Goal: Task Accomplishment & Management: Manage account settings

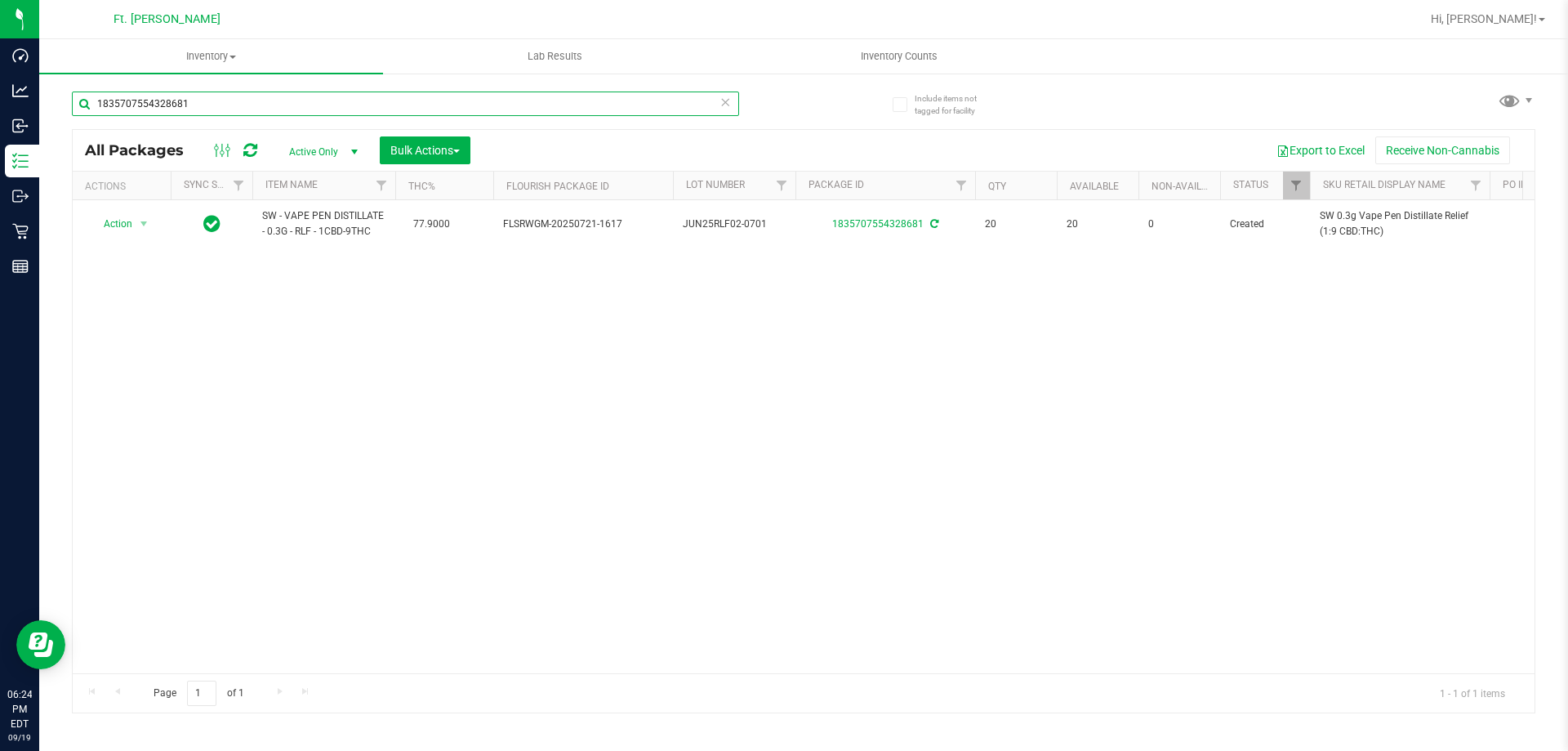
click at [290, 112] on input "1835707554328681" at bounding box center [406, 104] width 667 height 24
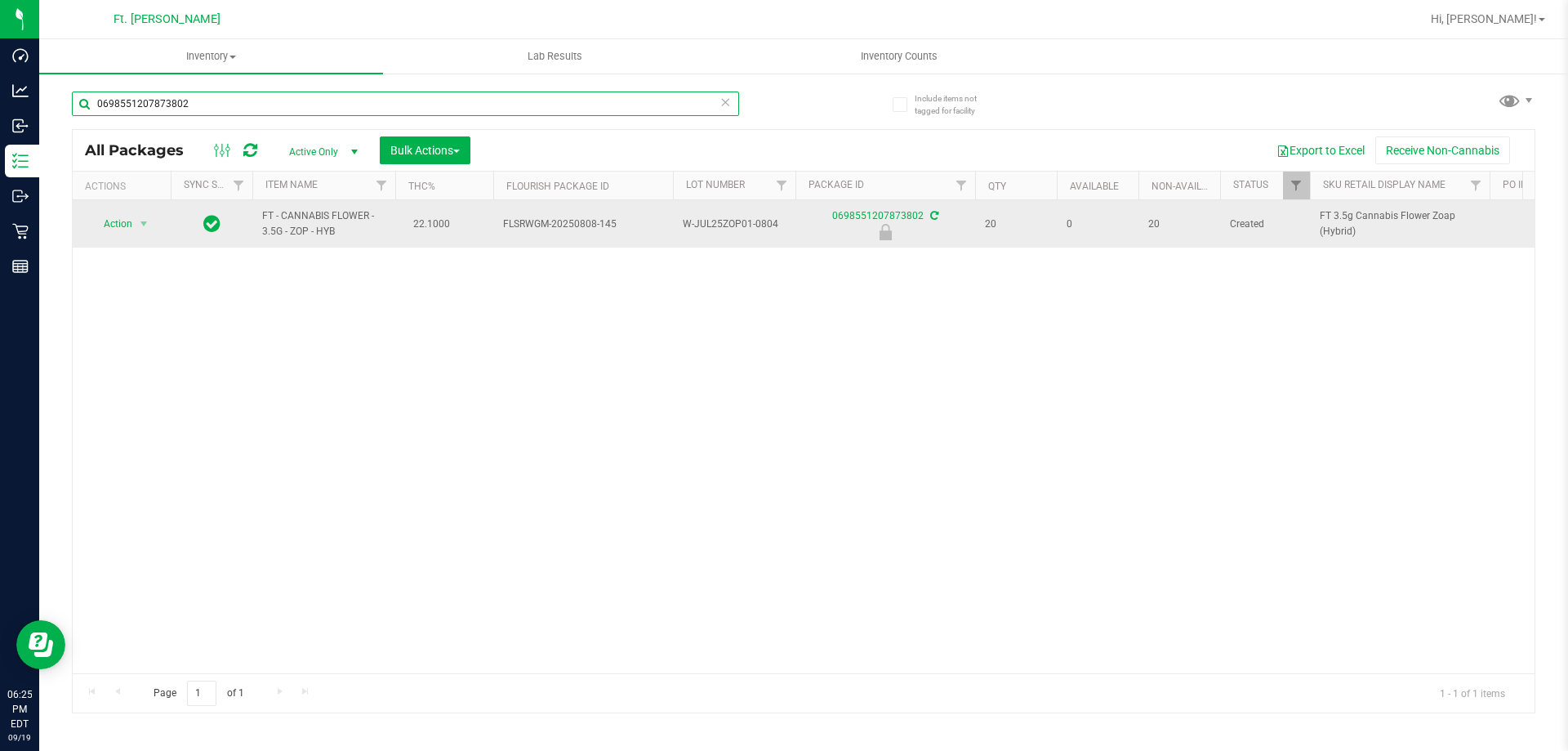
type input "0698551207873802"
click at [131, 248] on td "Action Action Edit attributes Global inventory Locate package Package audit log…" at bounding box center [122, 224] width 98 height 48
click at [142, 229] on span "select" at bounding box center [143, 224] width 13 height 13
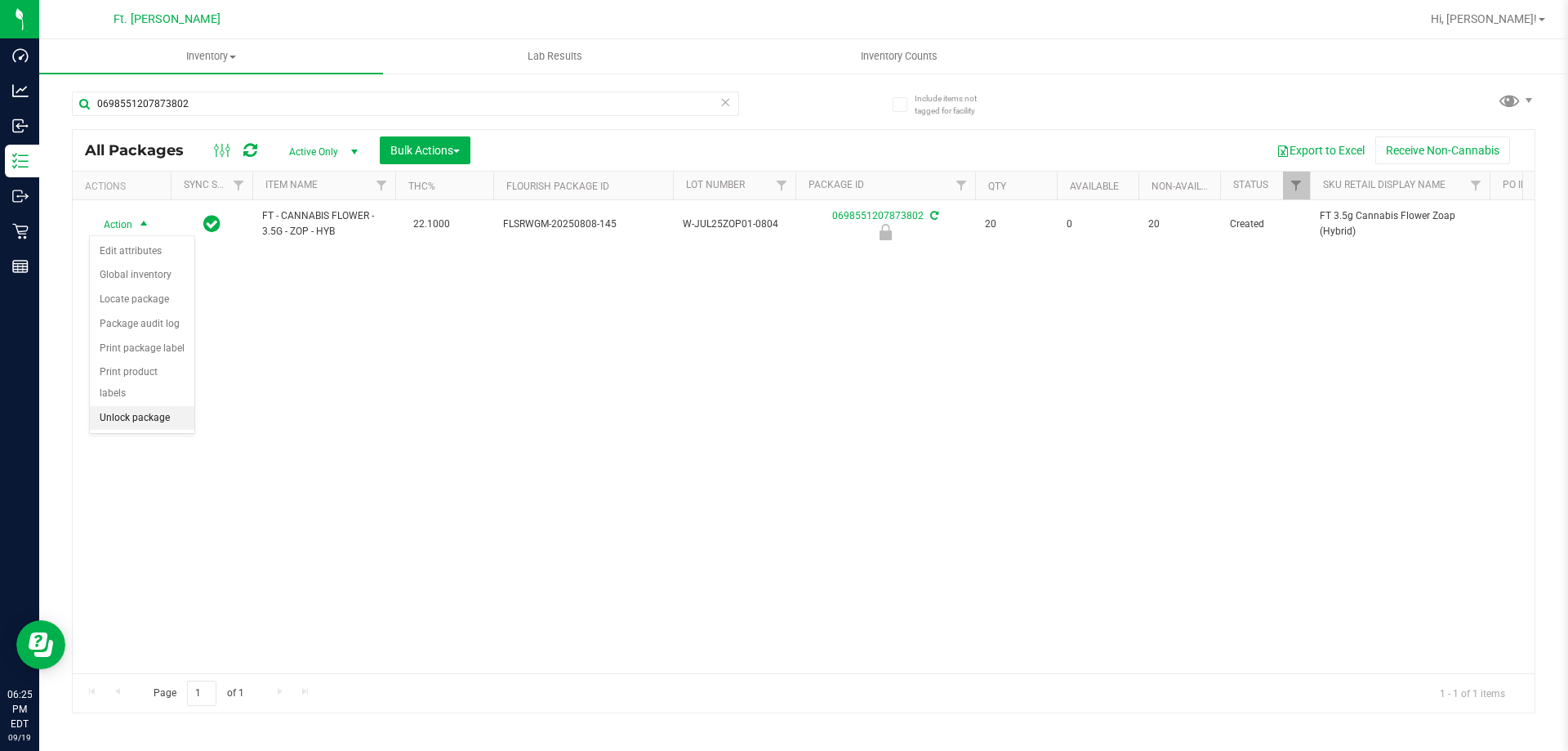
click at [158, 406] on li "Unlock package" at bounding box center [142, 418] width 105 height 24
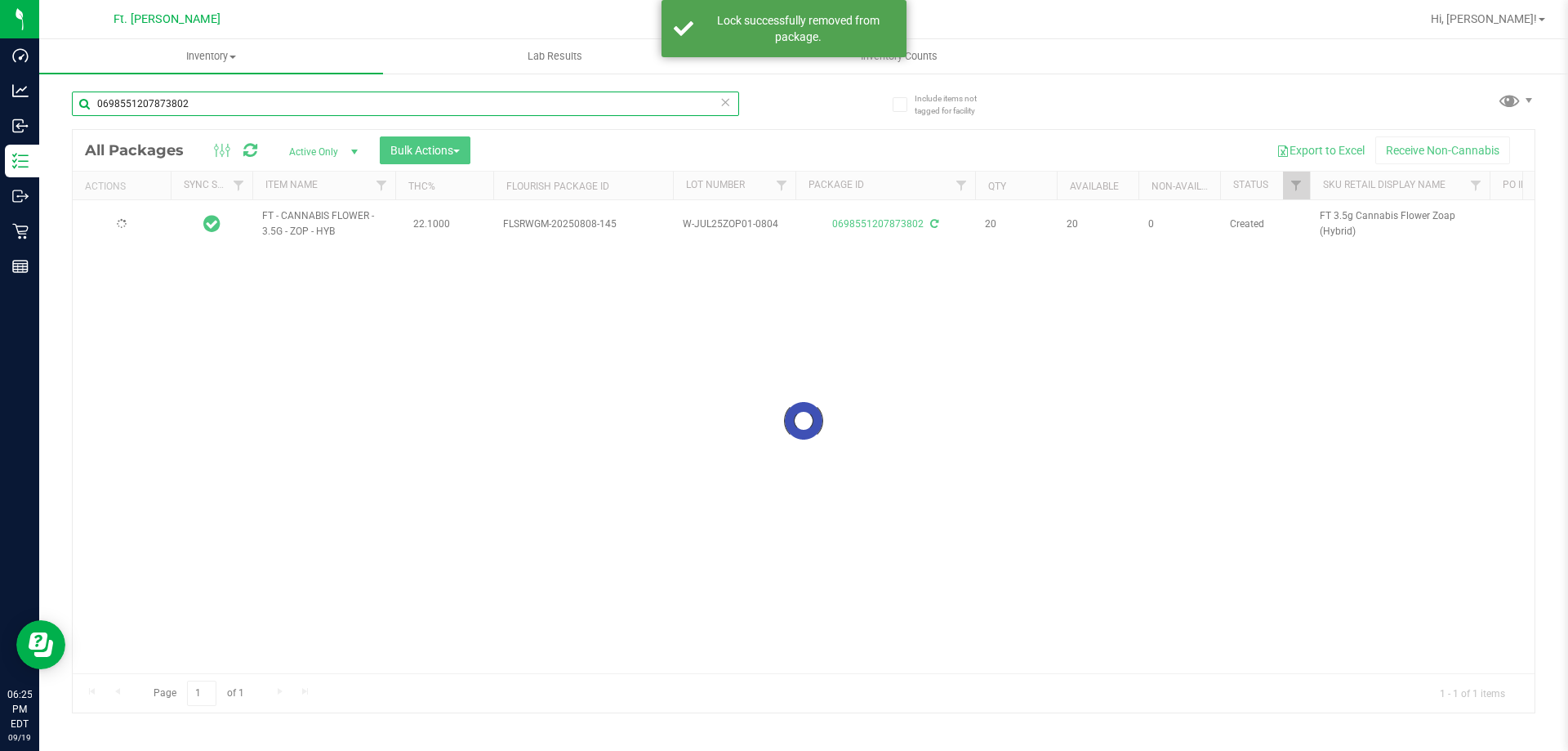
click at [266, 100] on input "0698551207873802" at bounding box center [406, 104] width 667 height 24
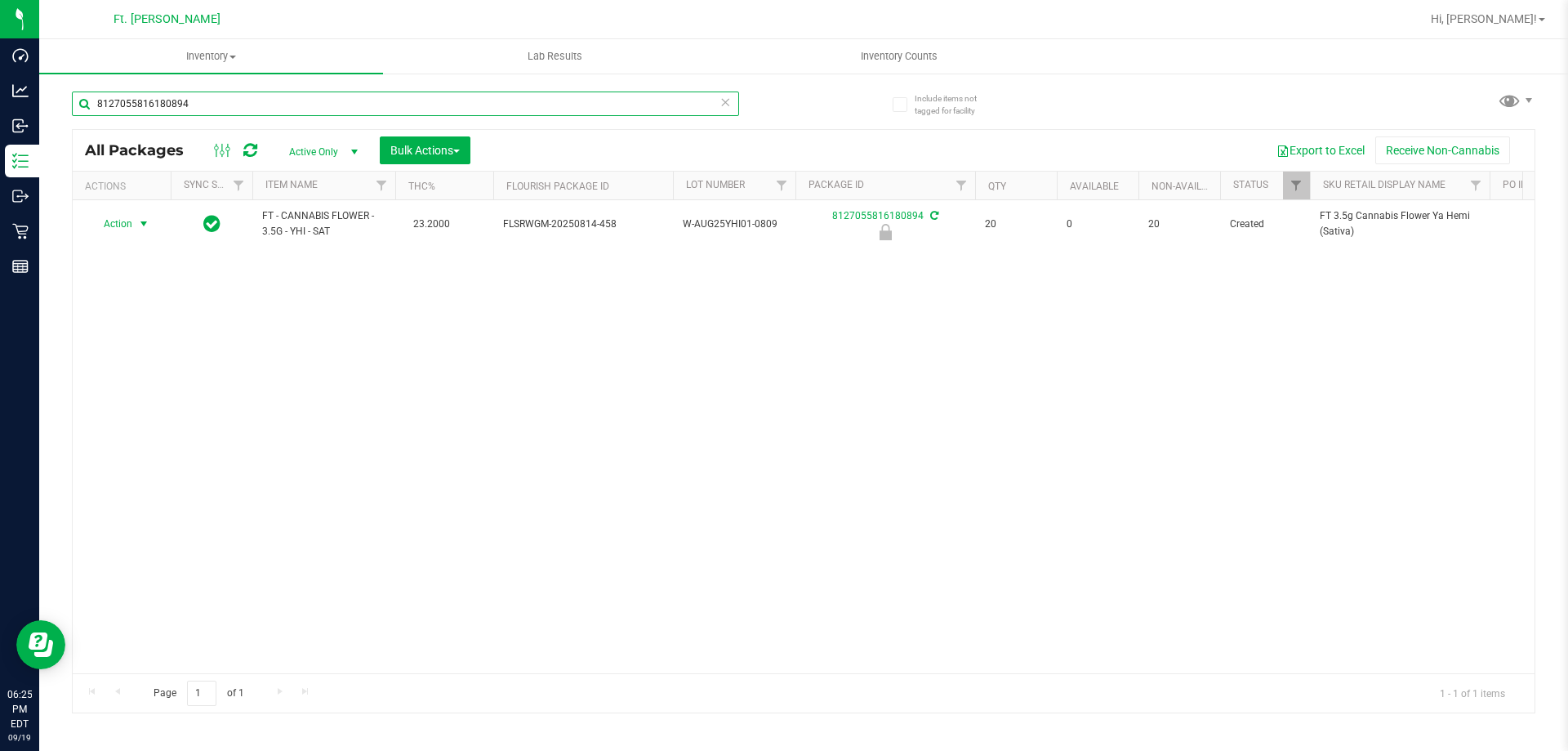
type input "8127055816180894"
click at [117, 233] on span "Action" at bounding box center [111, 224] width 44 height 23
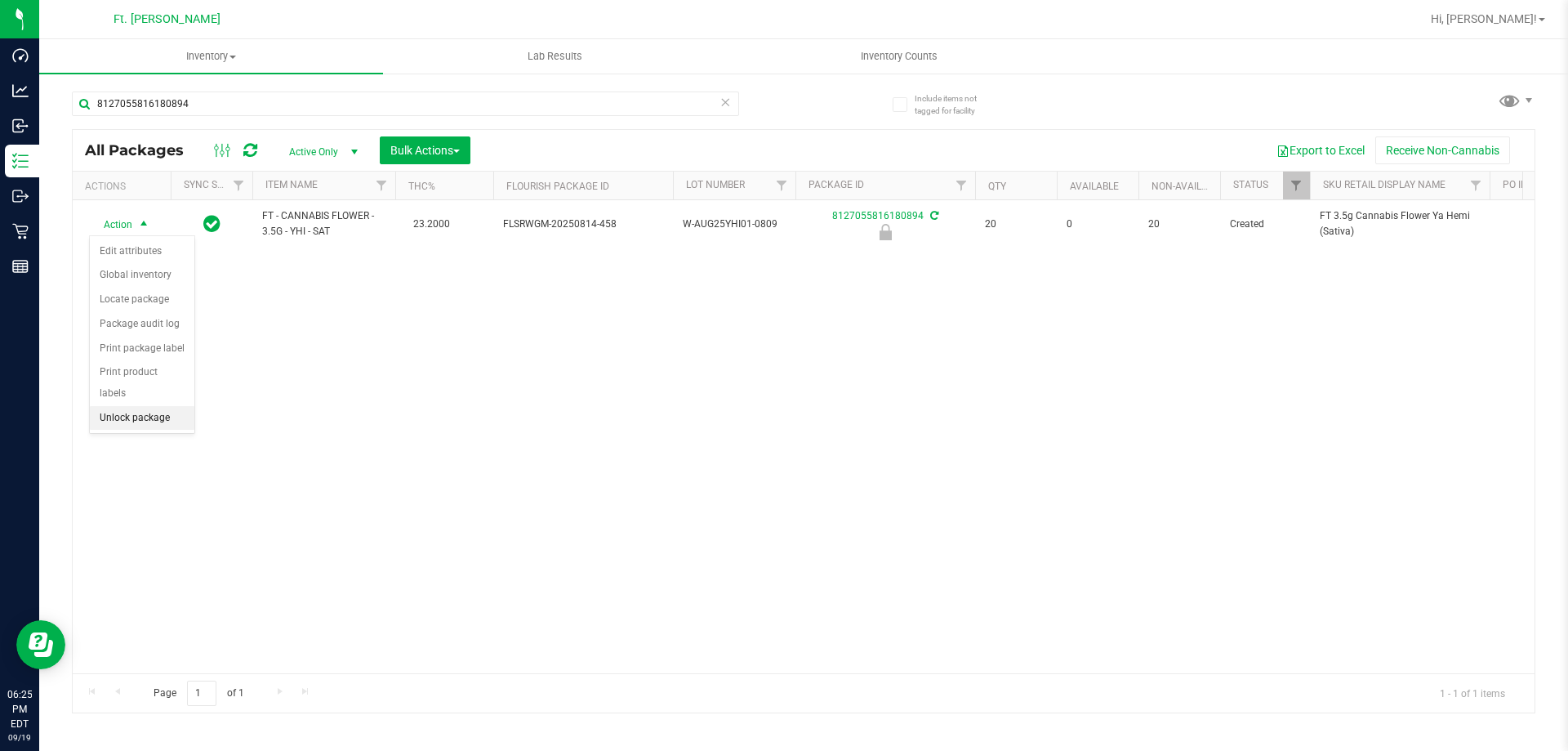
click at [133, 406] on li "Unlock package" at bounding box center [142, 418] width 105 height 24
click at [147, 391] on div "FT - CANNABIS FLOWER - 3.5G - YHI - SAT 23.2000 FLSRWGM-20250814-458 W-AUG25YHI…" at bounding box center [804, 437] width 1462 height 473
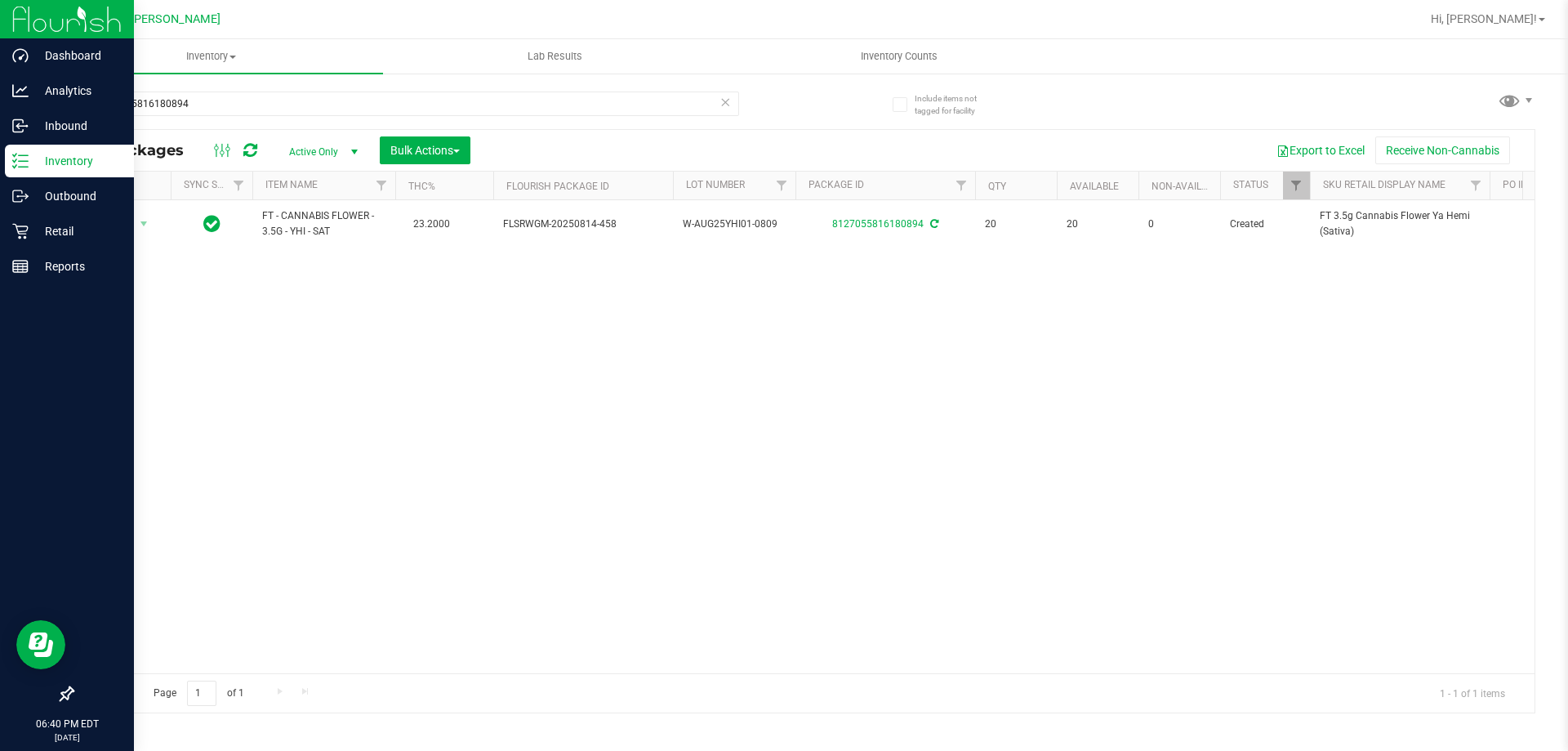
click at [15, 168] on icon at bounding box center [14, 166] width 3 height 3
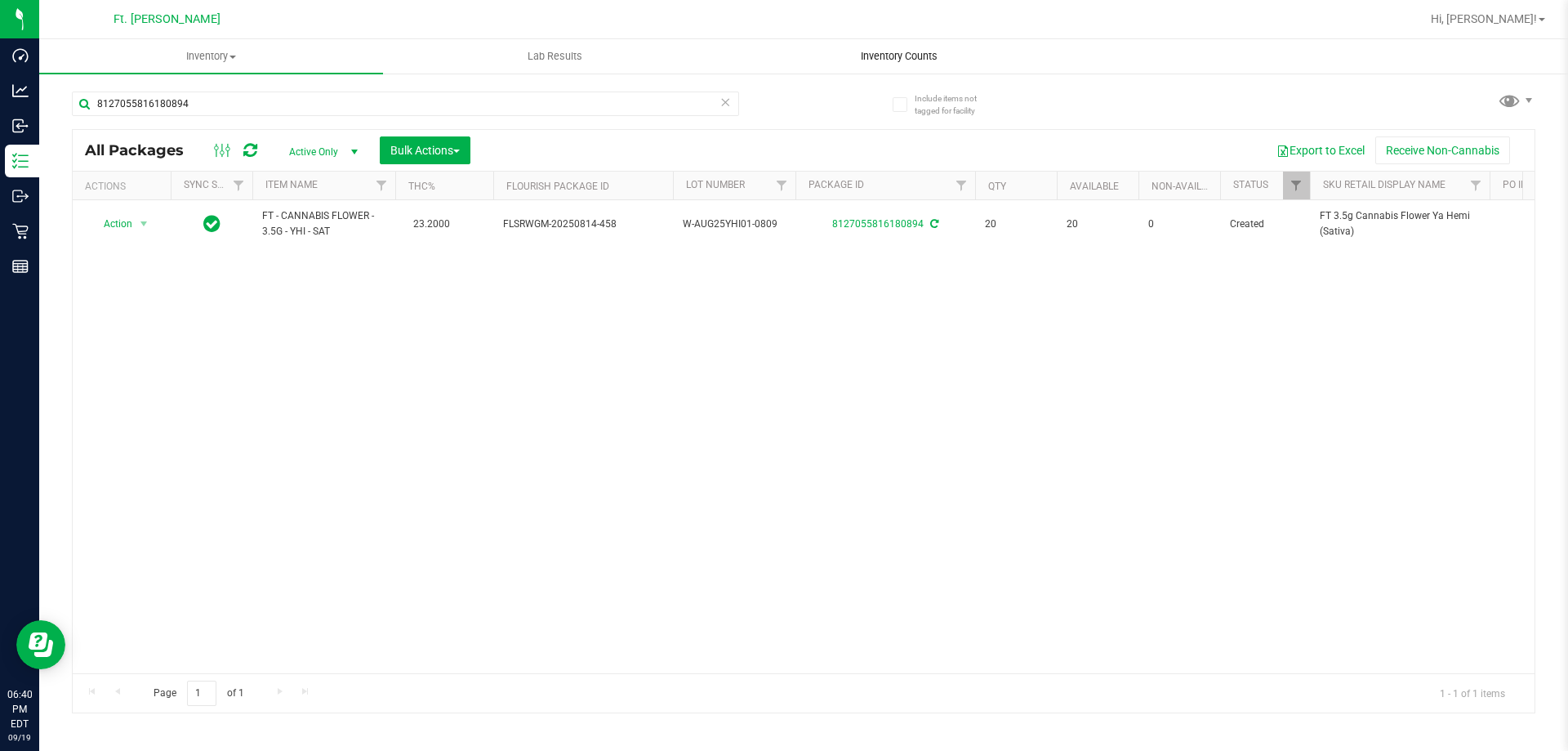
click at [893, 52] on span "Inventory Counts" at bounding box center [899, 56] width 121 height 15
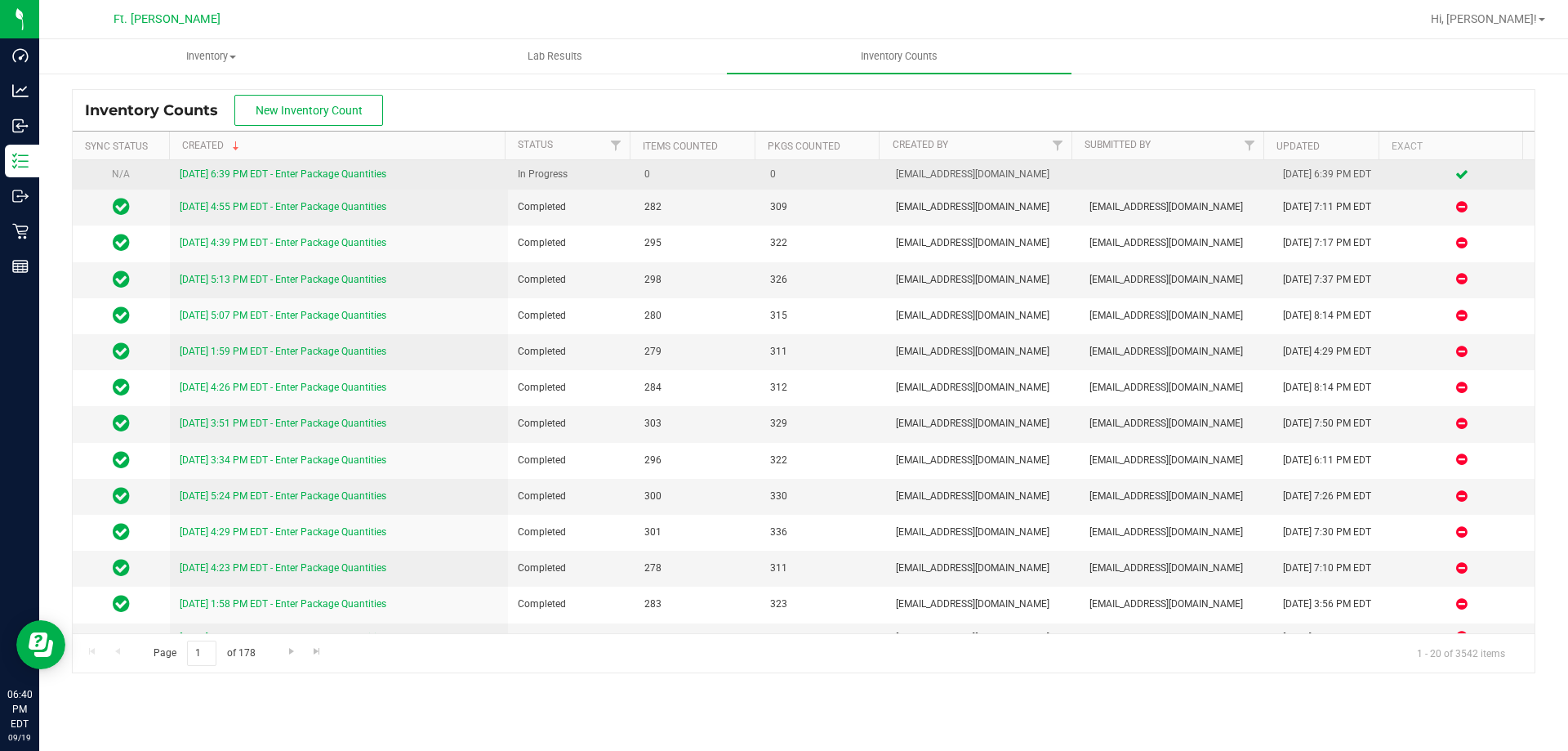
click at [366, 177] on link "9/19/25 6:39 PM EDT - Enter Package Quantities" at bounding box center [283, 174] width 206 height 11
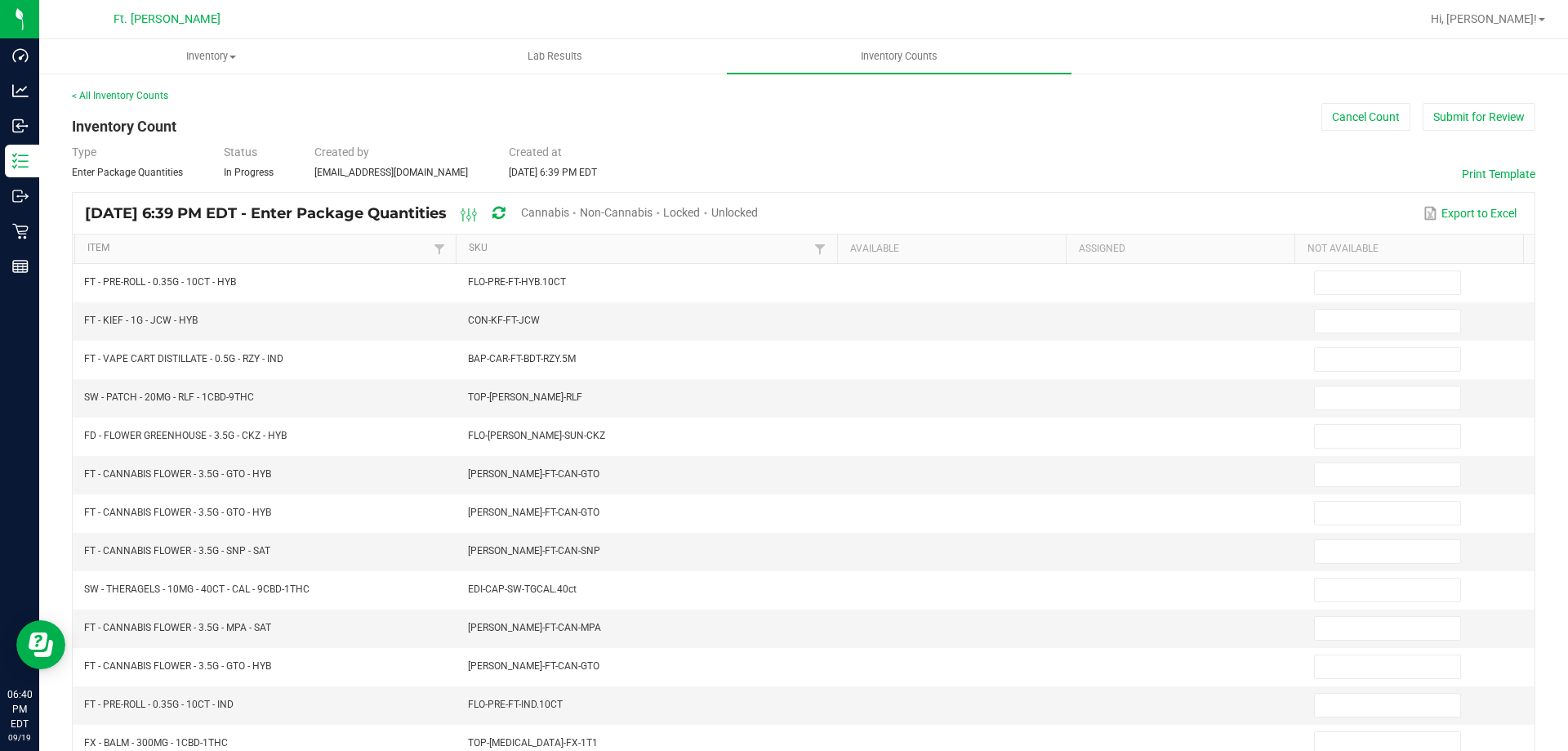
click at [580, 219] on div "Cannabis" at bounding box center [550, 214] width 59 height 30
click at [569, 218] on span "Cannabis" at bounding box center [545, 213] width 48 height 13
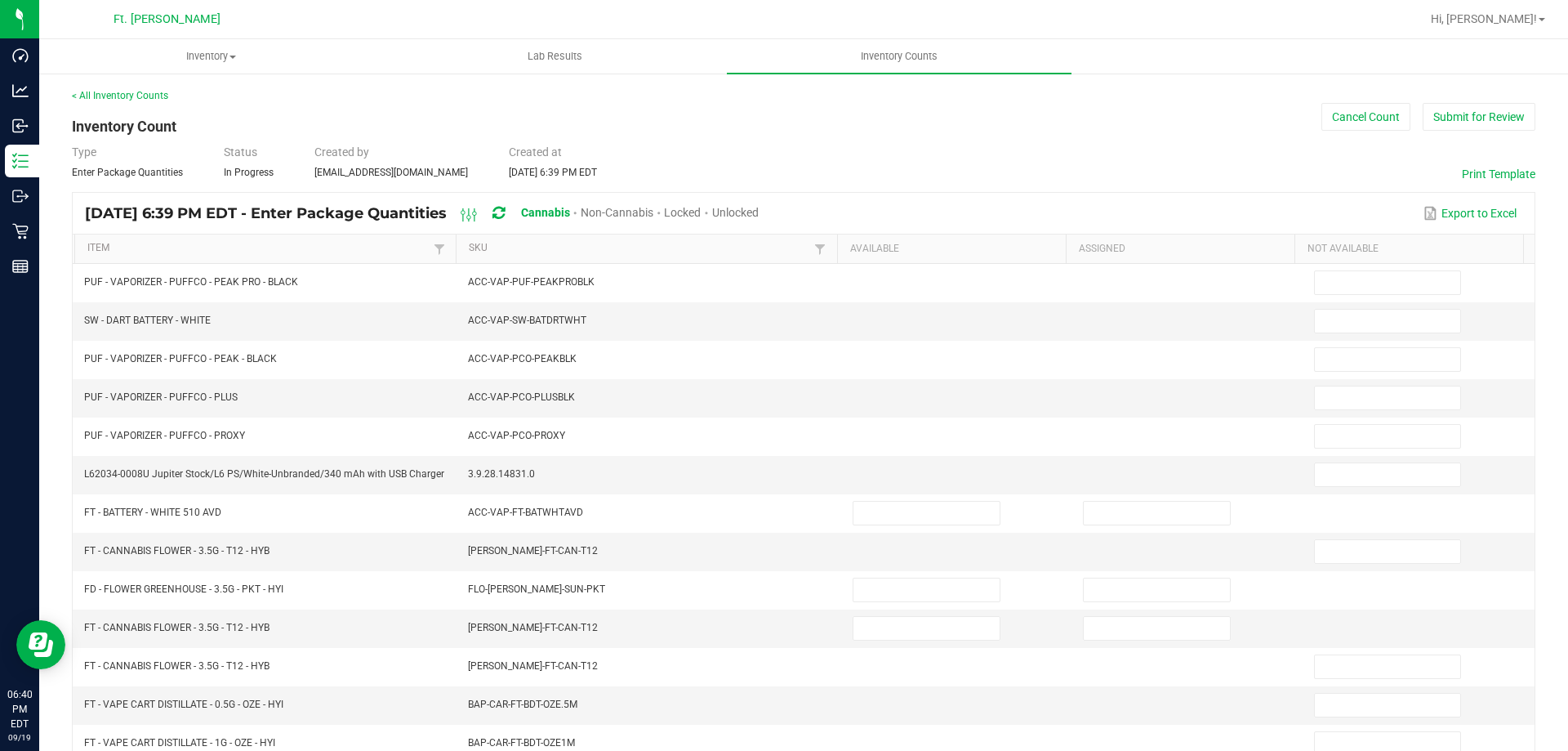
click at [759, 207] on span "Unlocked" at bounding box center [736, 213] width 47 height 13
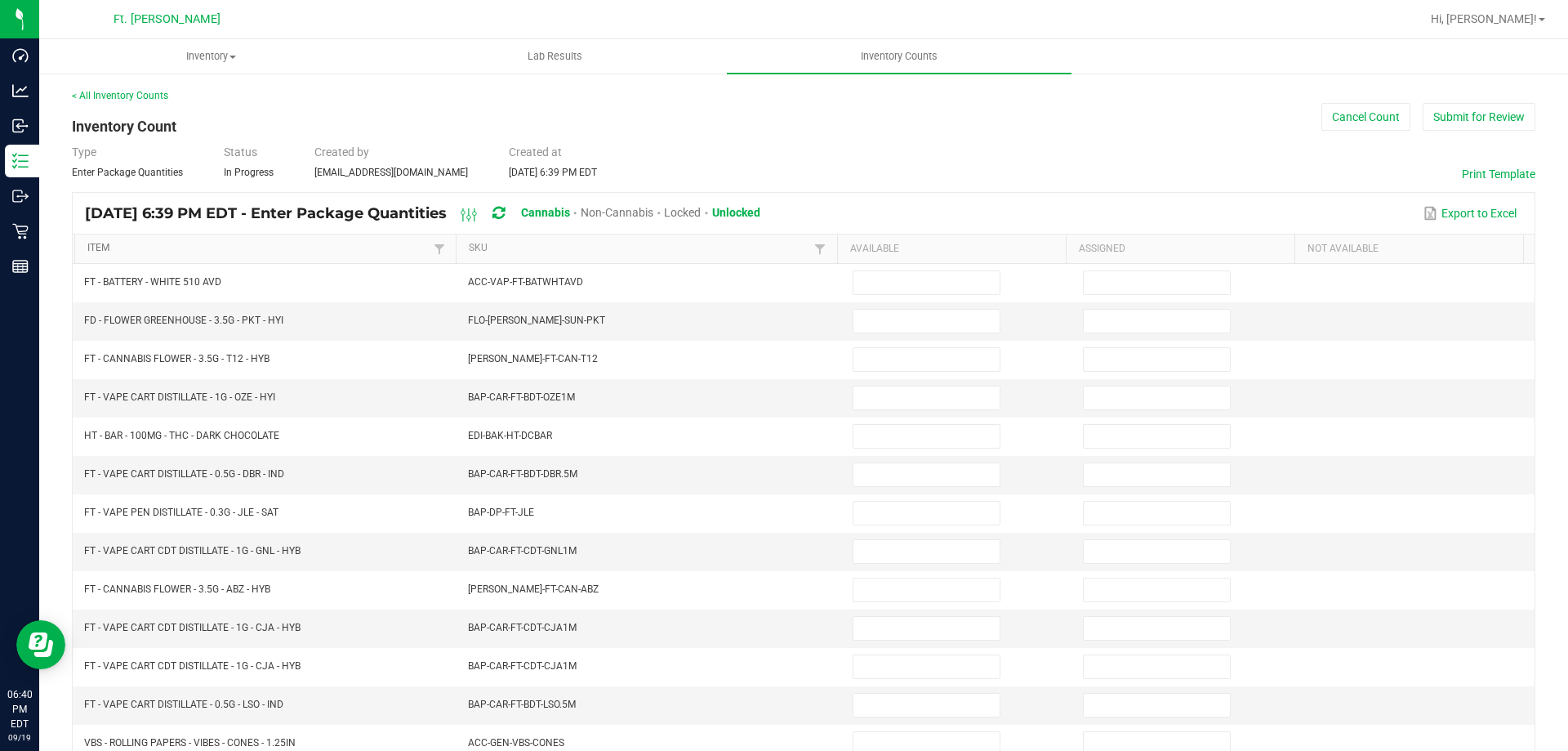
click at [131, 249] on link "Item" at bounding box center [258, 248] width 341 height 13
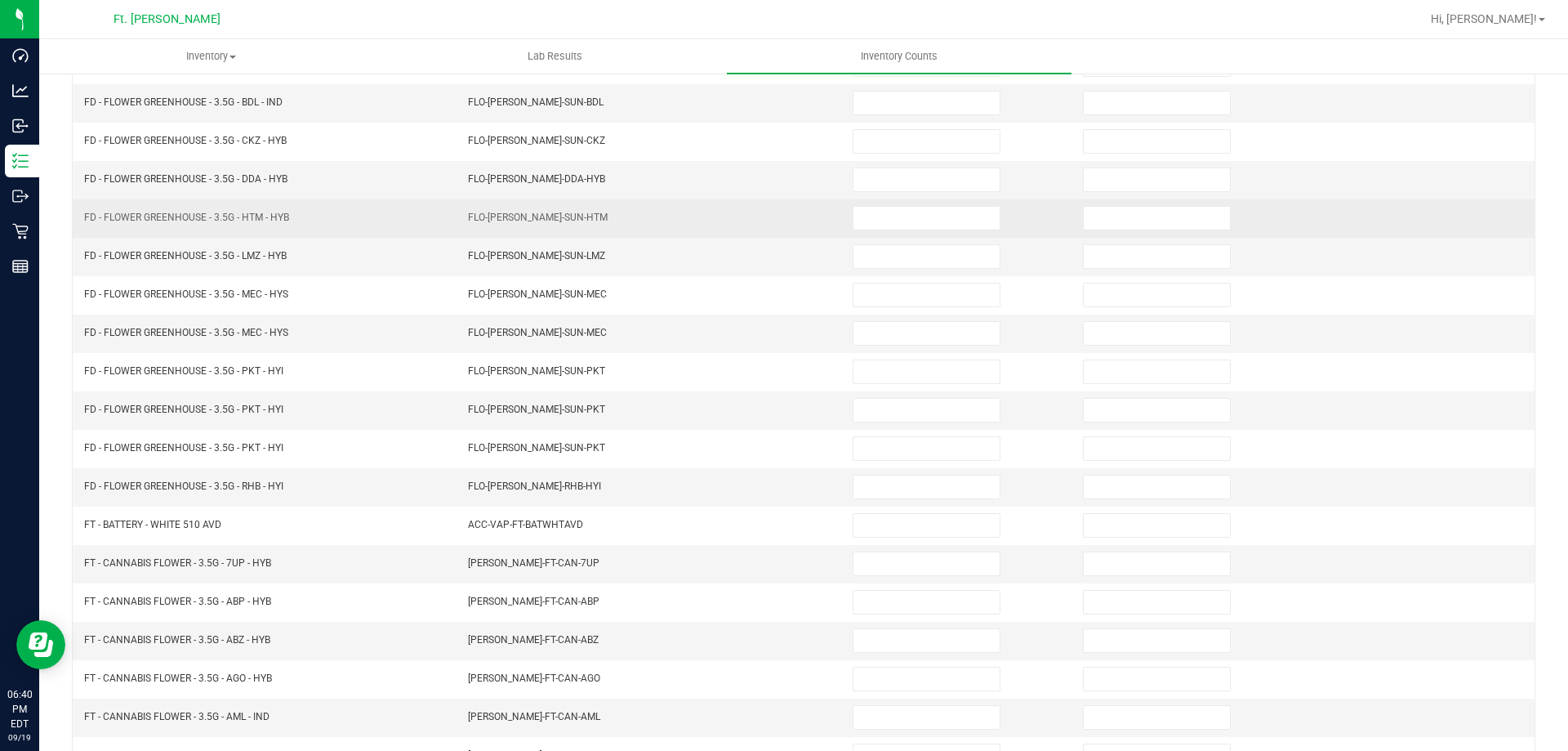
scroll to position [339, 0]
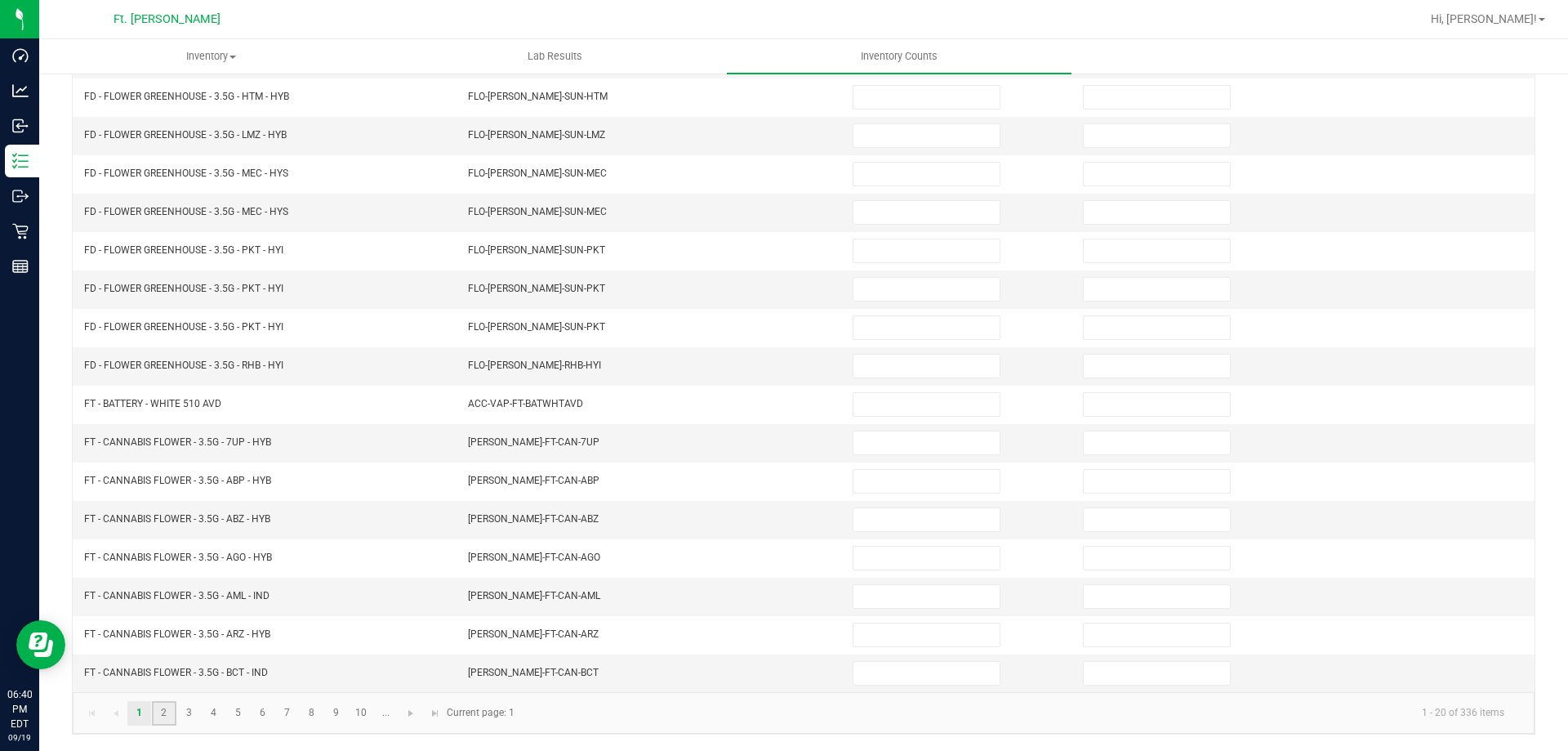
click at [172, 715] on link "2" at bounding box center [163, 713] width 23 height 24
click at [195, 717] on link "3" at bounding box center [188, 713] width 23 height 24
click at [224, 715] on link "4" at bounding box center [213, 713] width 23 height 24
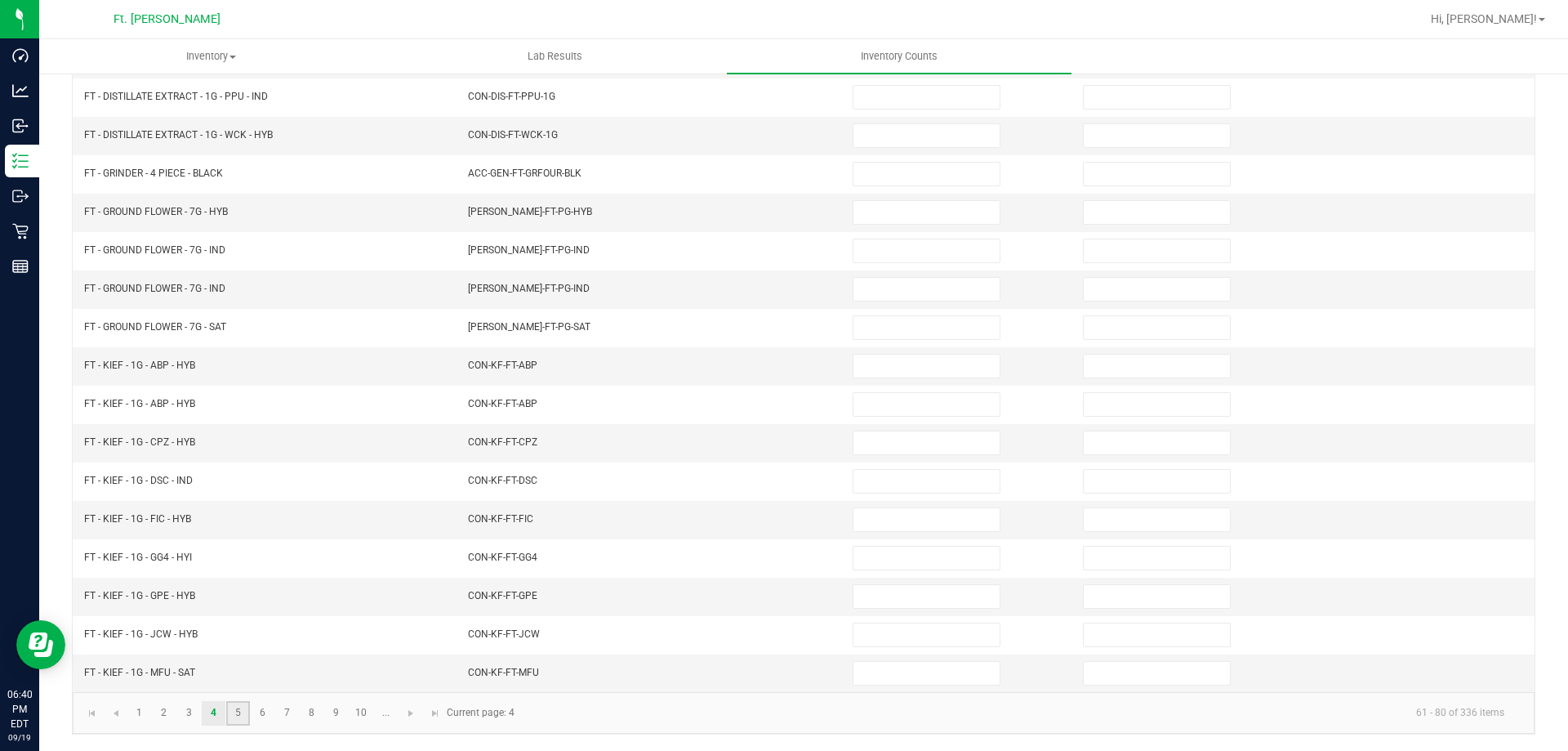
click at [230, 715] on link "5" at bounding box center [237, 713] width 23 height 24
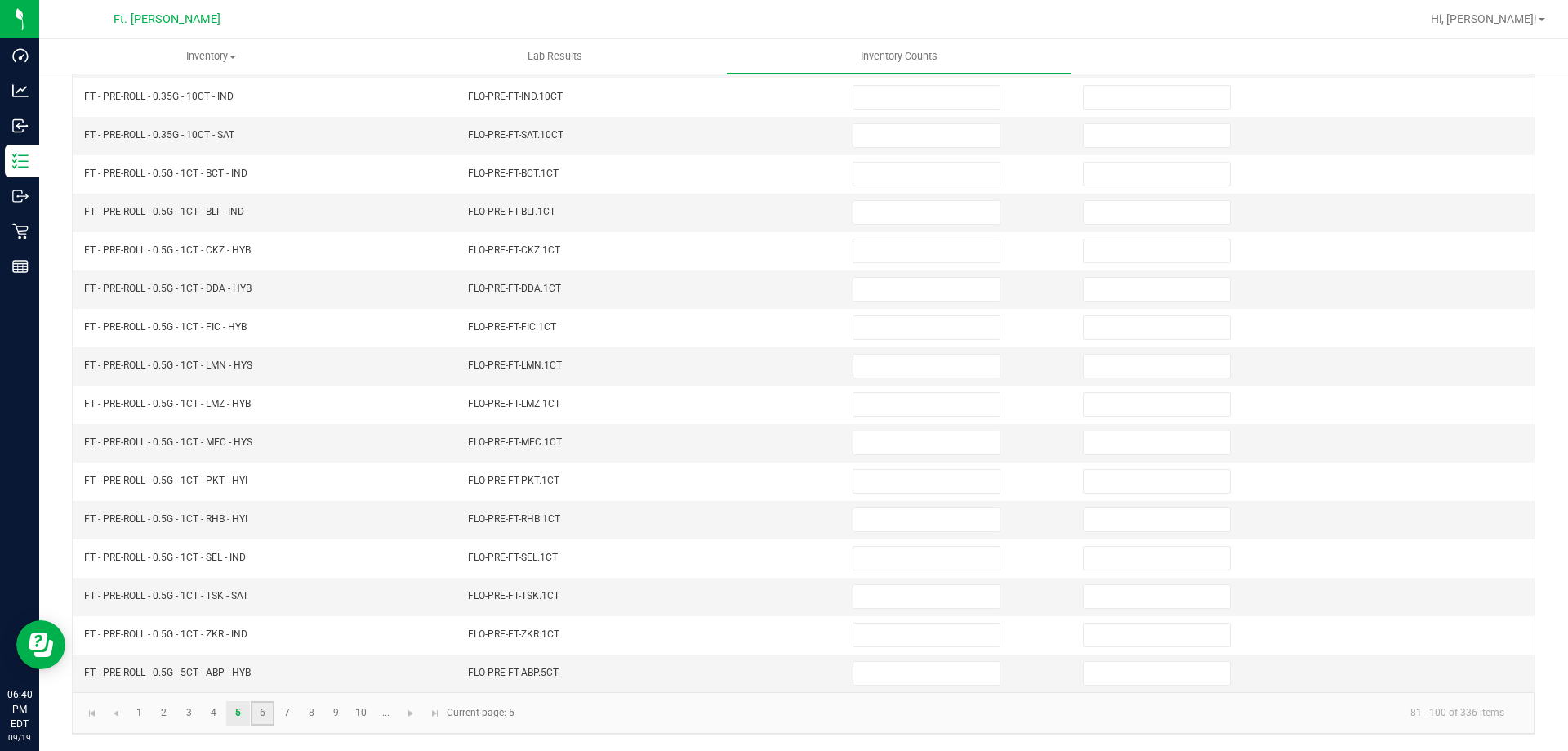
click at [270, 718] on link "6" at bounding box center [262, 713] width 23 height 24
click at [290, 712] on link "7" at bounding box center [287, 713] width 23 height 24
click at [321, 710] on link "8" at bounding box center [311, 713] width 23 height 24
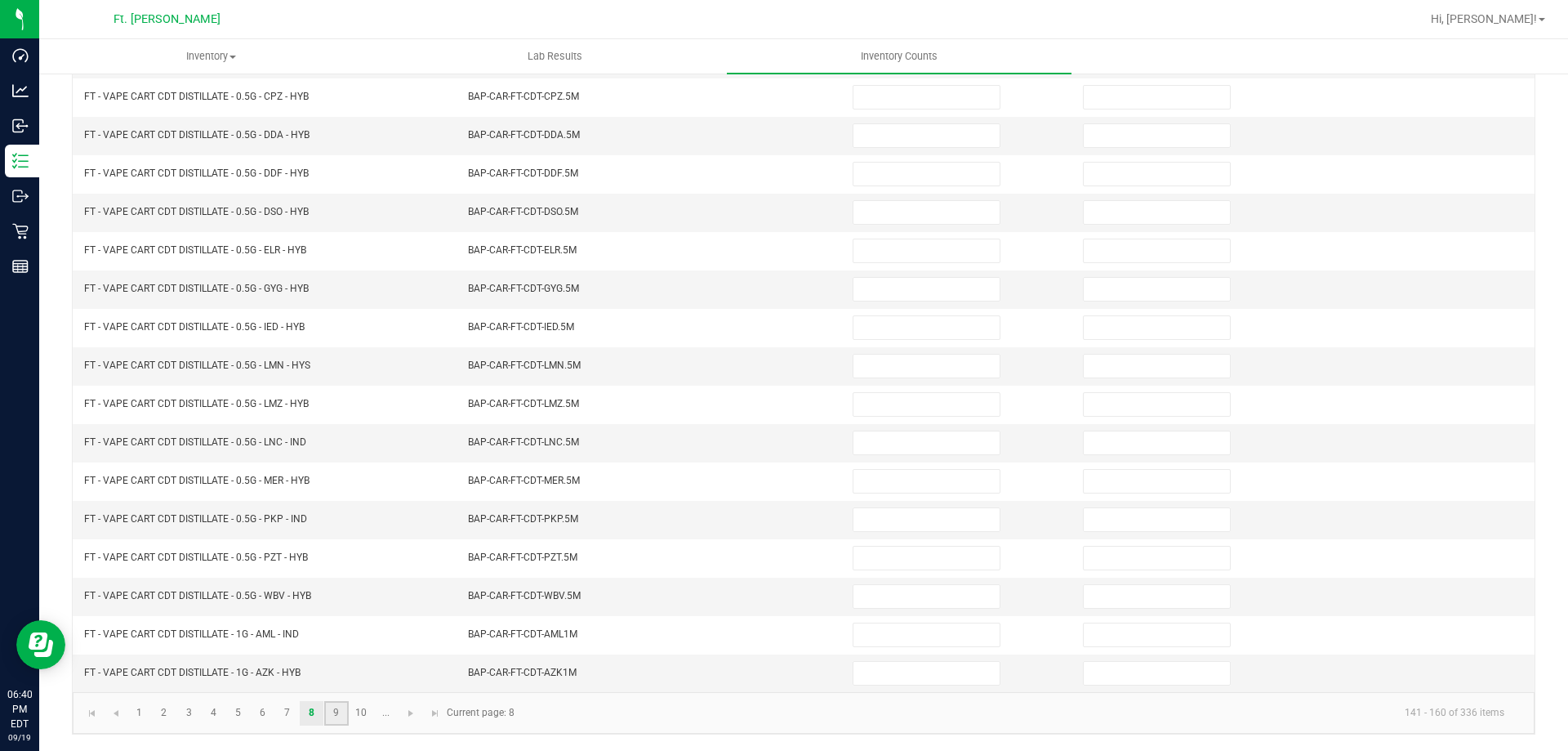
click at [341, 707] on link "9" at bounding box center [336, 713] width 23 height 24
click at [352, 715] on link "10" at bounding box center [361, 713] width 23 height 24
click at [404, 709] on link at bounding box center [411, 713] width 23 height 24
click at [331, 713] on span "Go to the next page" at bounding box center [337, 713] width 13 height 13
click at [332, 707] on span "Go to the next page" at bounding box center [337, 713] width 13 height 13
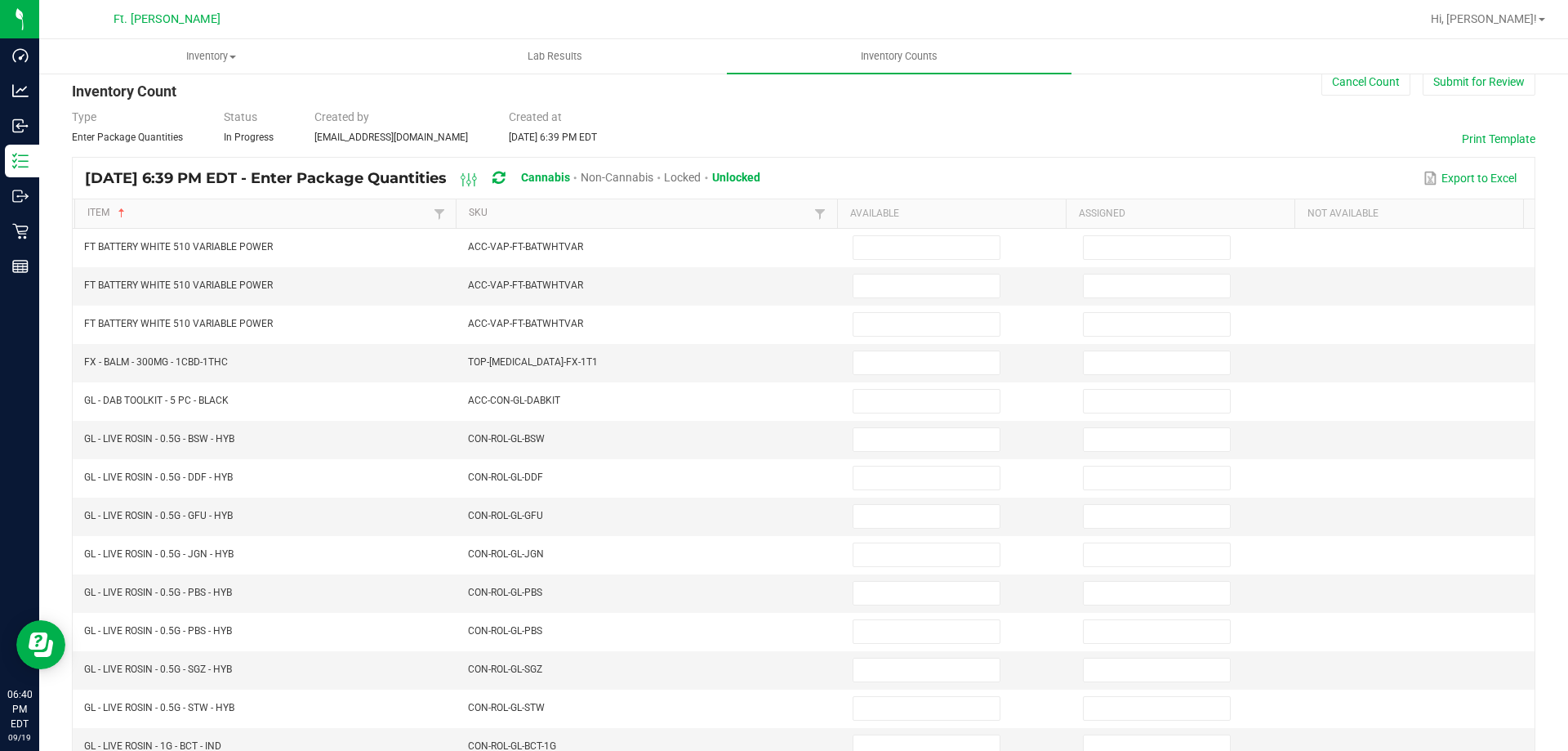
scroll to position [12, 0]
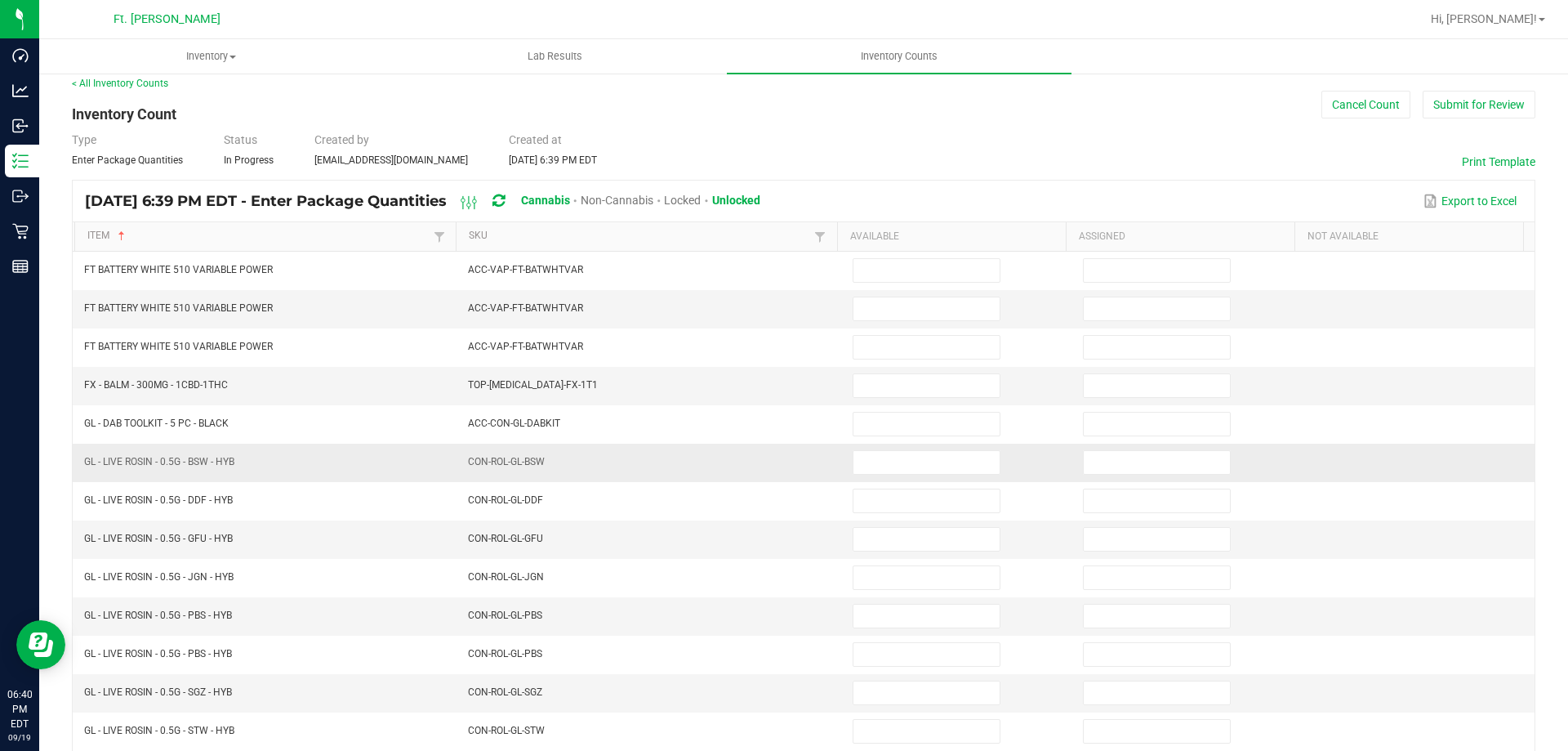
click at [882, 445] on td at bounding box center [958, 462] width 231 height 38
click at [885, 460] on input at bounding box center [927, 462] width 146 height 23
type input "2"
type input "0"
type input "5"
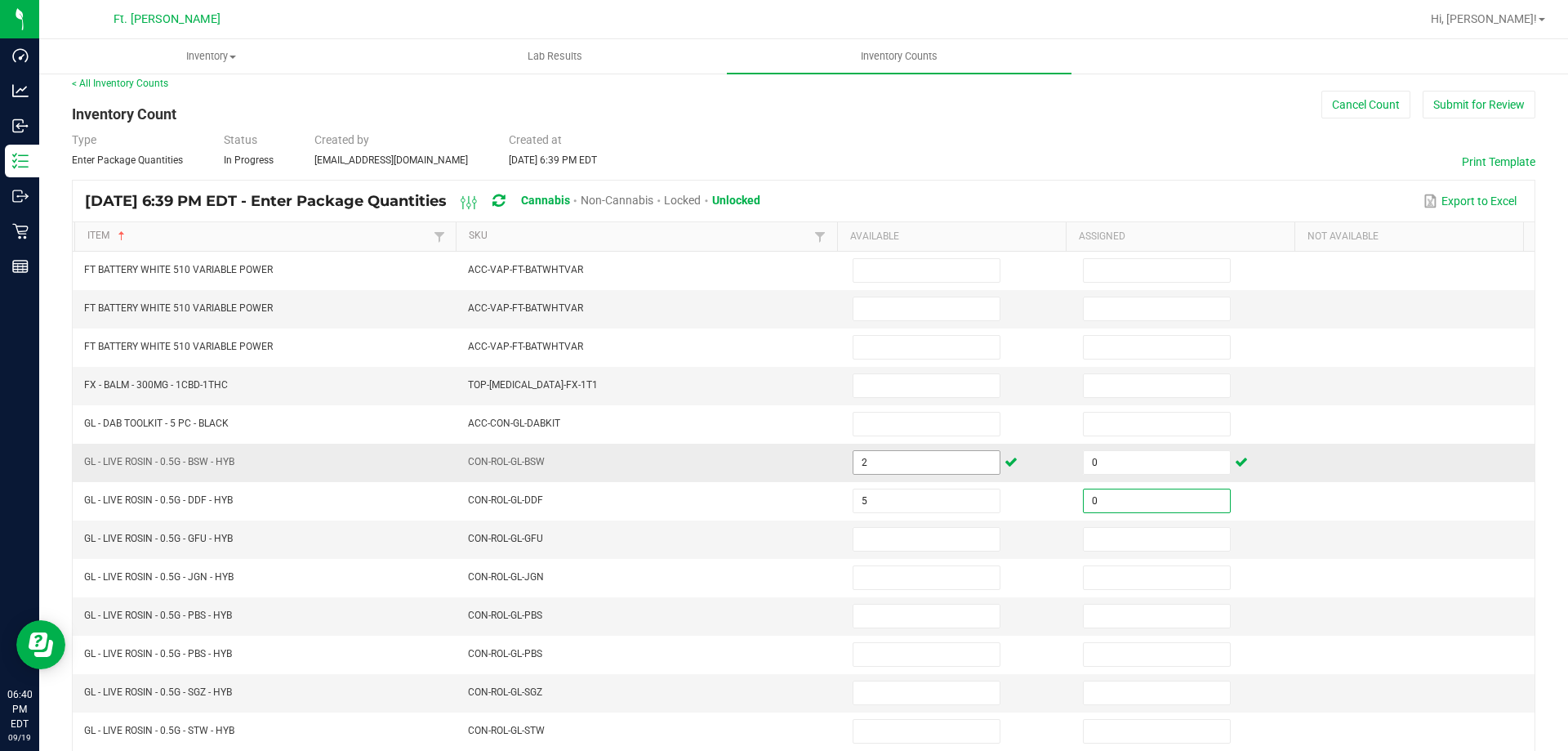
type input "0"
type input "3"
type input "0"
type input "2"
type input "0"
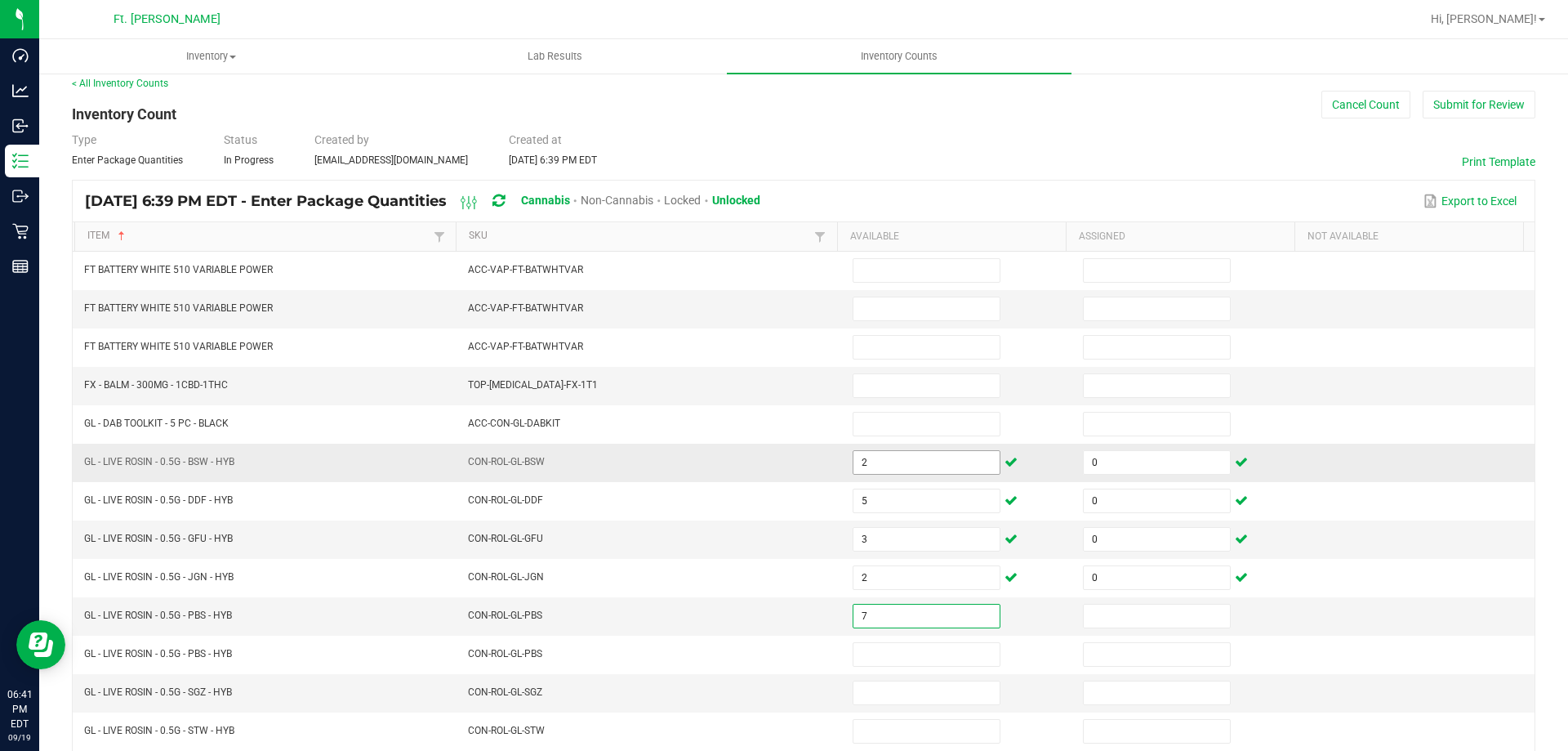
type input "7"
click at [1143, 615] on input "1" at bounding box center [1157, 616] width 146 height 23
type input "0"
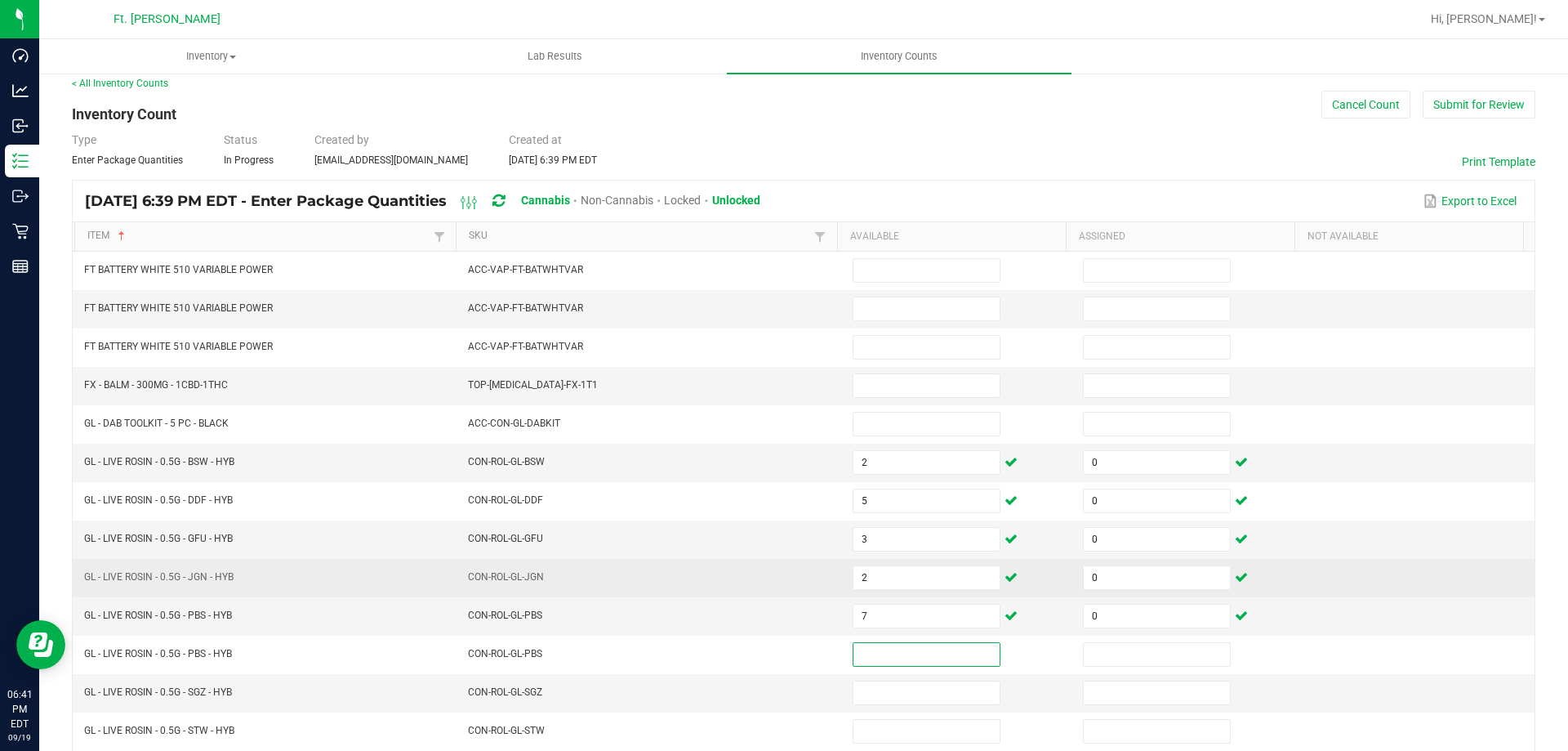
click at [908, 563] on td "2" at bounding box center [958, 578] width 231 height 38
click at [908, 568] on input "2" at bounding box center [927, 578] width 146 height 23
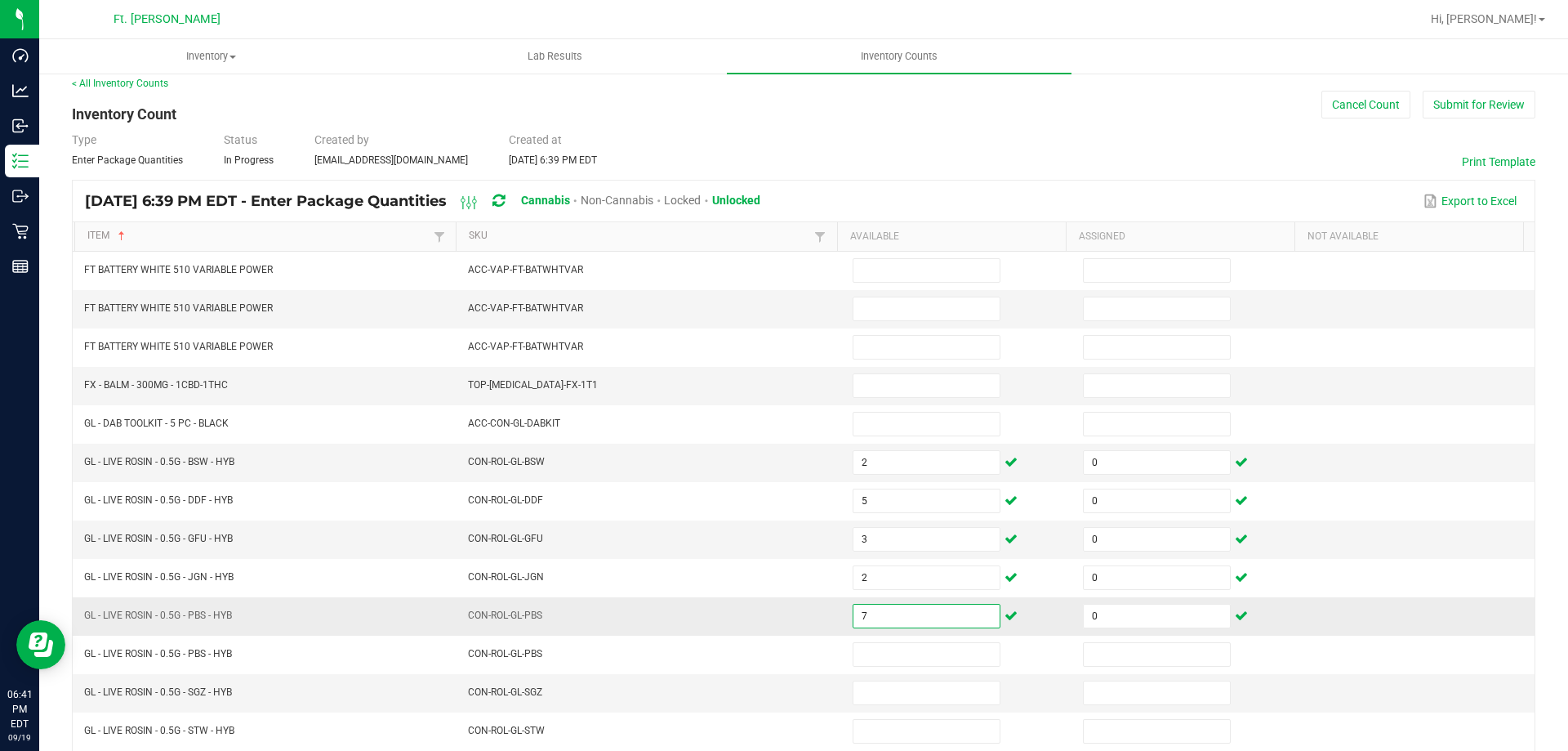
click at [909, 607] on input "7" at bounding box center [927, 616] width 146 height 23
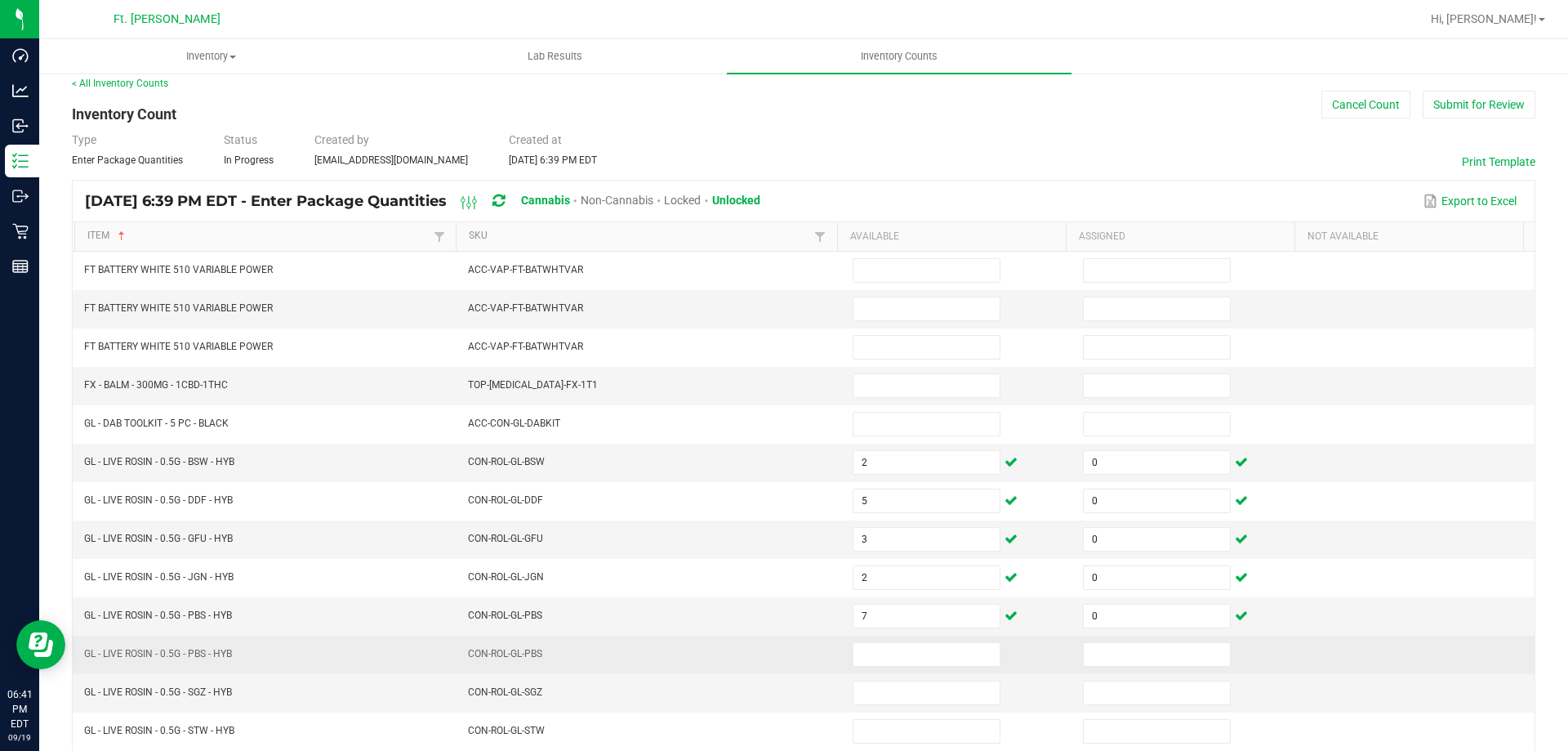
click at [897, 639] on td at bounding box center [958, 654] width 231 height 38
click at [904, 654] on input at bounding box center [927, 654] width 146 height 23
type input "0"
type input "1"
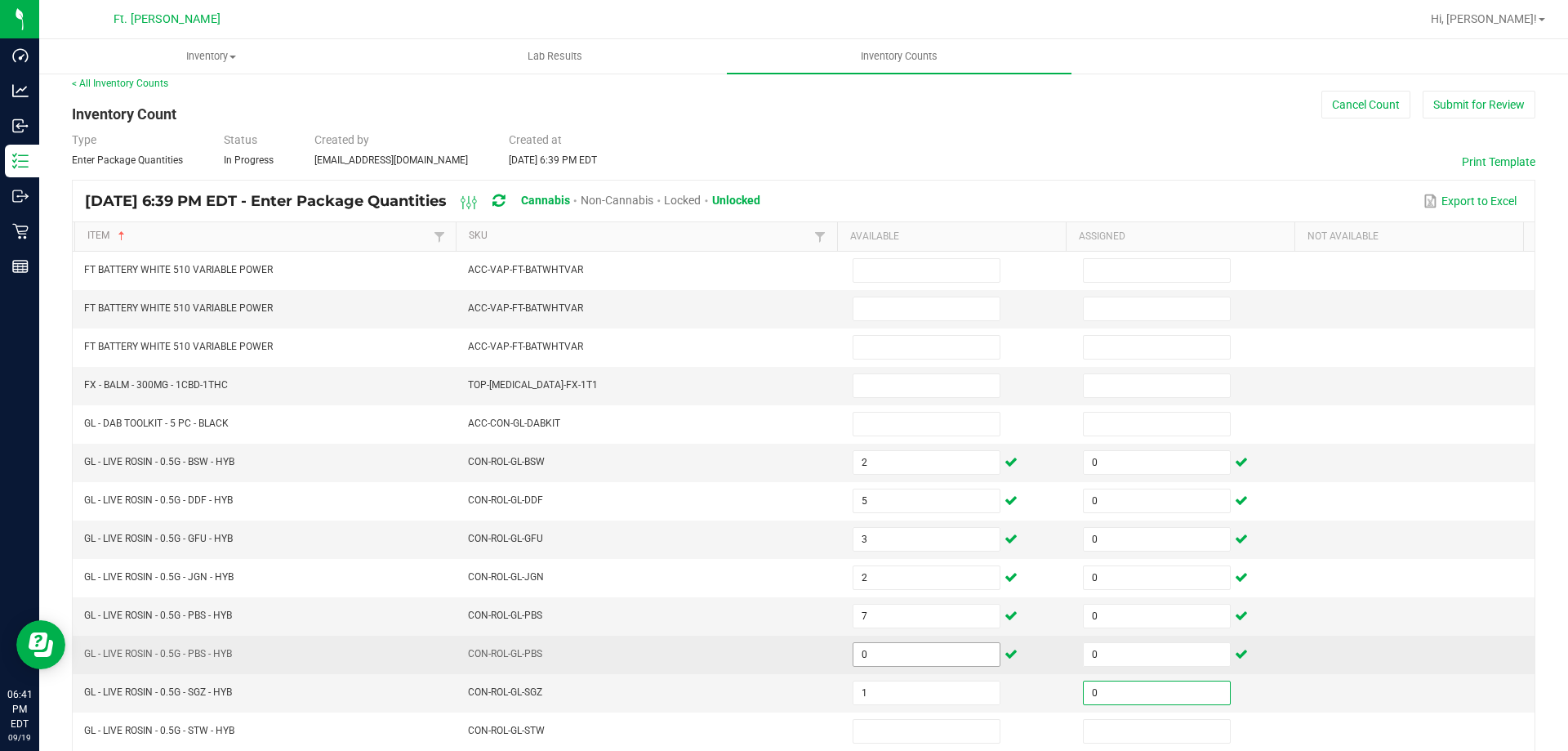
type input "0"
type input "1"
type input "0"
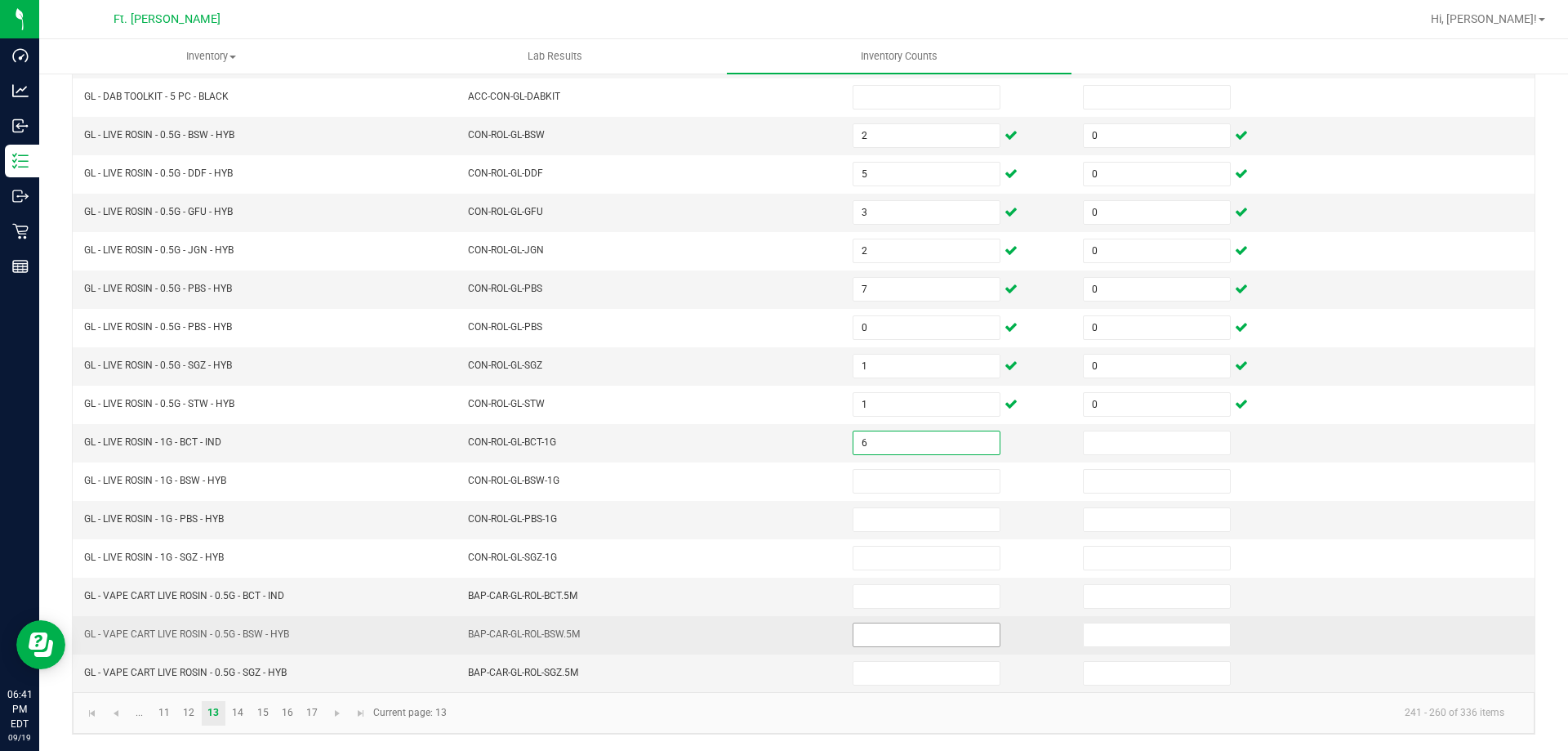
type input "6"
type input "0"
type input "7"
type input "0"
type input "4"
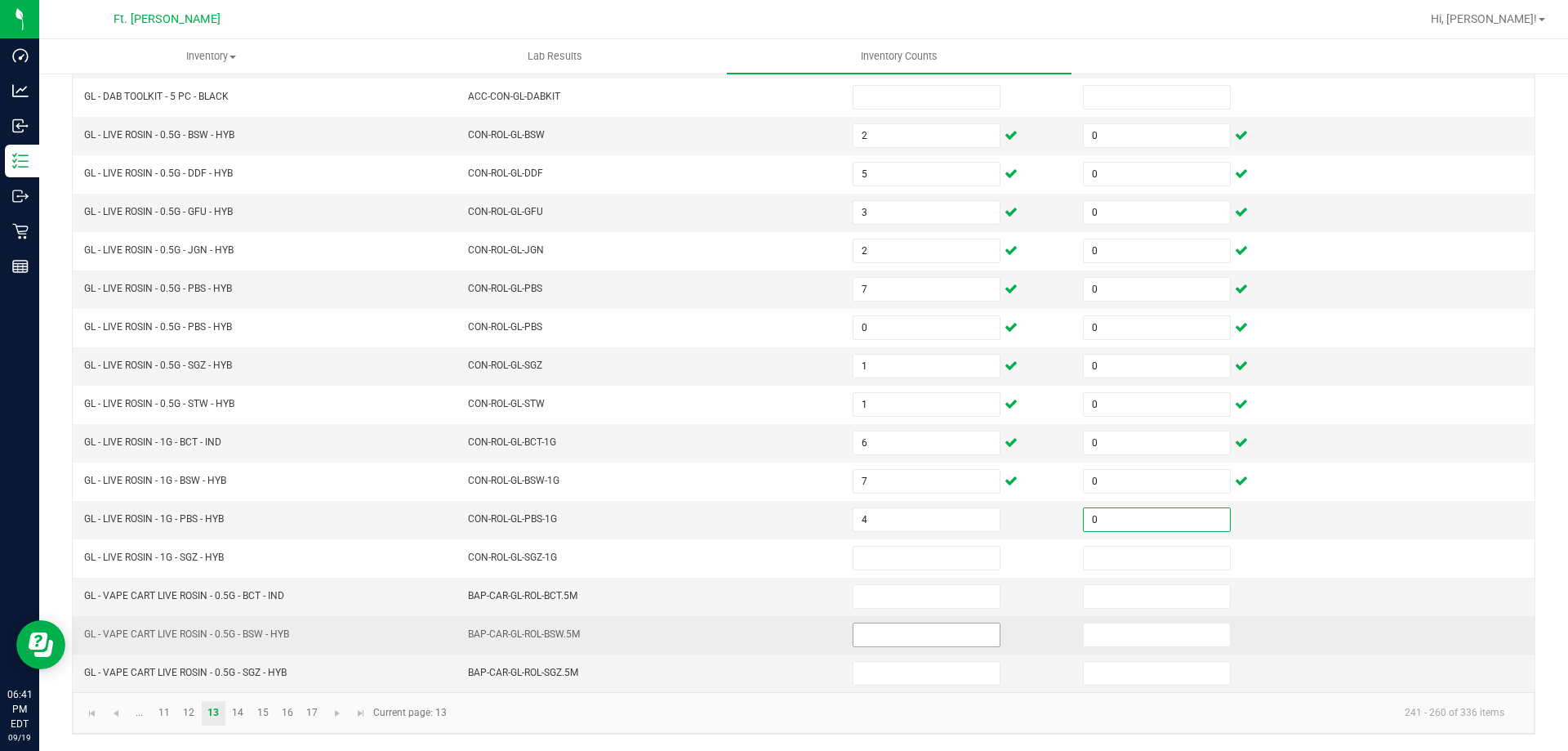
type input "0"
type input "6"
type input "0"
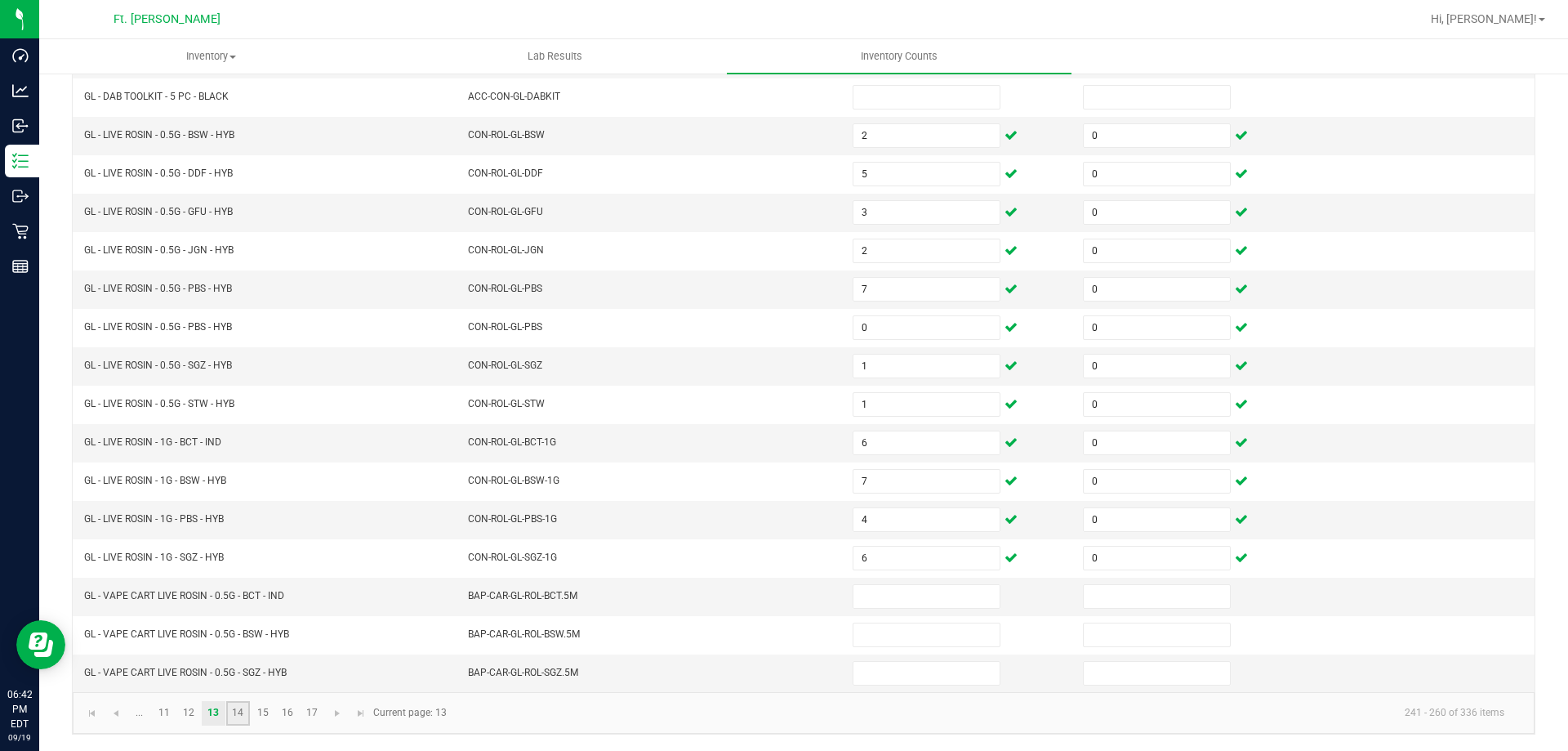
click at [232, 715] on link "14" at bounding box center [237, 713] width 23 height 24
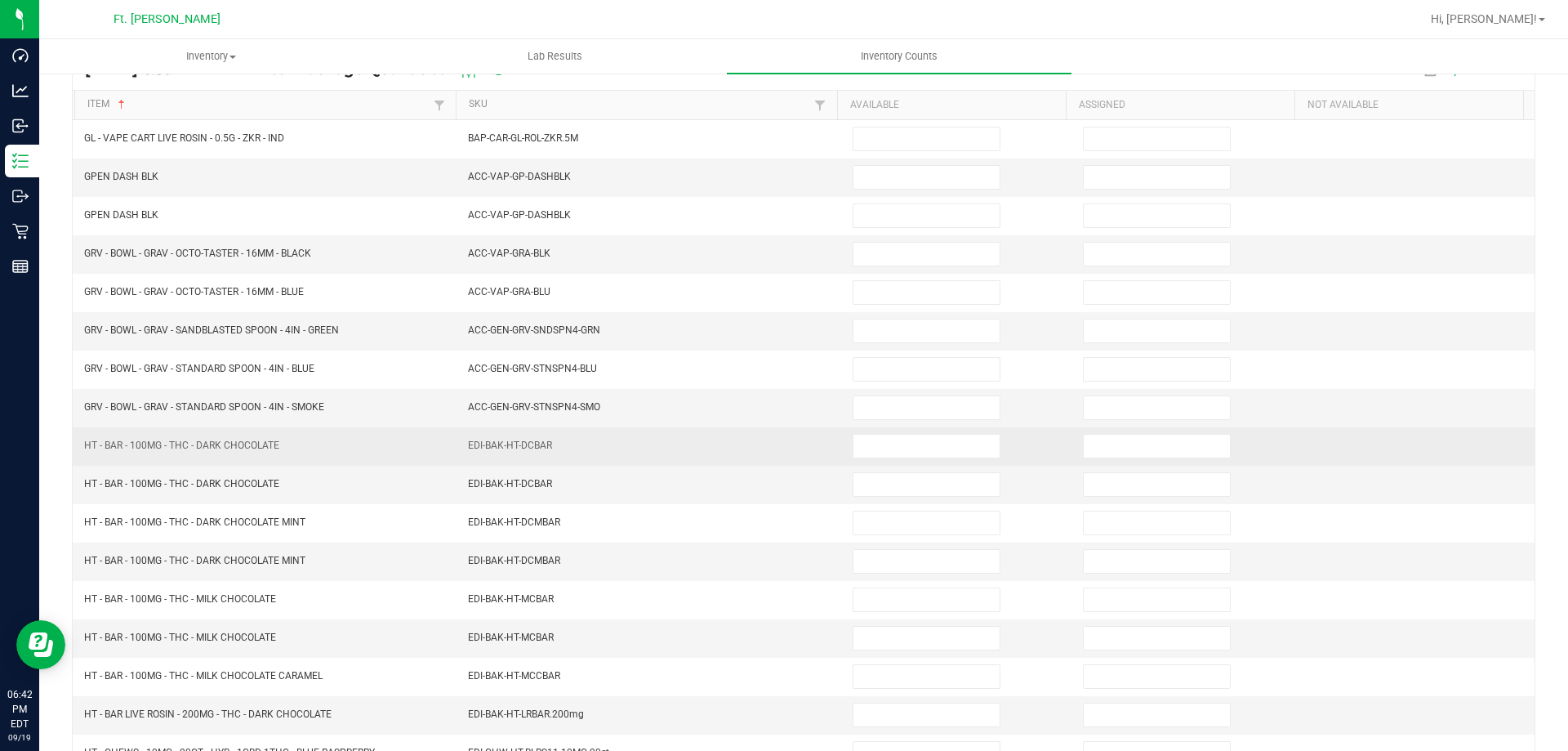
scroll to position [163, 0]
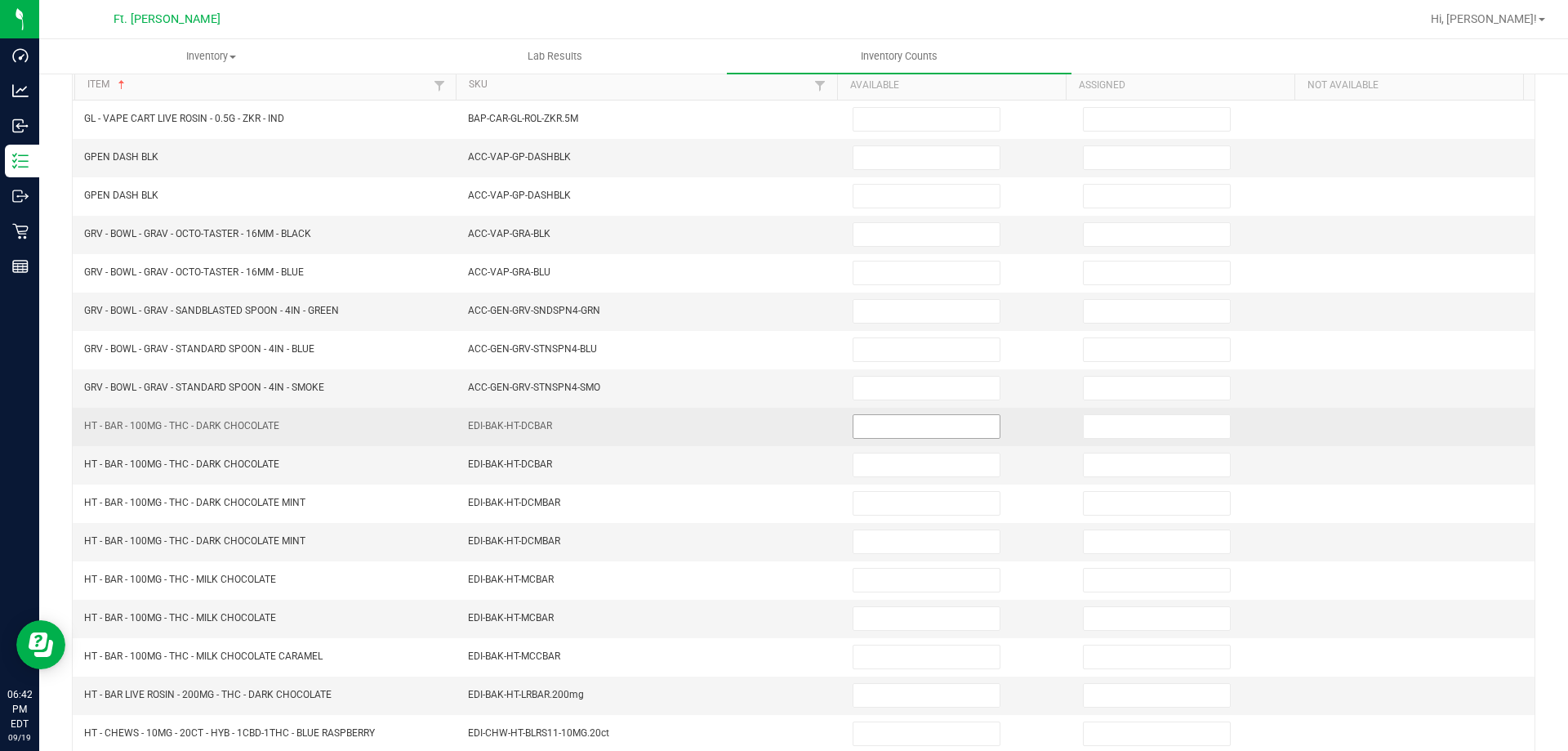
click at [902, 430] on input at bounding box center [927, 427] width 146 height 23
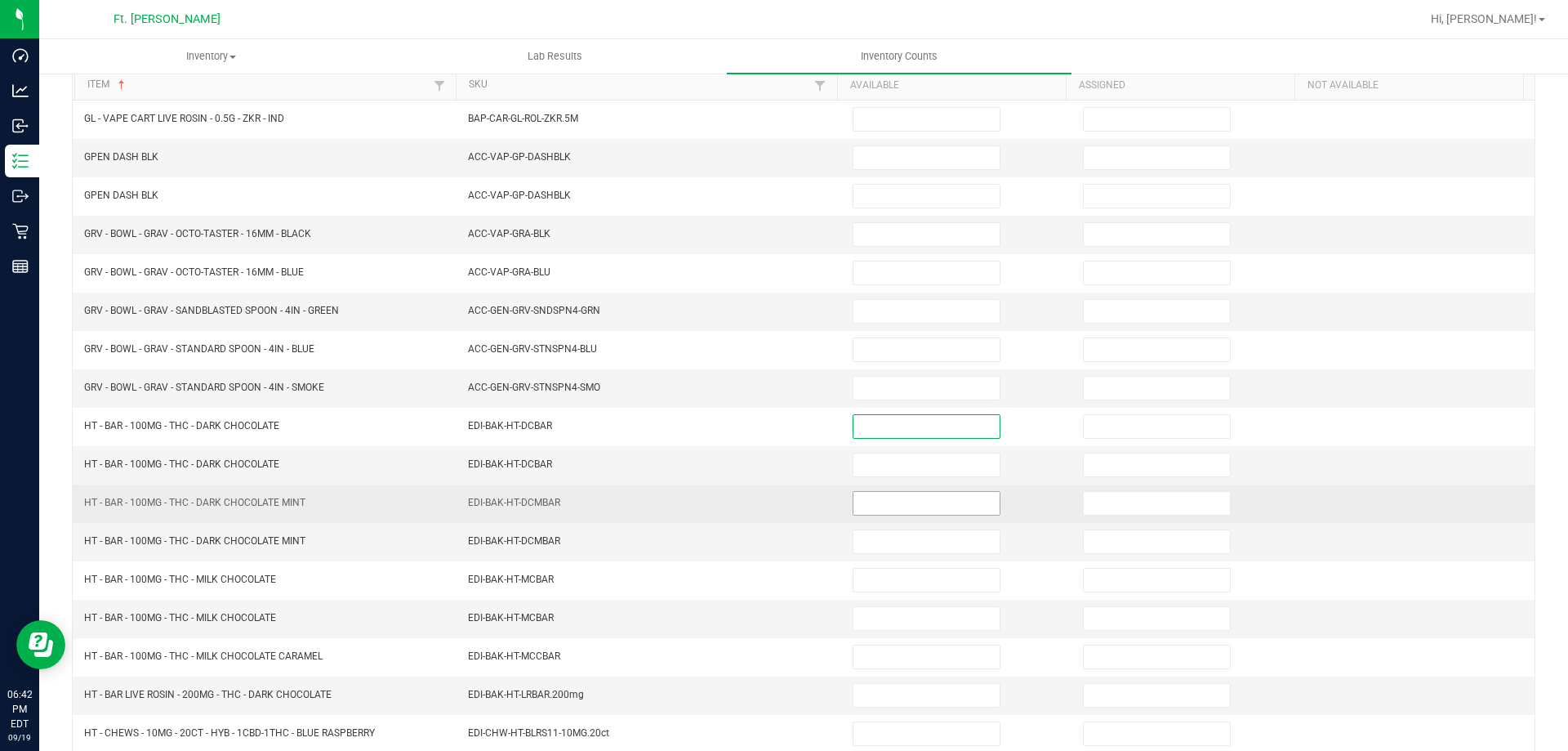
click at [901, 500] on input at bounding box center [927, 503] width 146 height 23
type input "20"
type input "0"
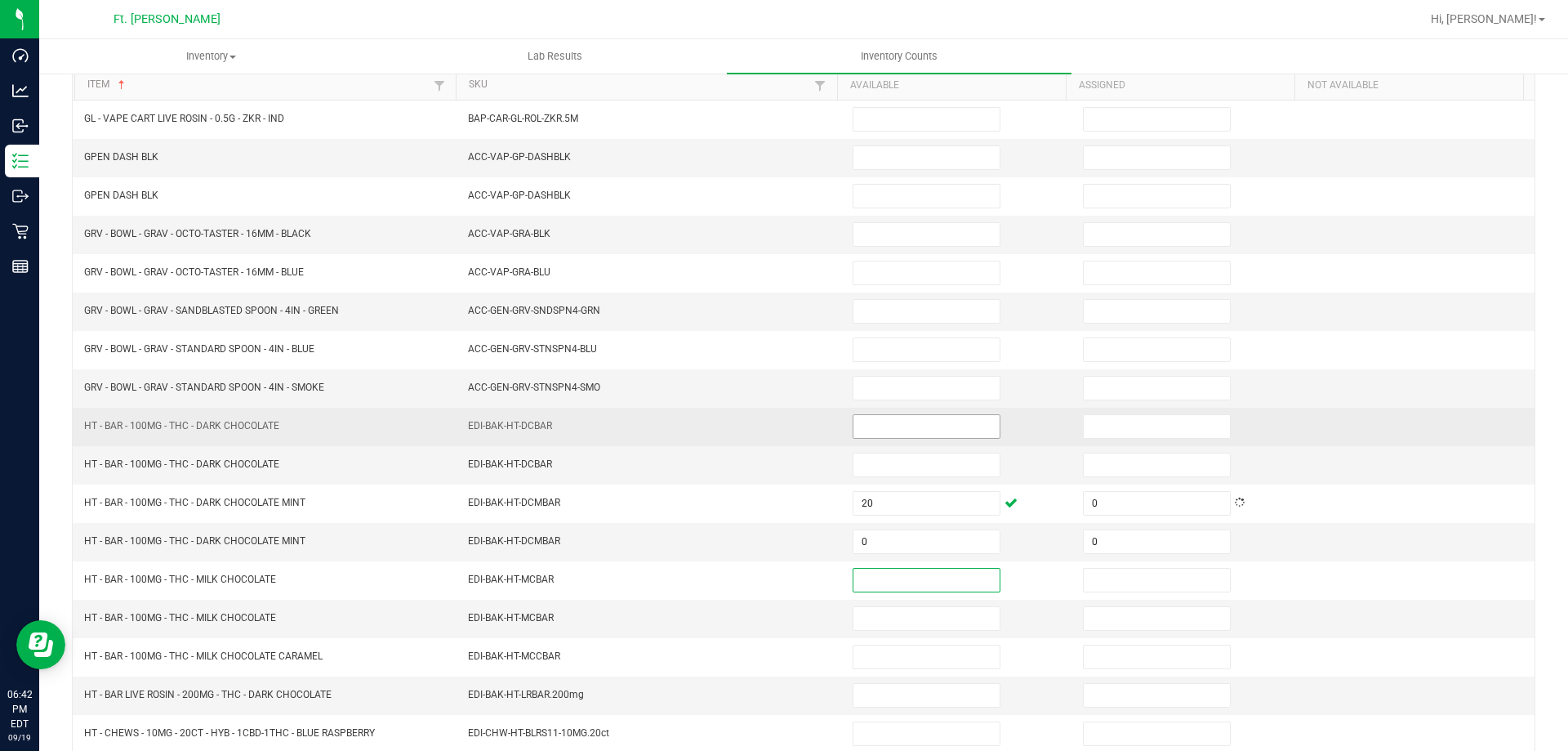
click at [864, 428] on input at bounding box center [927, 427] width 146 height 23
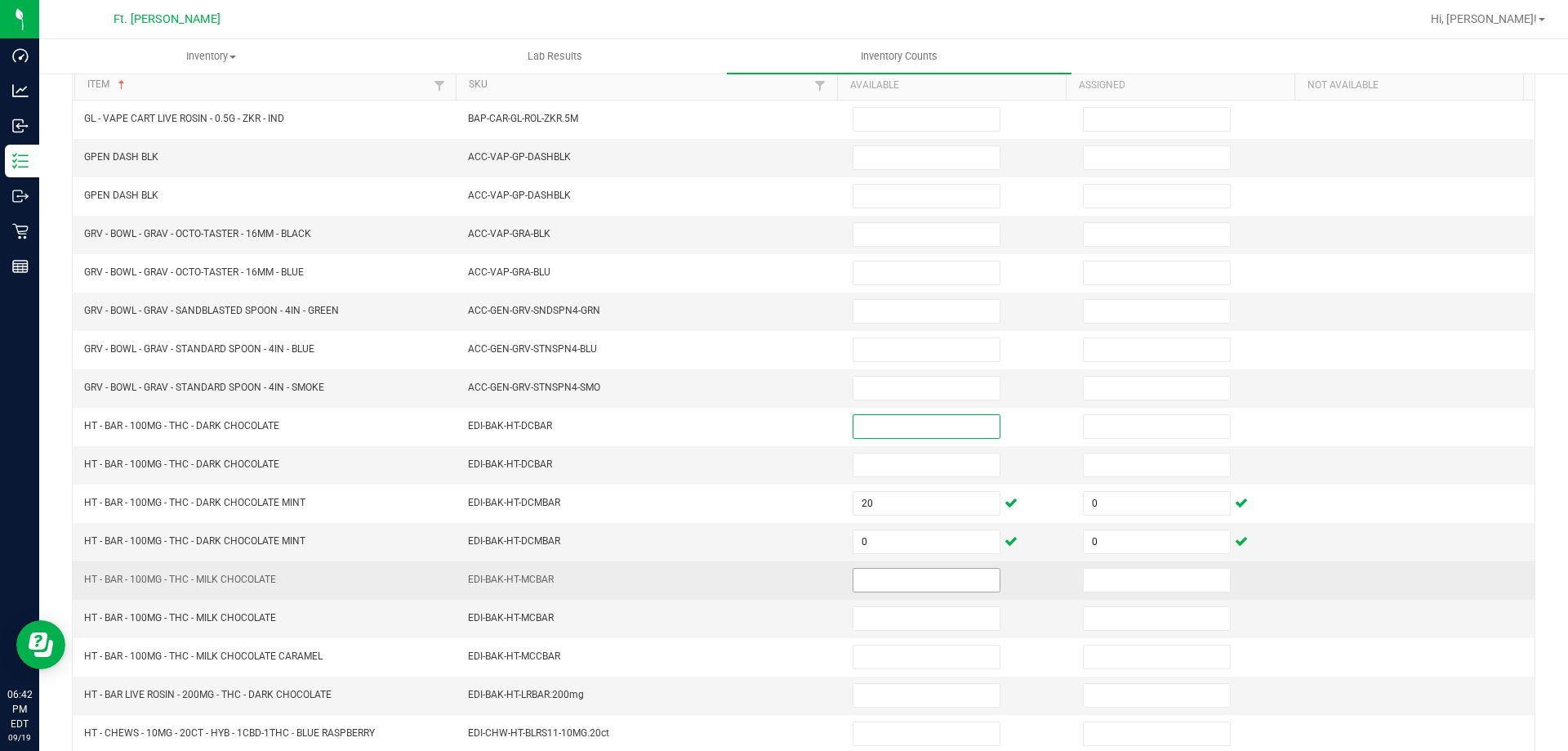
click at [943, 570] on input at bounding box center [927, 580] width 146 height 23
type input "20"
type input "0"
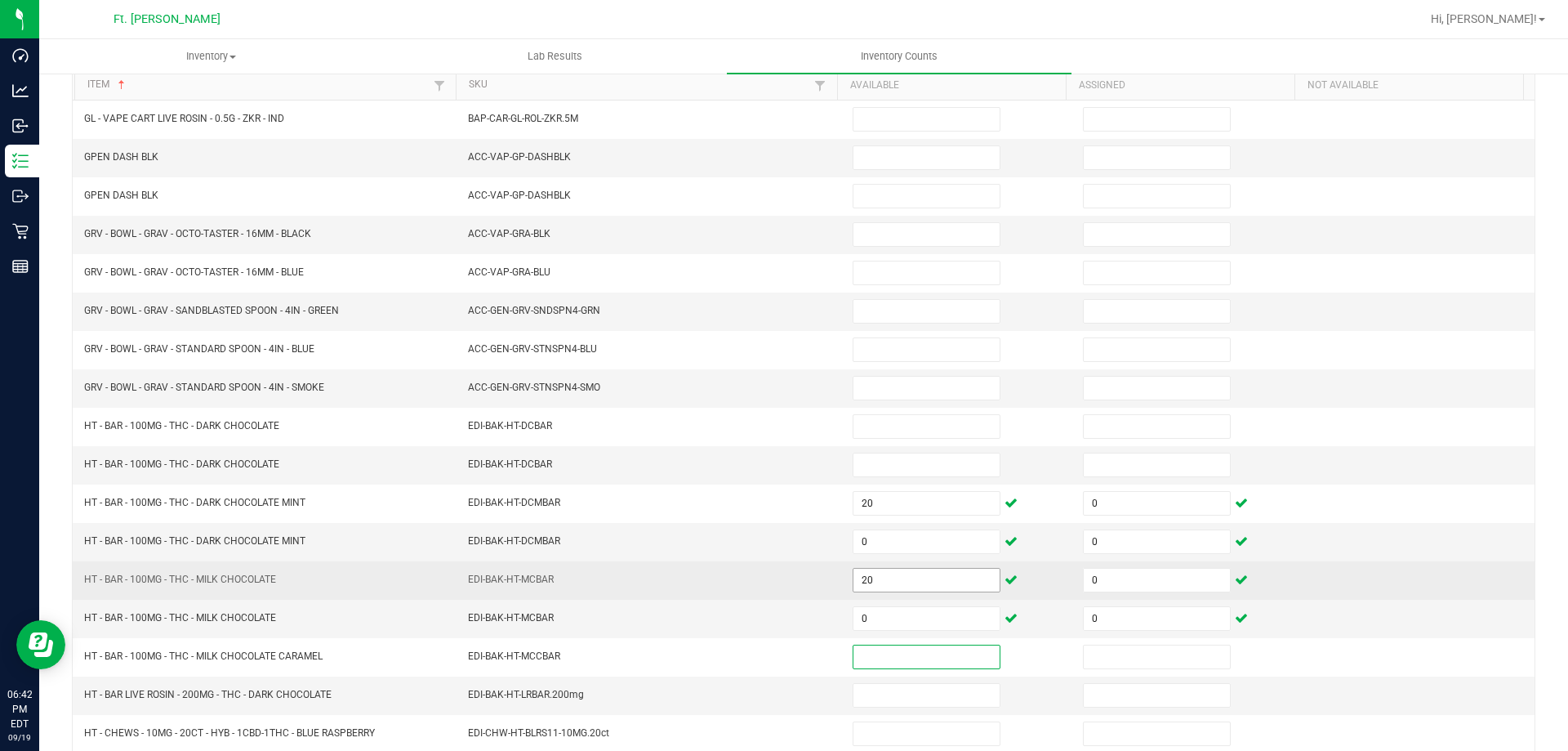
click at [854, 653] on input at bounding box center [927, 657] width 146 height 23
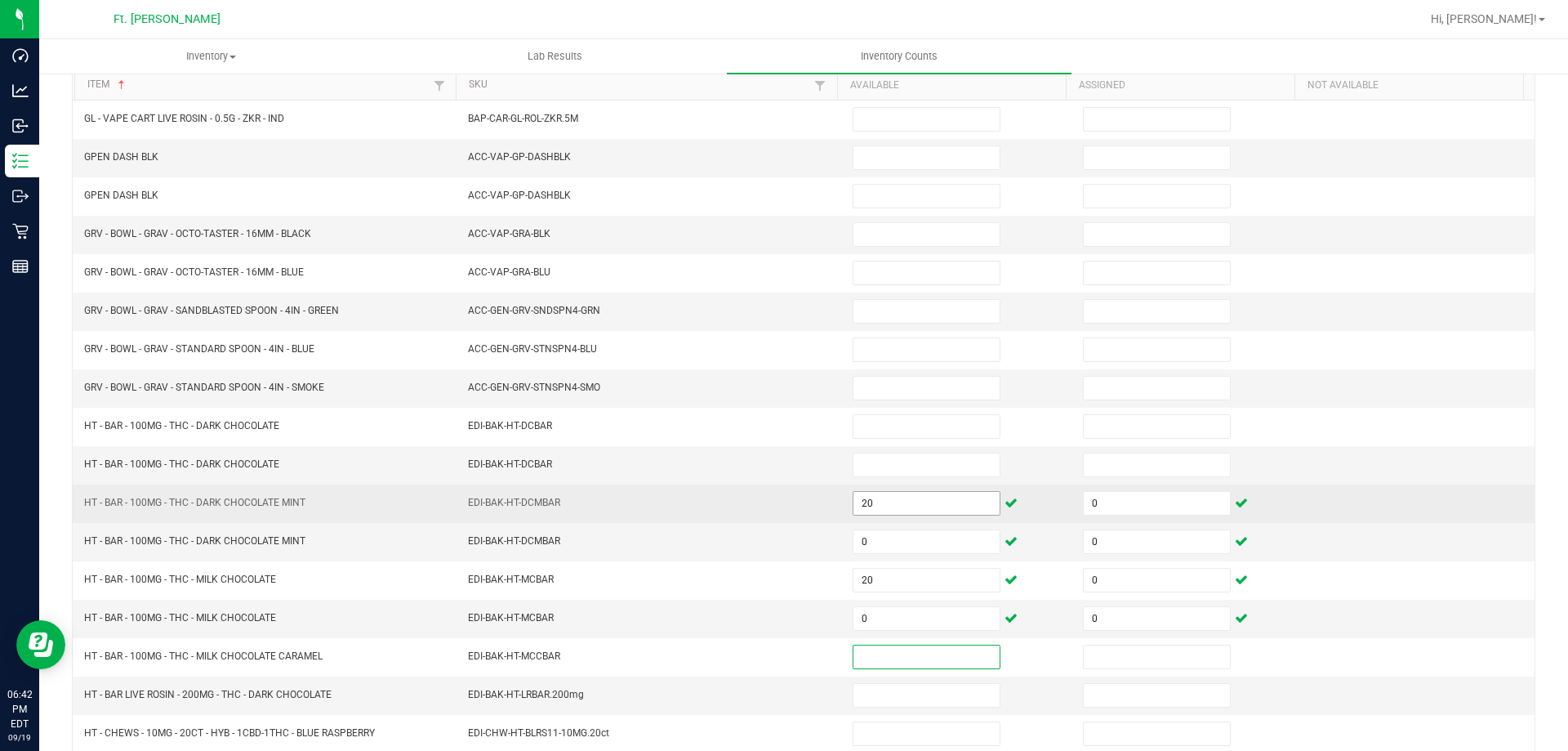
click at [903, 505] on input "20" at bounding box center [927, 503] width 146 height 23
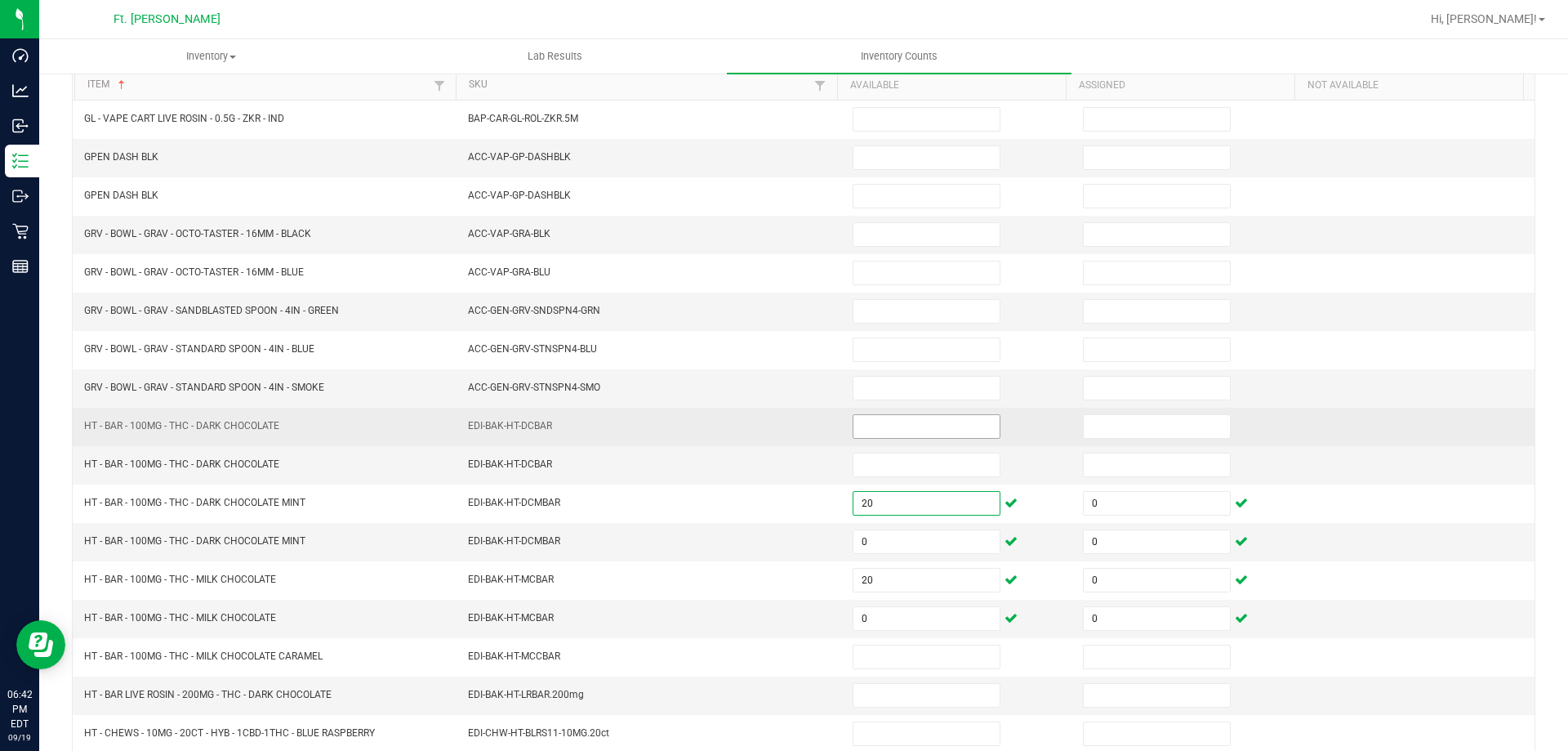
click at [901, 423] on input at bounding box center [927, 427] width 146 height 23
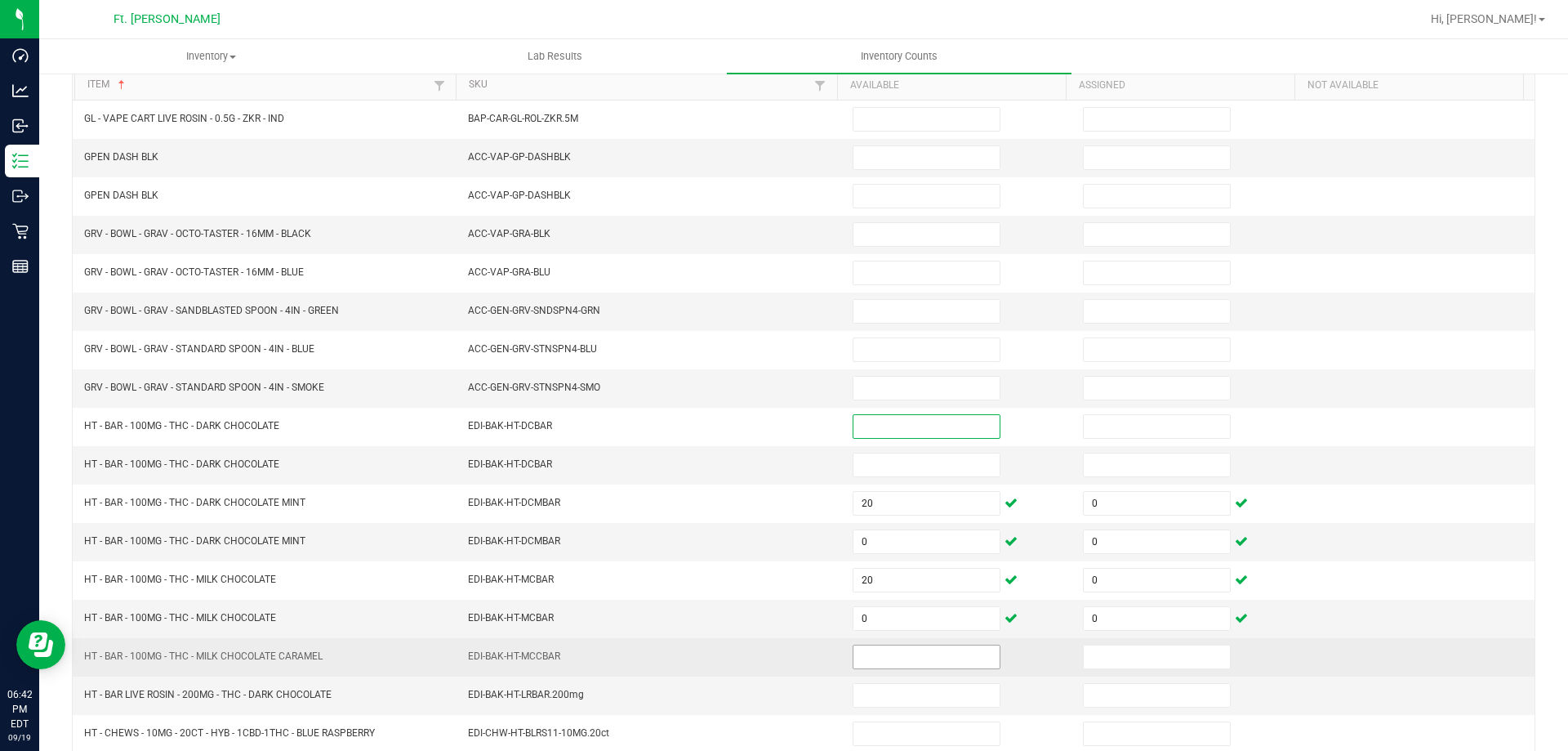
click at [960, 659] on input at bounding box center [927, 657] width 146 height 23
type input "20"
type input "0"
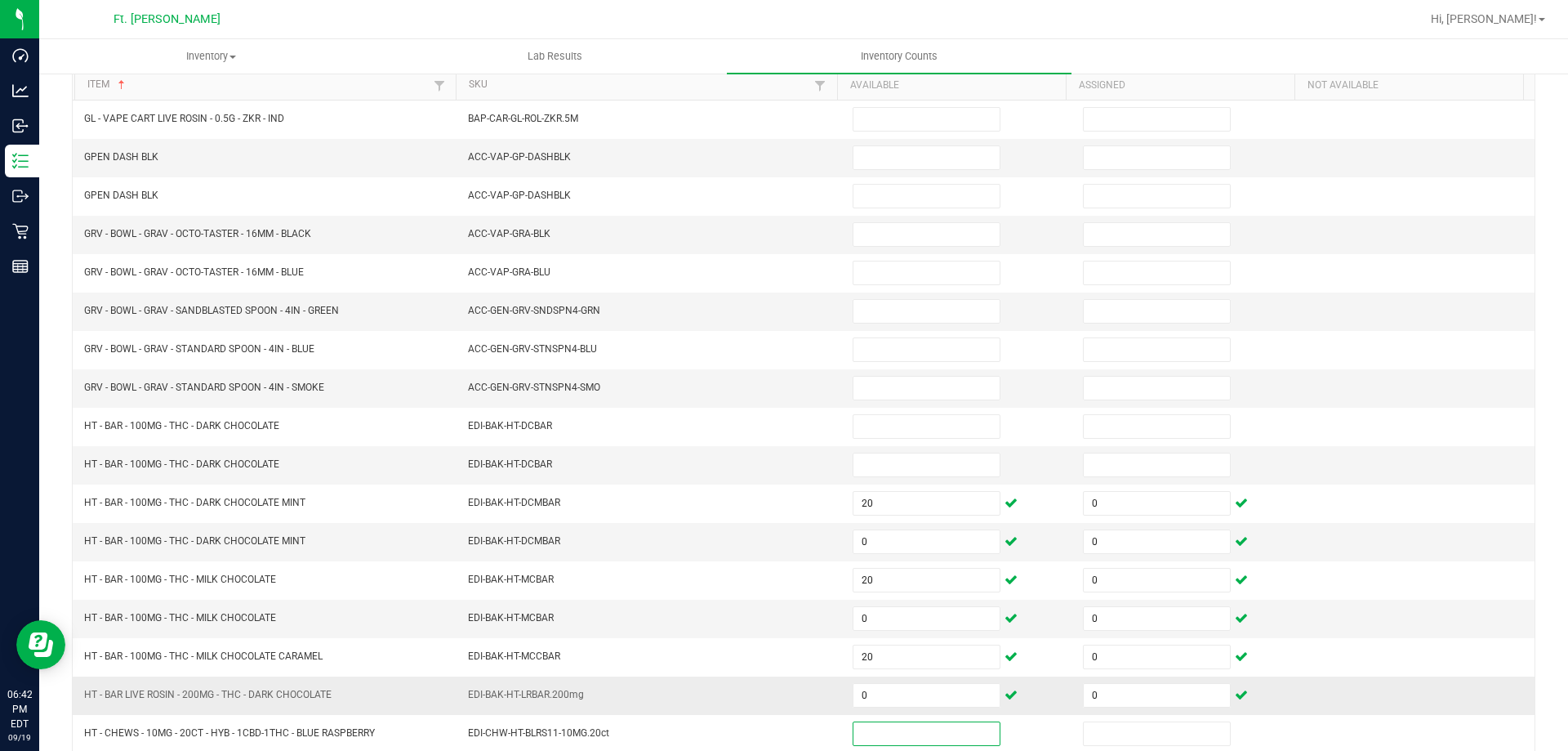
click at [910, 713] on td "0" at bounding box center [958, 696] width 231 height 38
click at [910, 684] on input "0" at bounding box center [927, 695] width 146 height 23
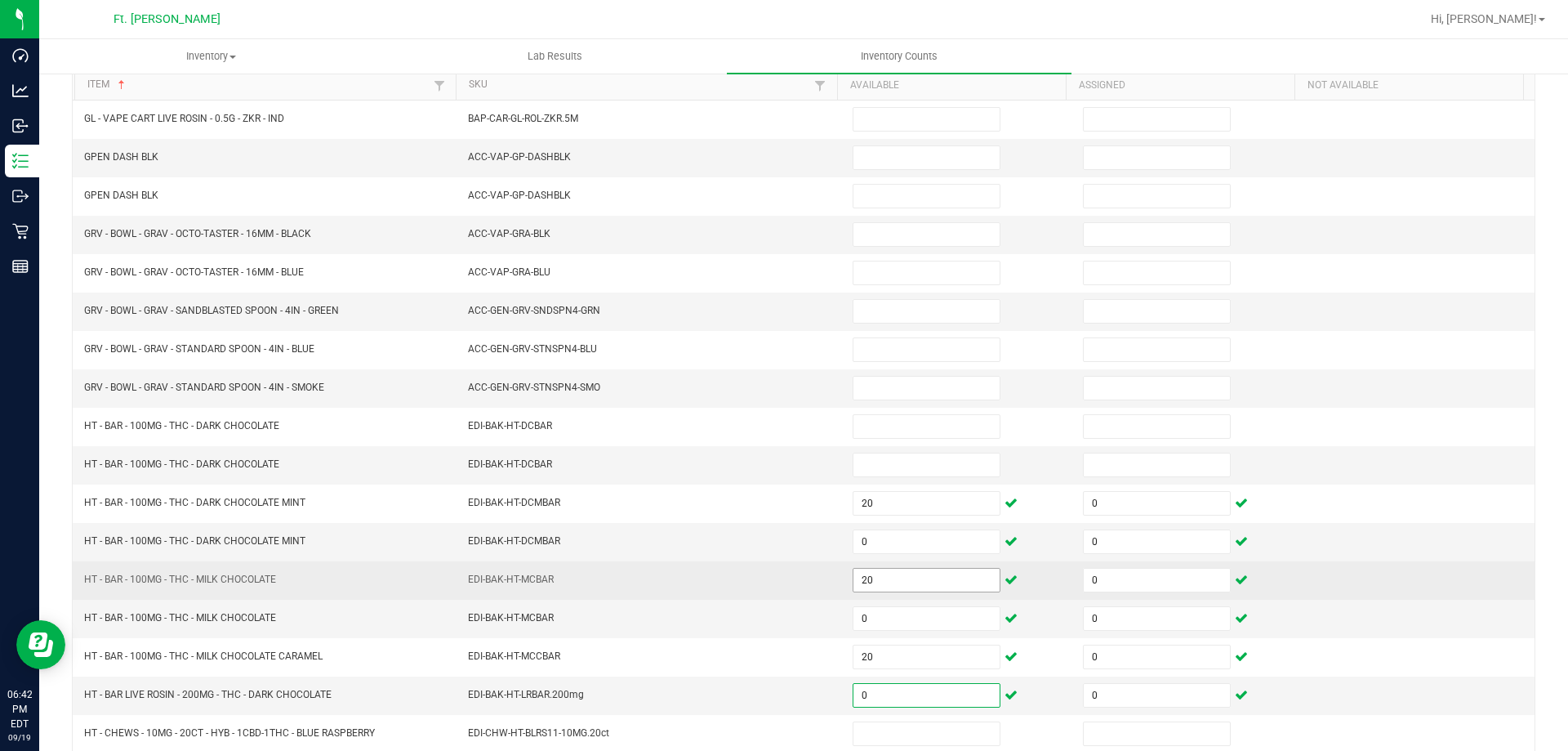
click at [886, 569] on input "20" at bounding box center [927, 580] width 146 height 23
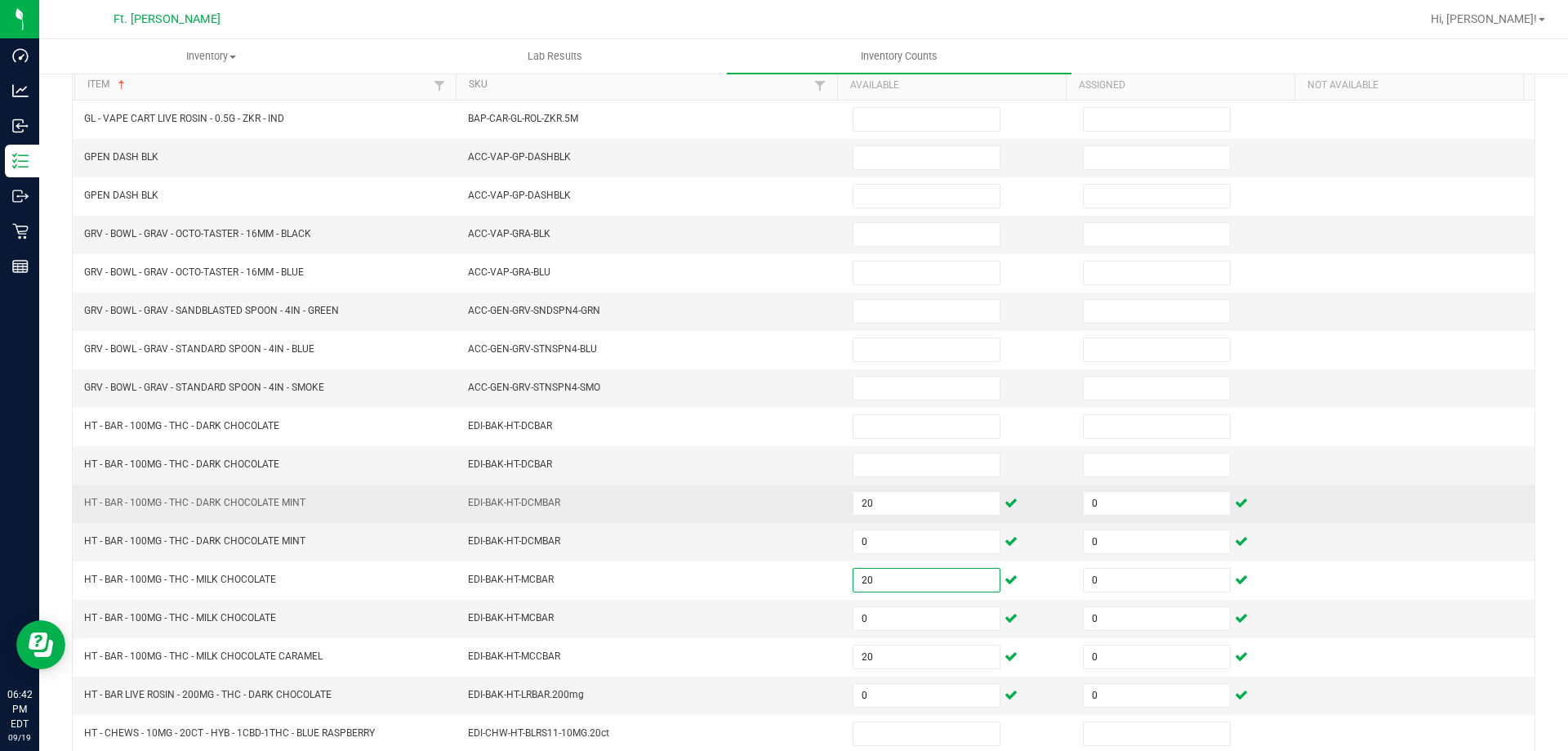
click at [384, 506] on td "HT - BAR - 100MG - THC - DARK CHOCOLATE MINT" at bounding box center [266, 503] width 384 height 38
click at [893, 502] on input "20" at bounding box center [927, 503] width 146 height 23
type input "10"
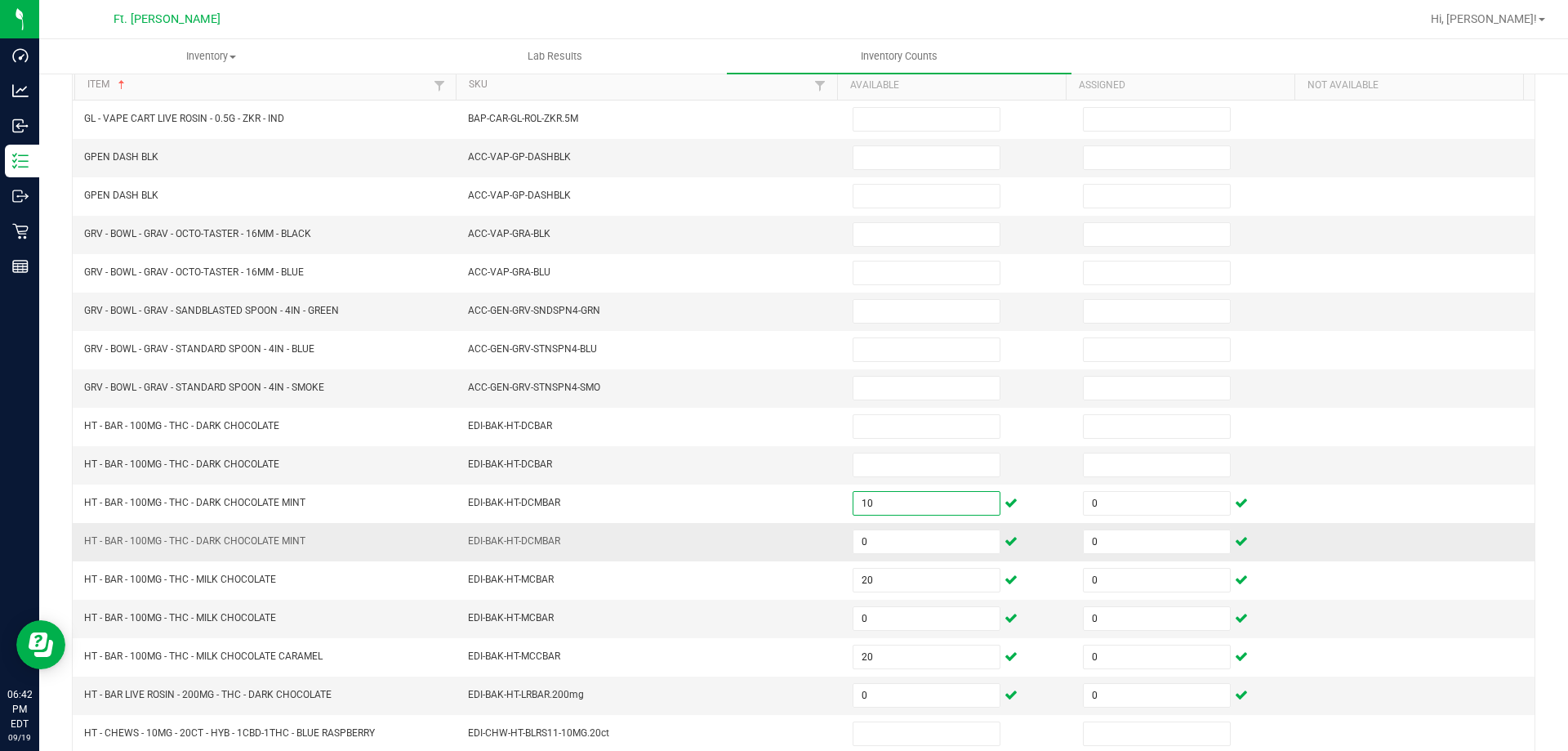
click at [769, 550] on td "EDI-BAK-HT-DCMBAR" at bounding box center [650, 542] width 384 height 38
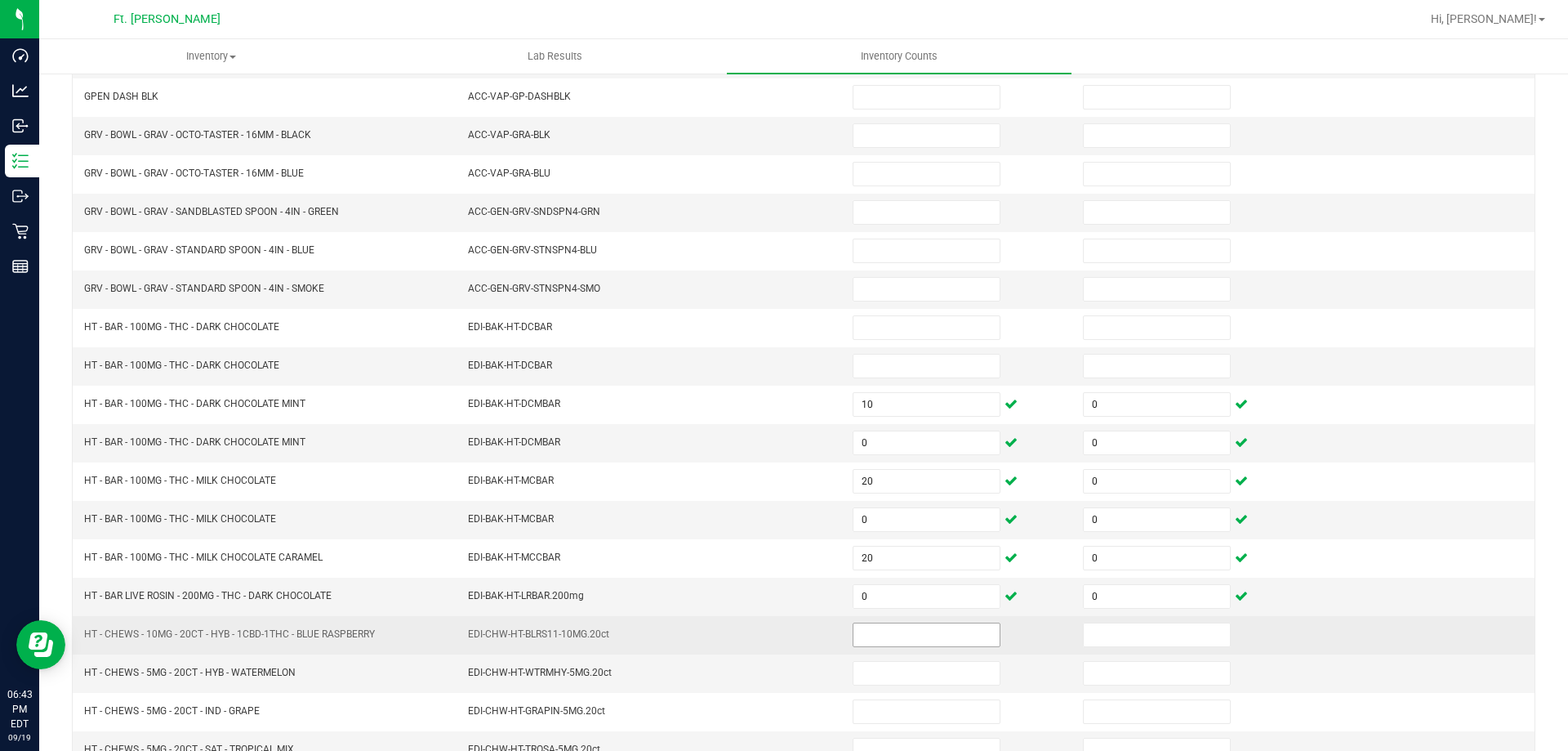
click at [878, 639] on input at bounding box center [927, 635] width 146 height 23
click at [900, 632] on input at bounding box center [927, 635] width 146 height 23
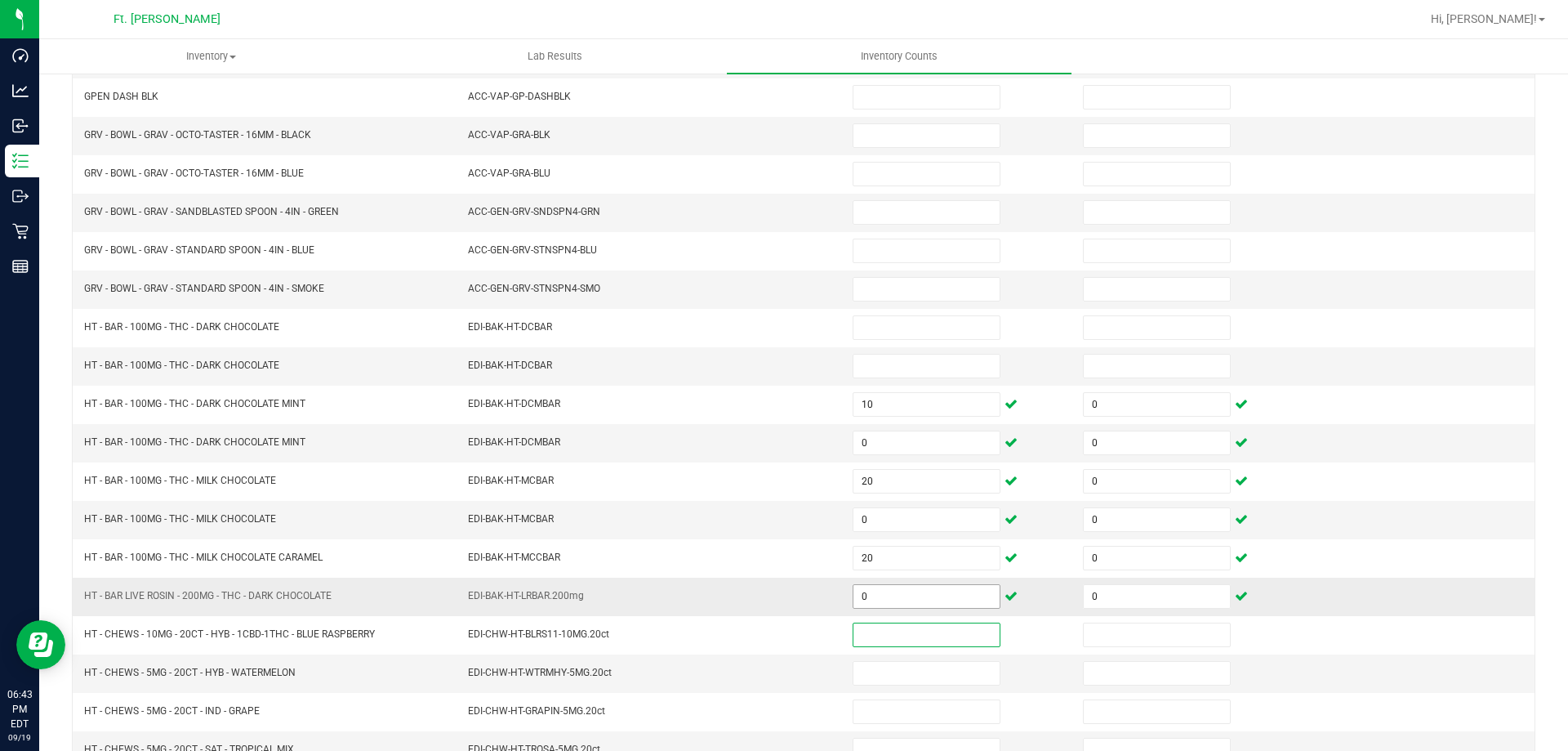
click at [918, 595] on input "0" at bounding box center [927, 596] width 146 height 23
type input "10"
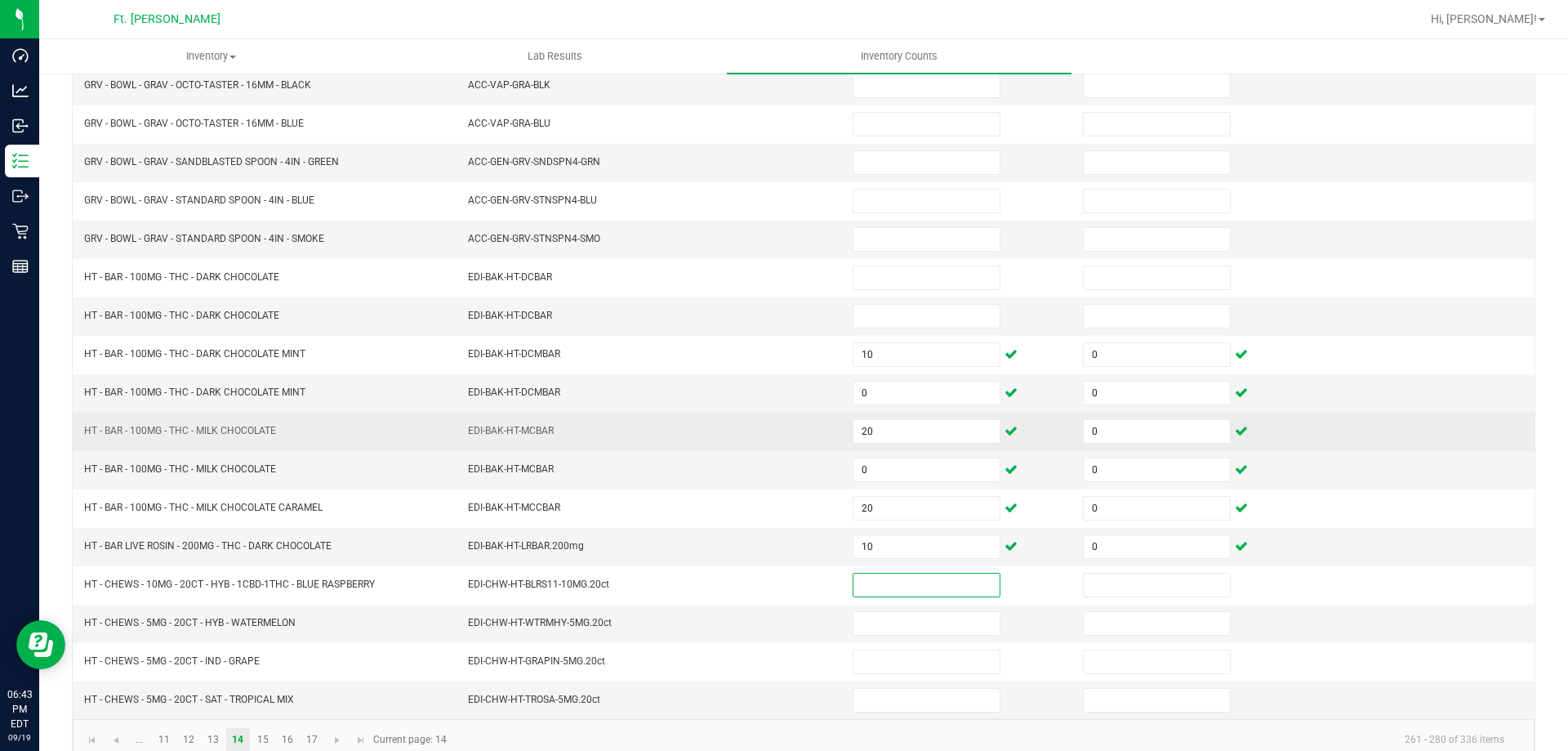
scroll to position [339, 0]
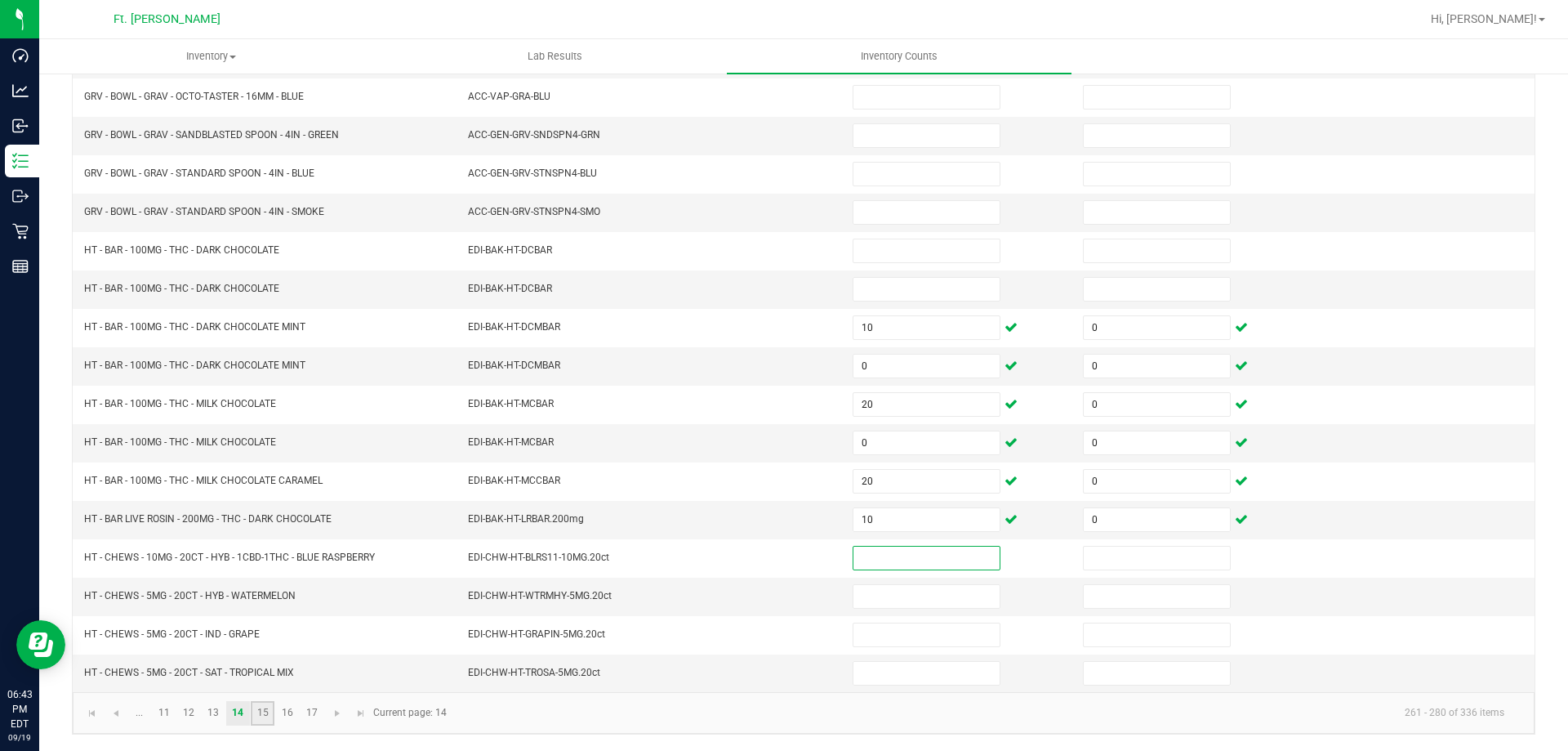
click at [261, 718] on link "15" at bounding box center [262, 713] width 23 height 24
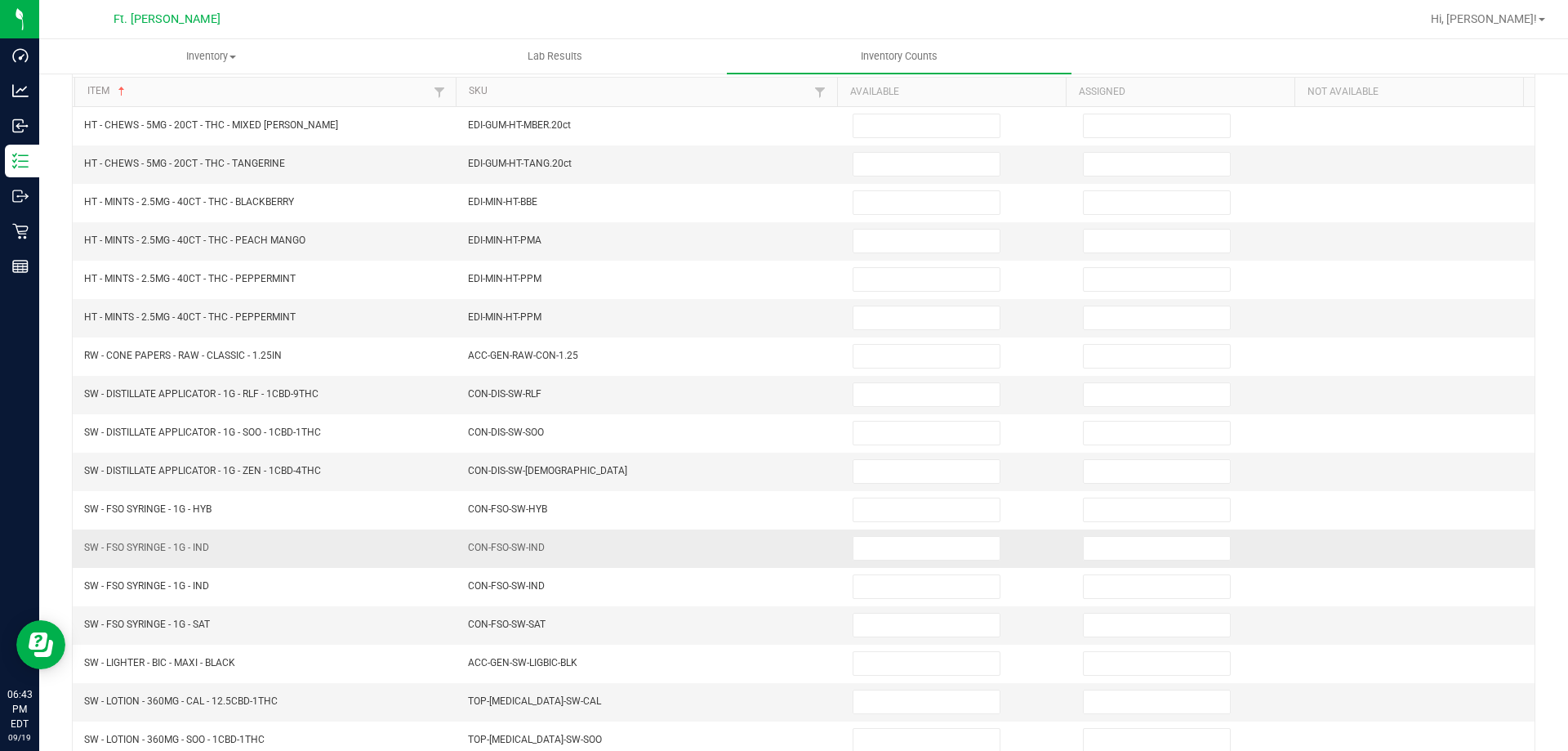
scroll to position [12, 0]
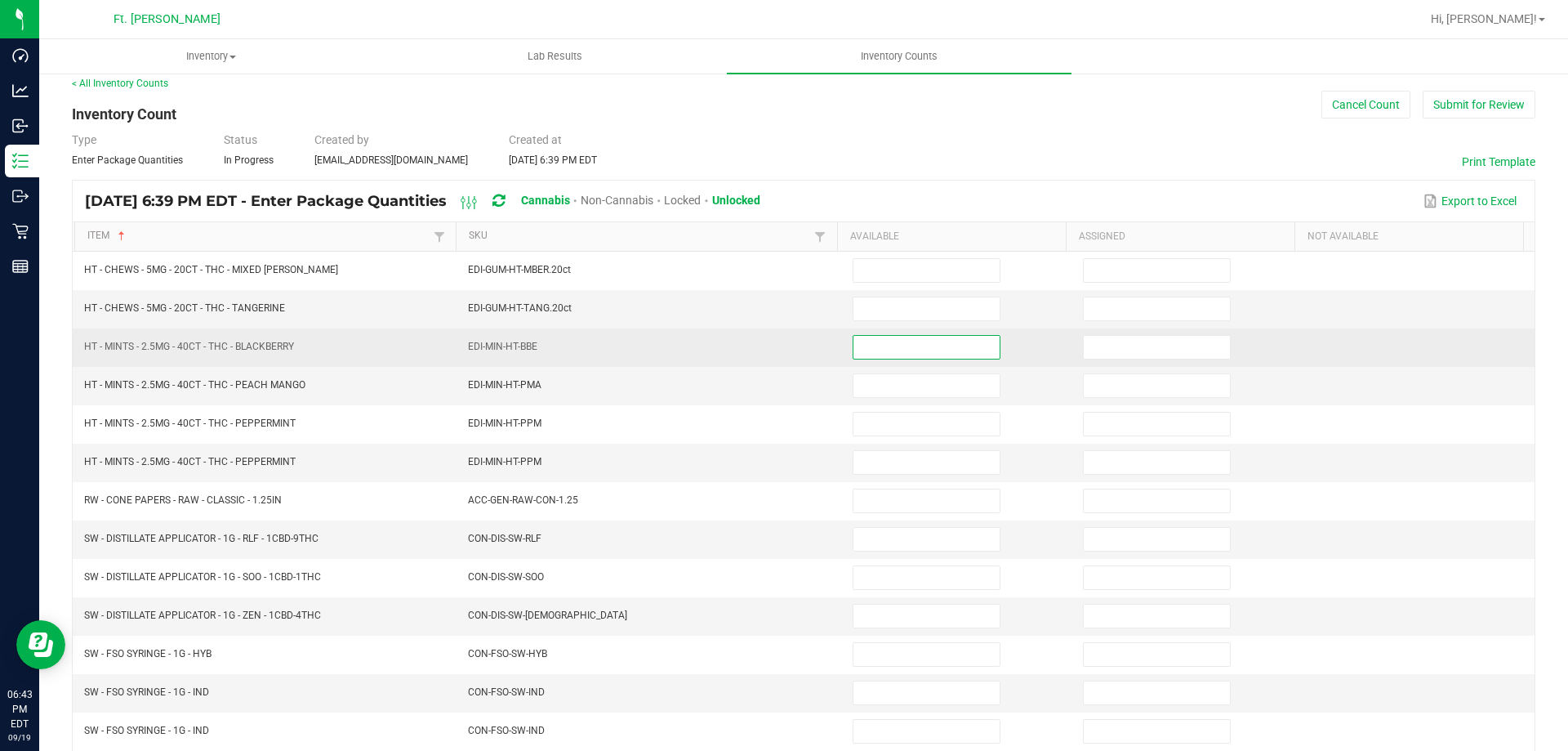
click at [907, 355] on input at bounding box center [927, 347] width 146 height 23
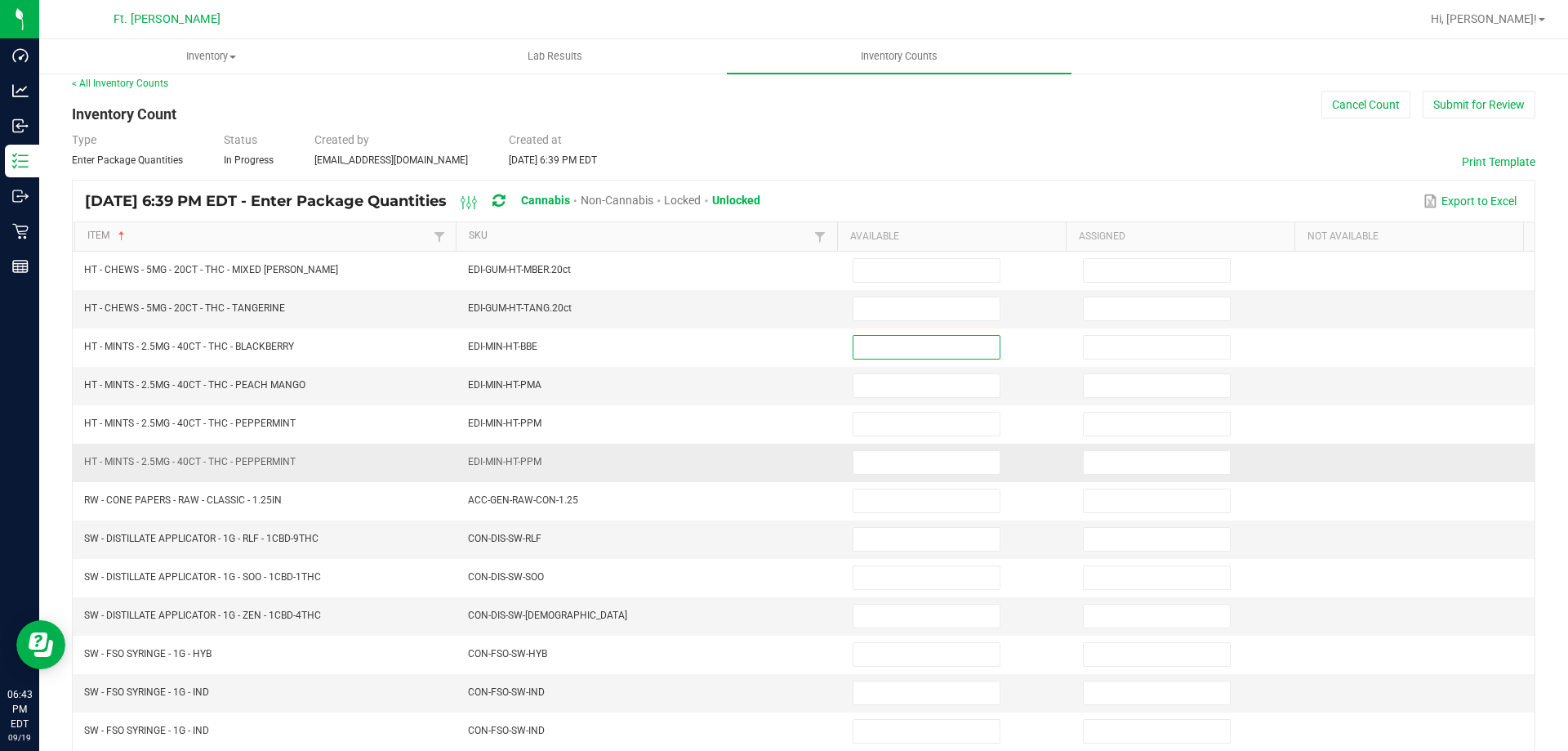
click at [366, 458] on td "HT - MINTS - 2.5MG - 40CT - THC - PEPPERMINT" at bounding box center [266, 462] width 384 height 38
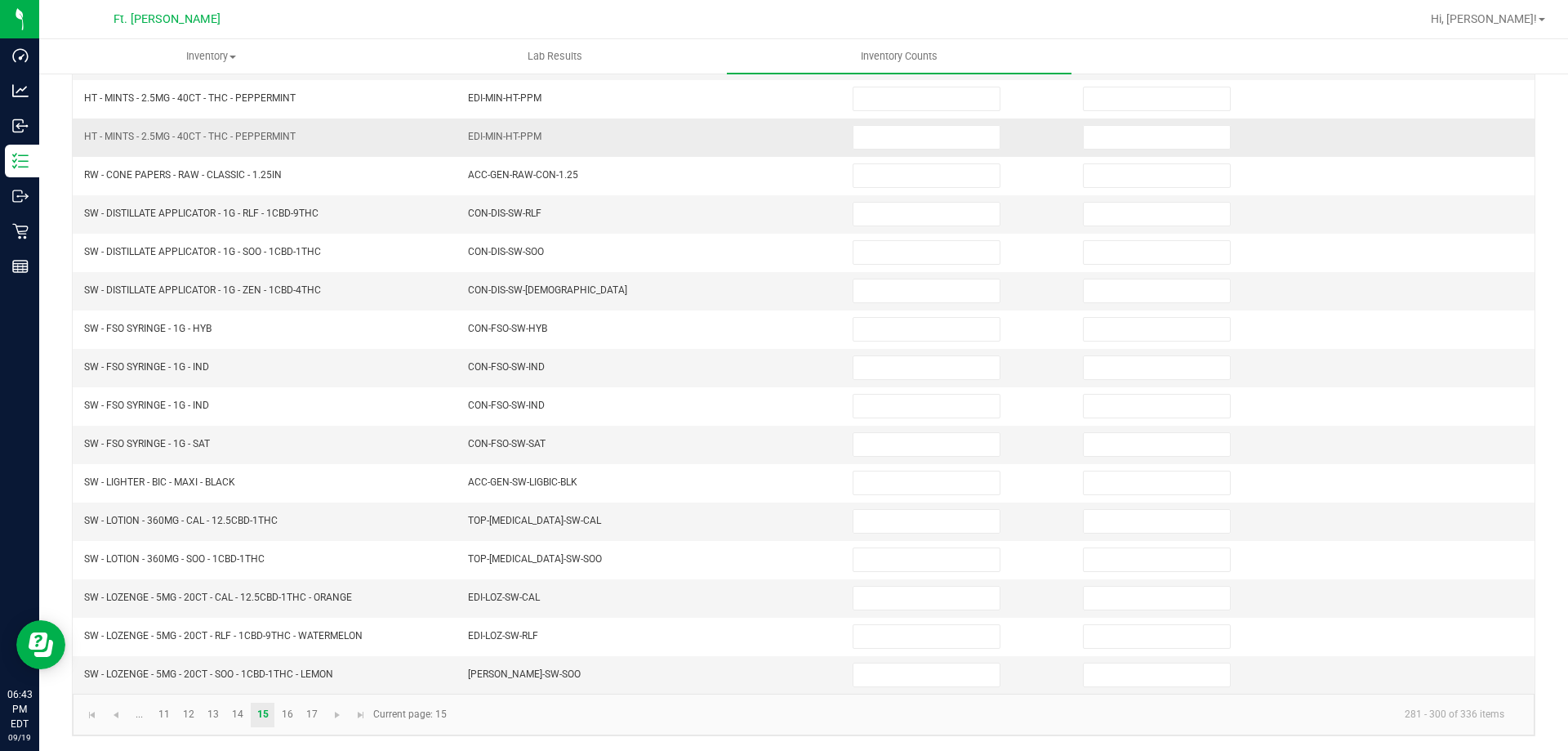
scroll to position [339, 0]
click at [918, 593] on input at bounding box center [927, 596] width 146 height 23
type input "10"
type input "0"
click at [290, 707] on link "16" at bounding box center [287, 713] width 23 height 24
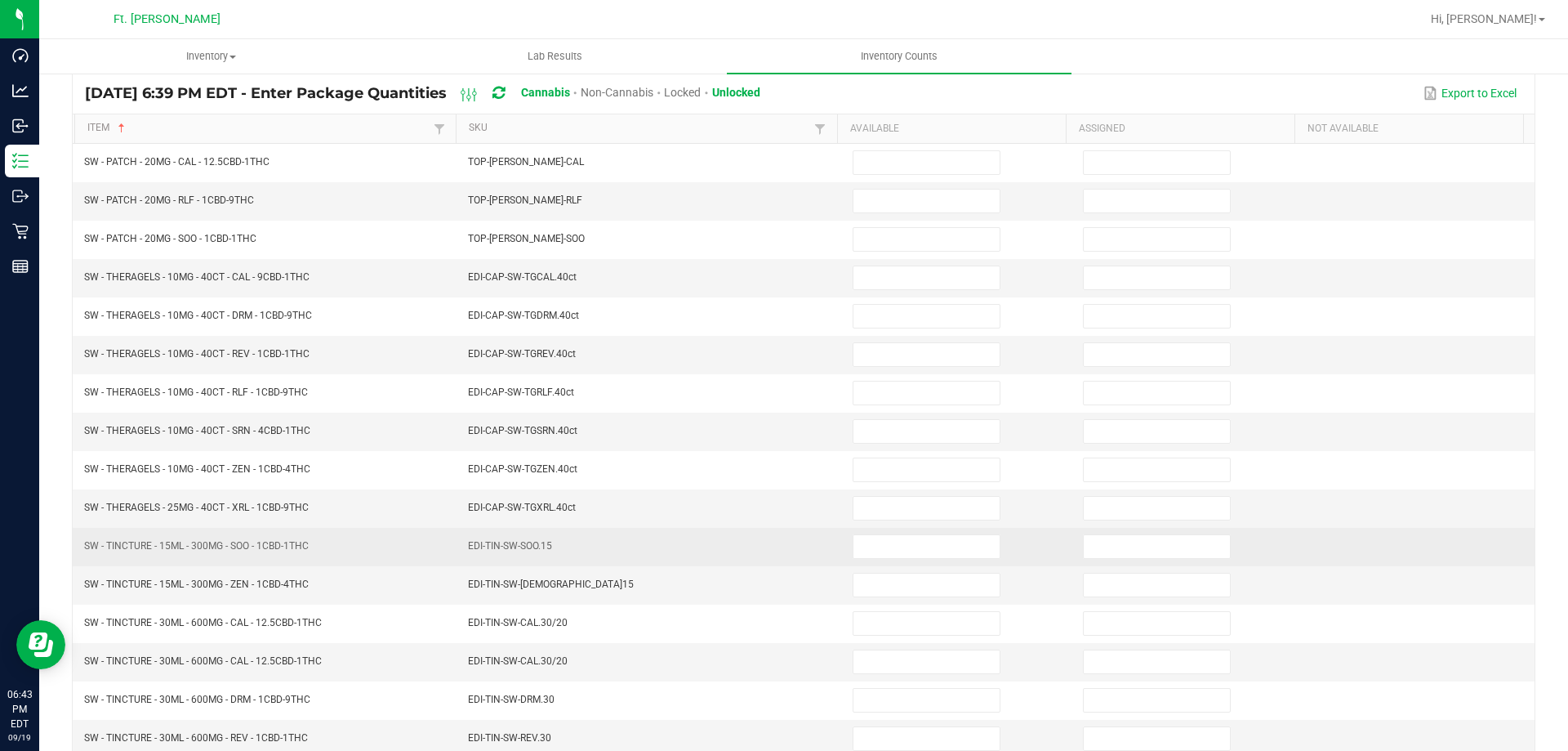
scroll to position [94, 0]
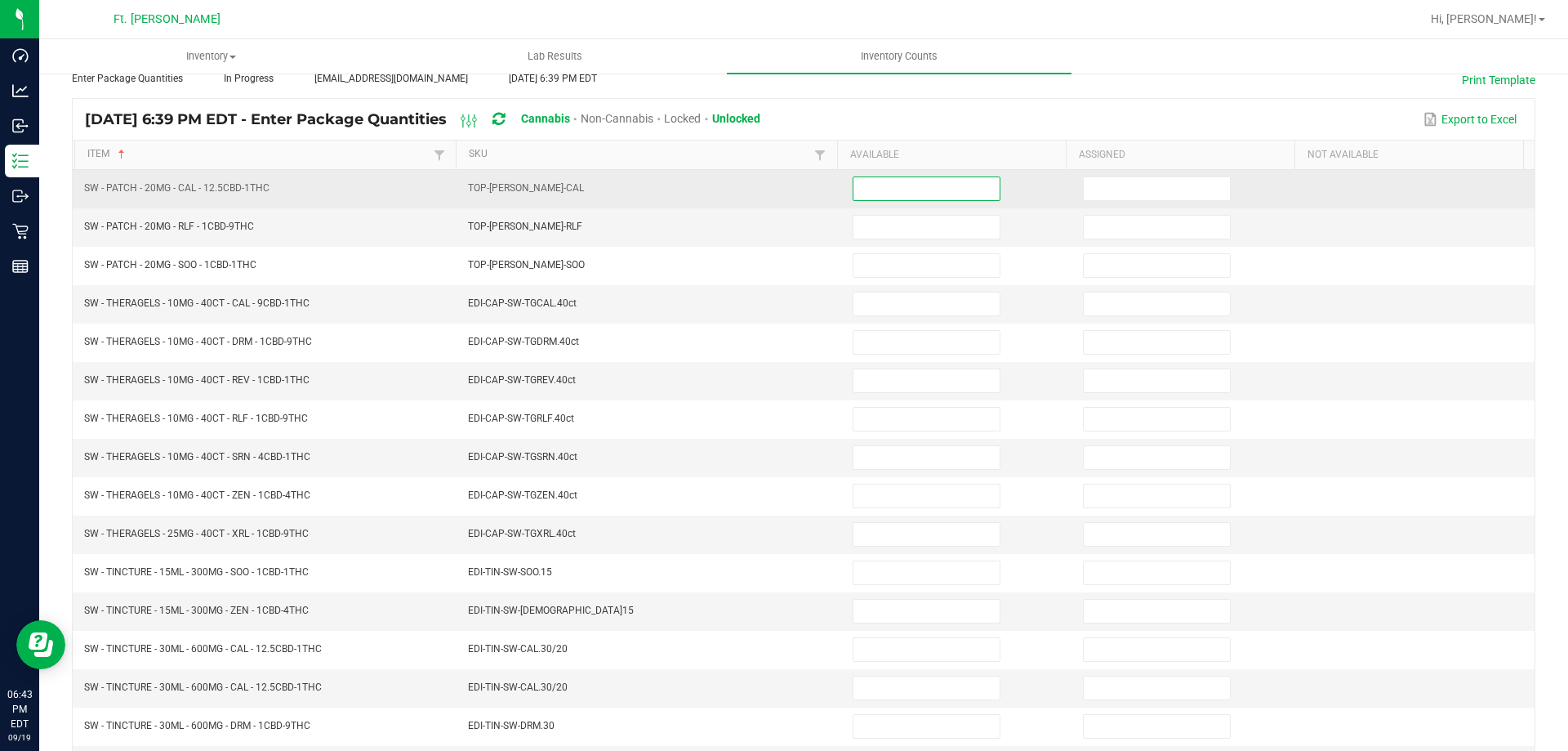
click at [890, 188] on input at bounding box center [927, 188] width 146 height 23
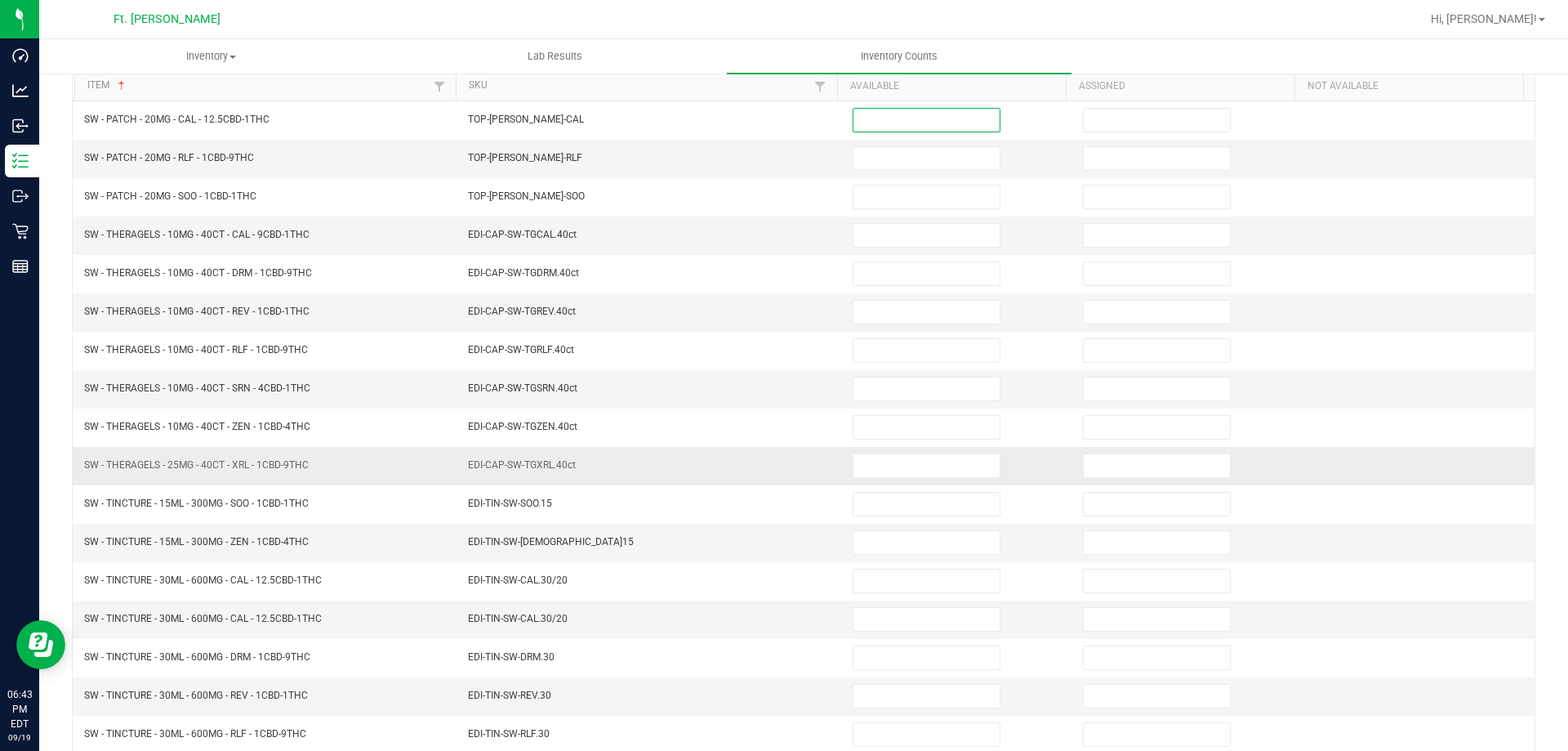
scroll to position [258, 0]
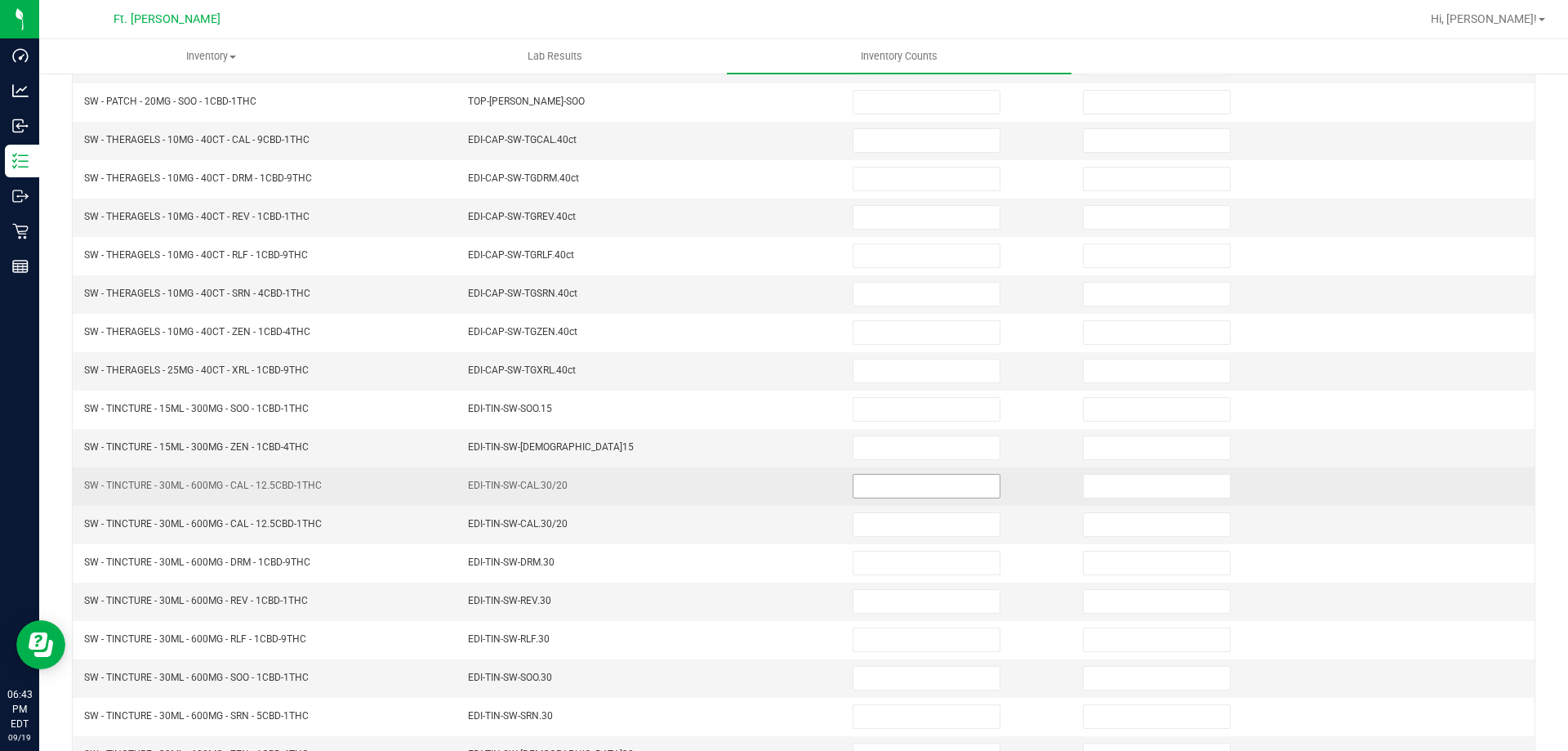
click at [853, 475] on span at bounding box center [927, 486] width 148 height 24
click at [870, 485] on input at bounding box center [927, 486] width 146 height 23
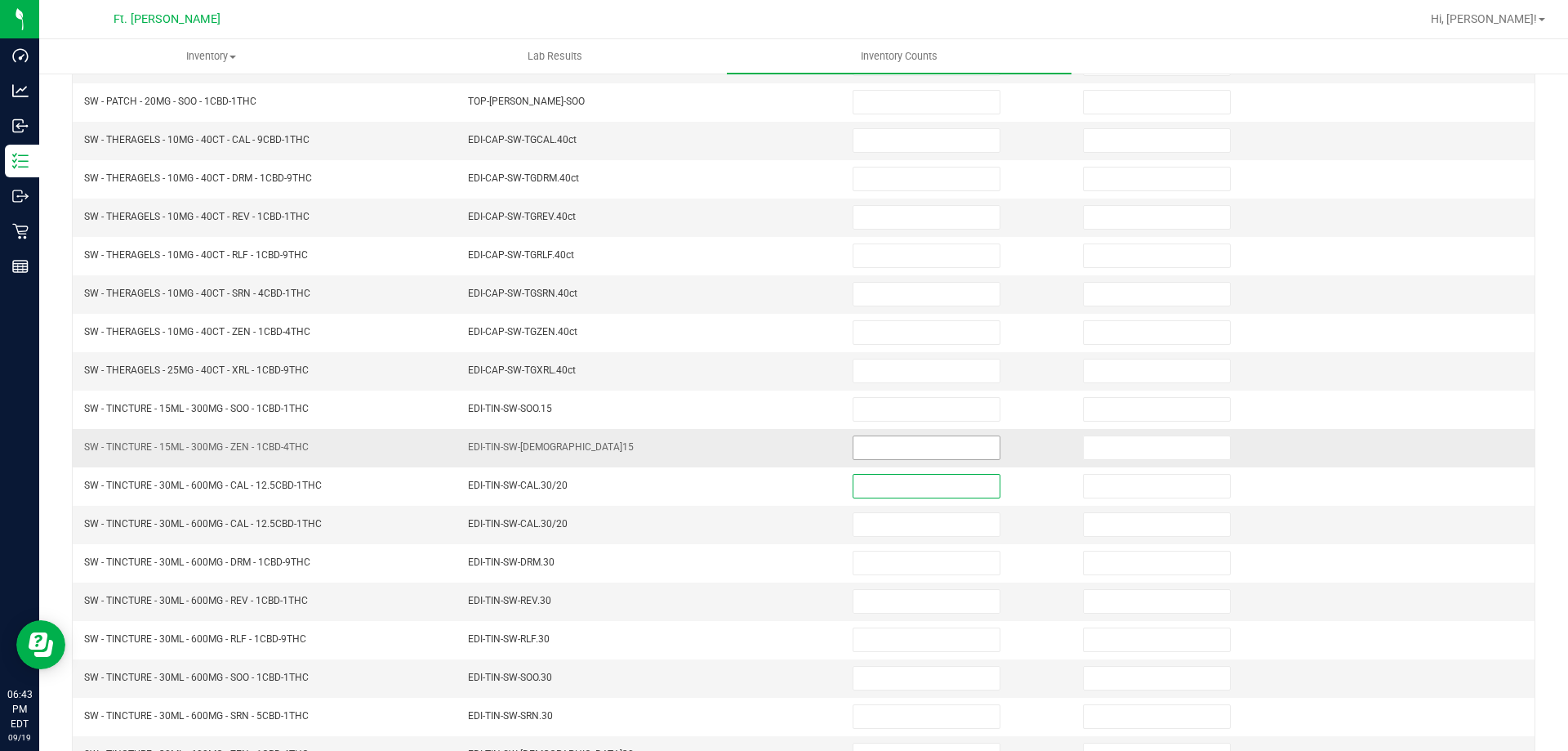
click at [889, 460] on tbody "SW - PATCH - 20MG - CAL - 12.5CBD-1THC TOP-PAT-SW-CAL SW - PATCH - 20MG - RLF -…" at bounding box center [804, 390] width 1462 height 767
click at [889, 444] on input at bounding box center [927, 447] width 146 height 23
type input "6"
type input "0"
type input "8"
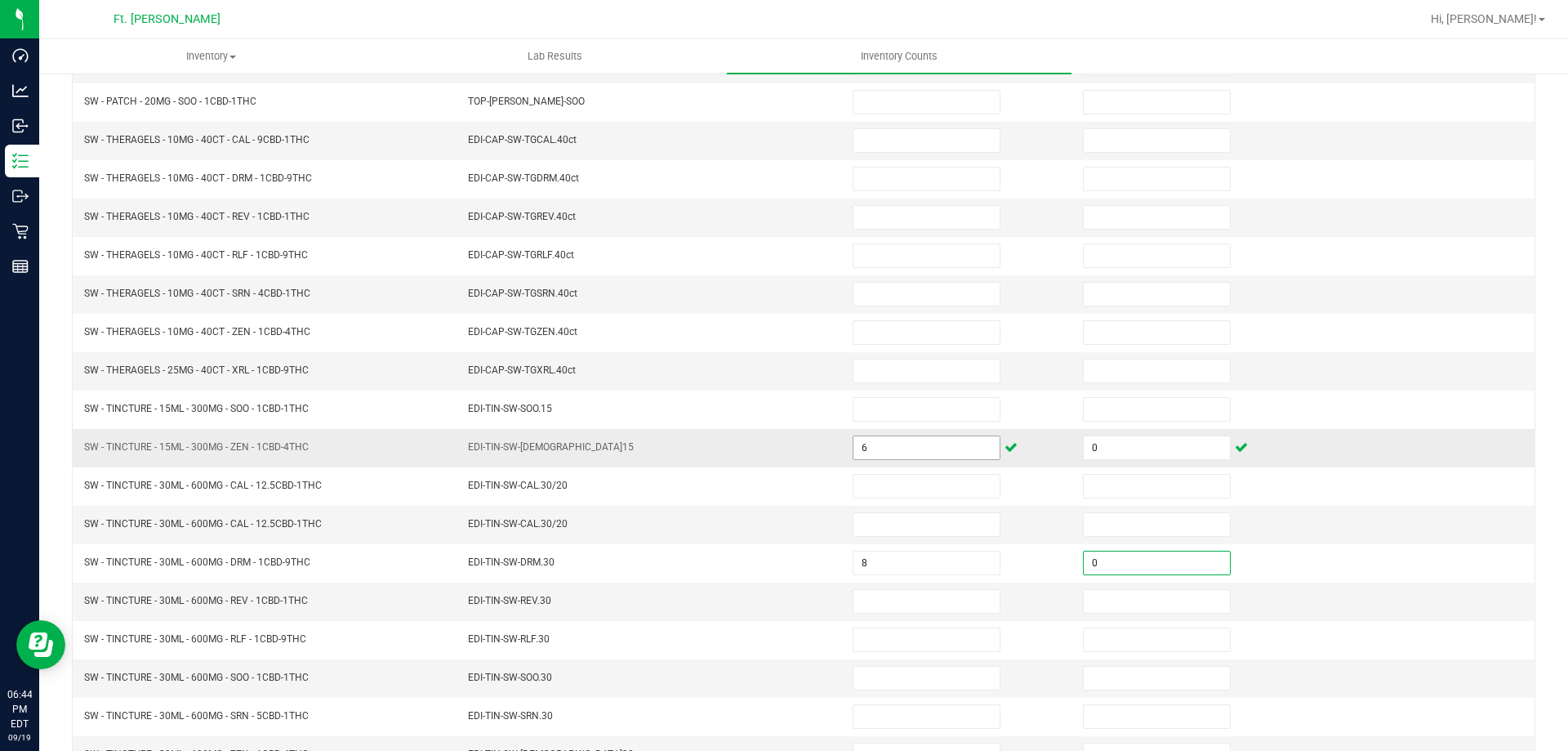
type input "0"
click at [860, 602] on input at bounding box center [927, 601] width 146 height 23
type input "4"
type input "0"
type input "6"
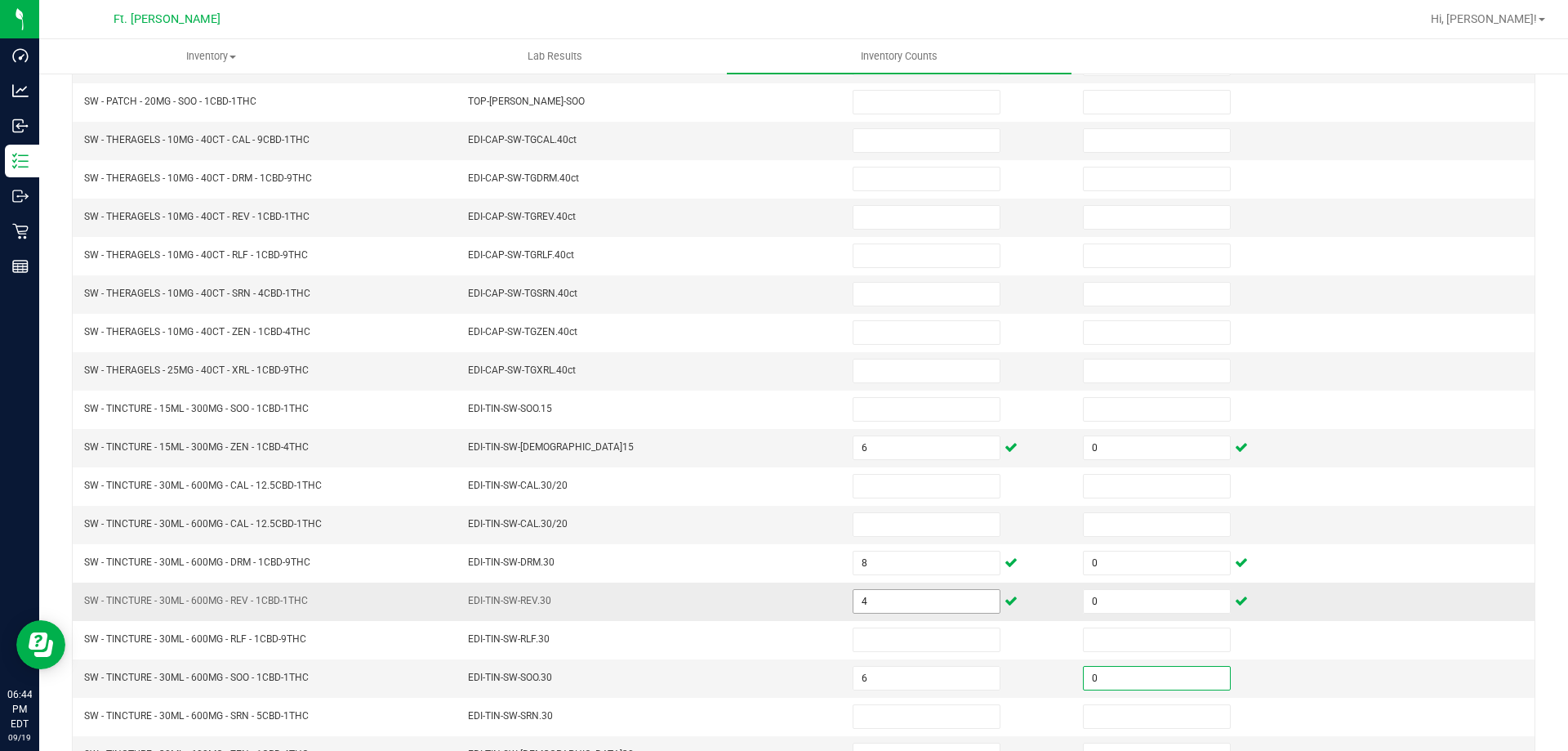
type input "0"
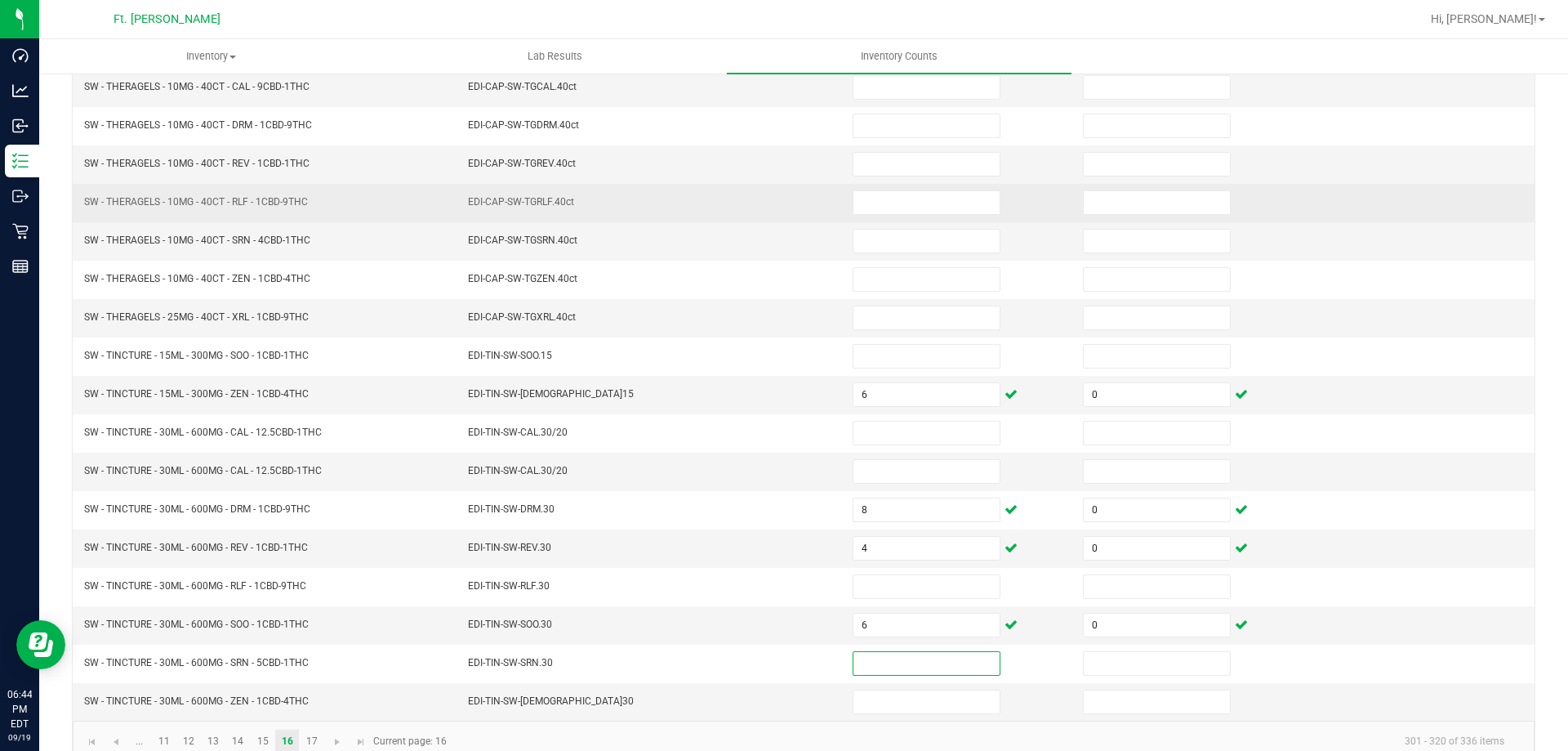
scroll to position [339, 0]
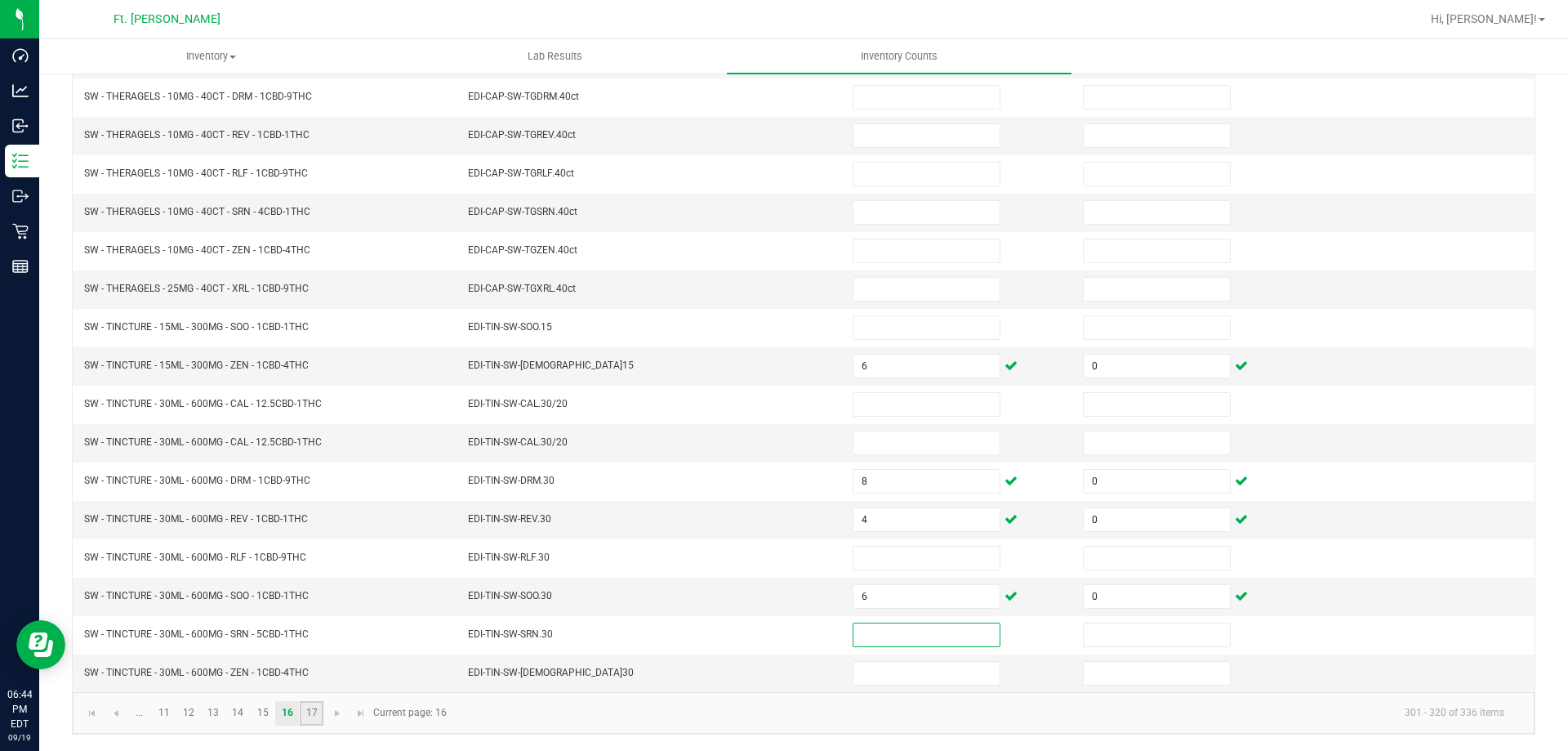
click at [302, 716] on link "17" at bounding box center [311, 713] width 23 height 24
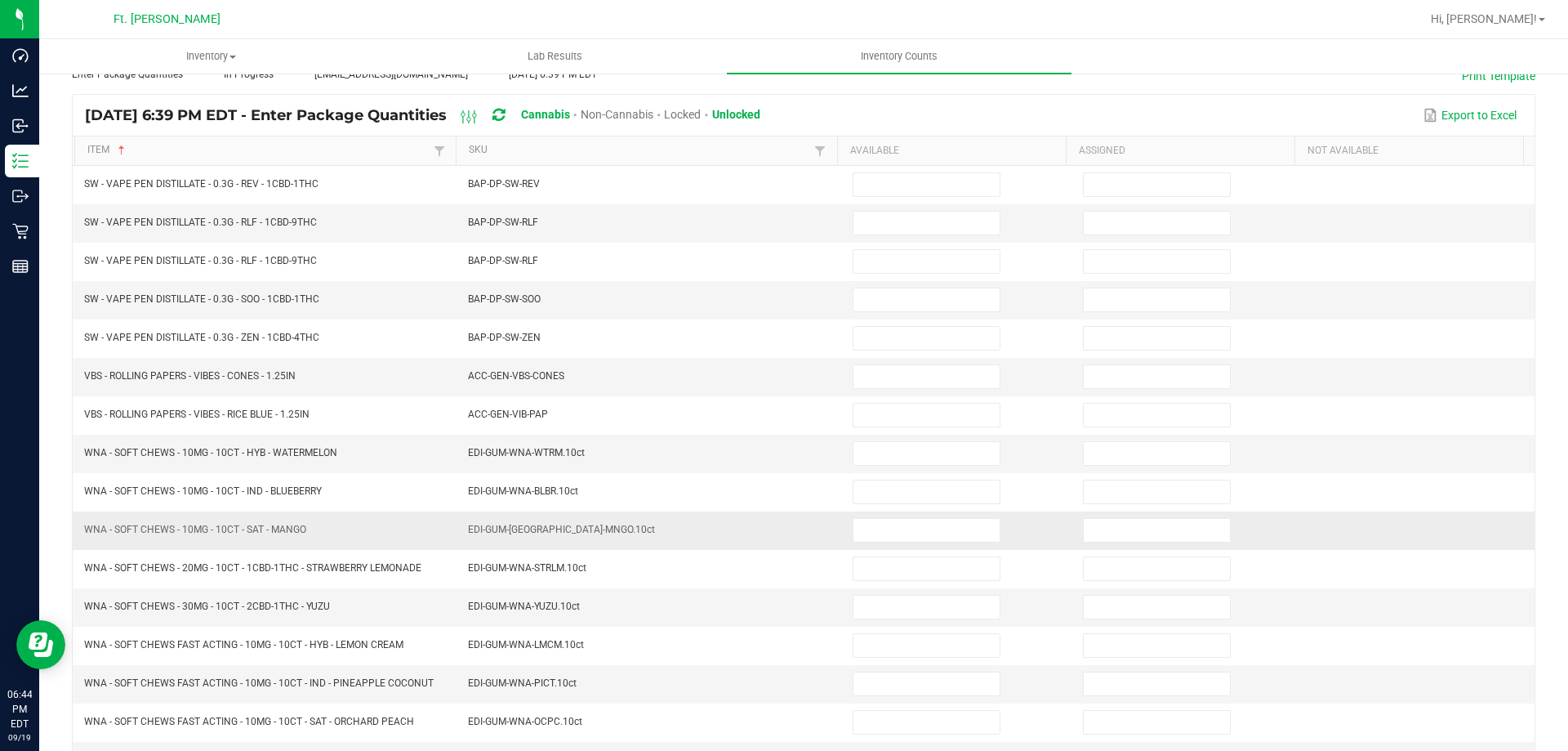
scroll to position [0, 0]
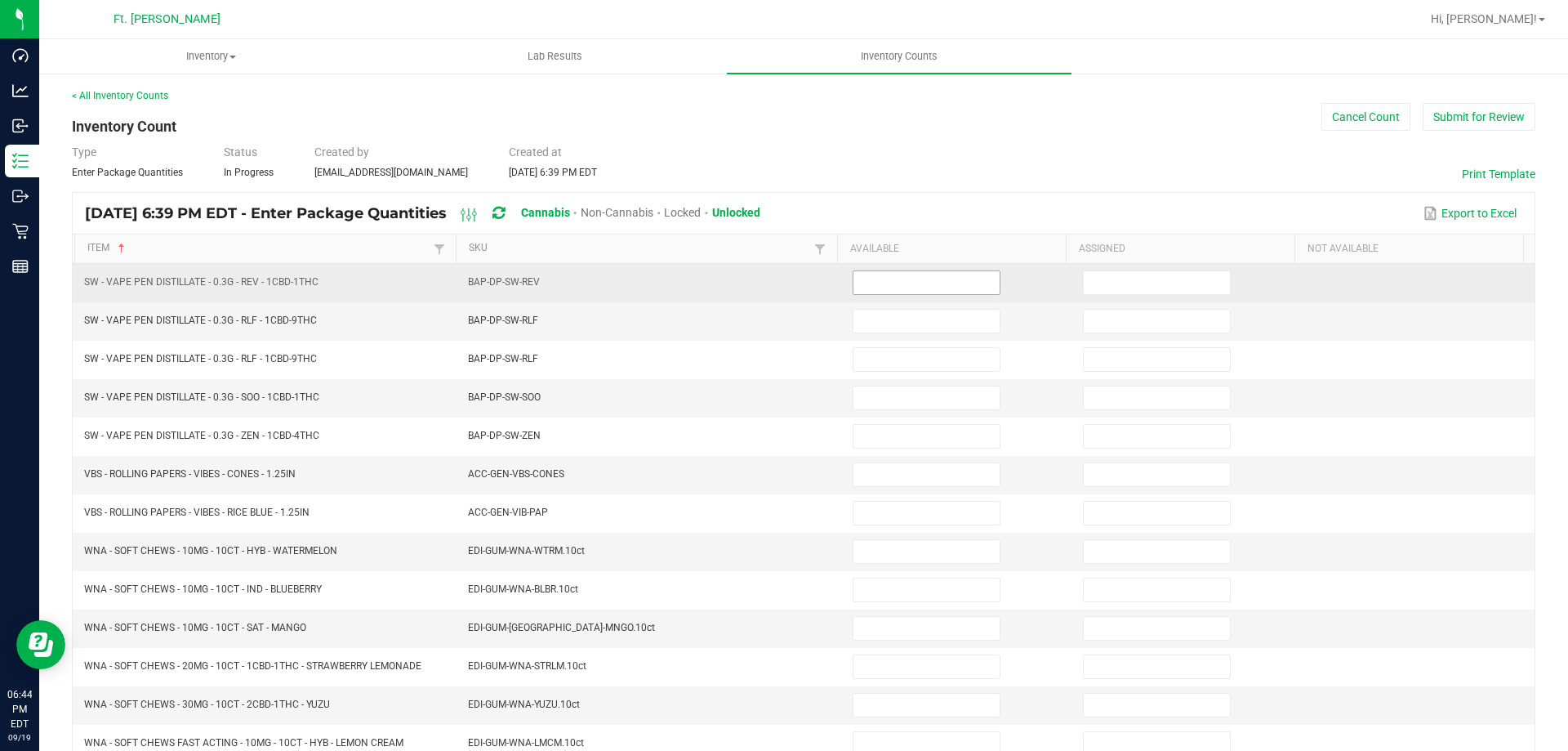
click at [860, 293] on input at bounding box center [927, 282] width 146 height 23
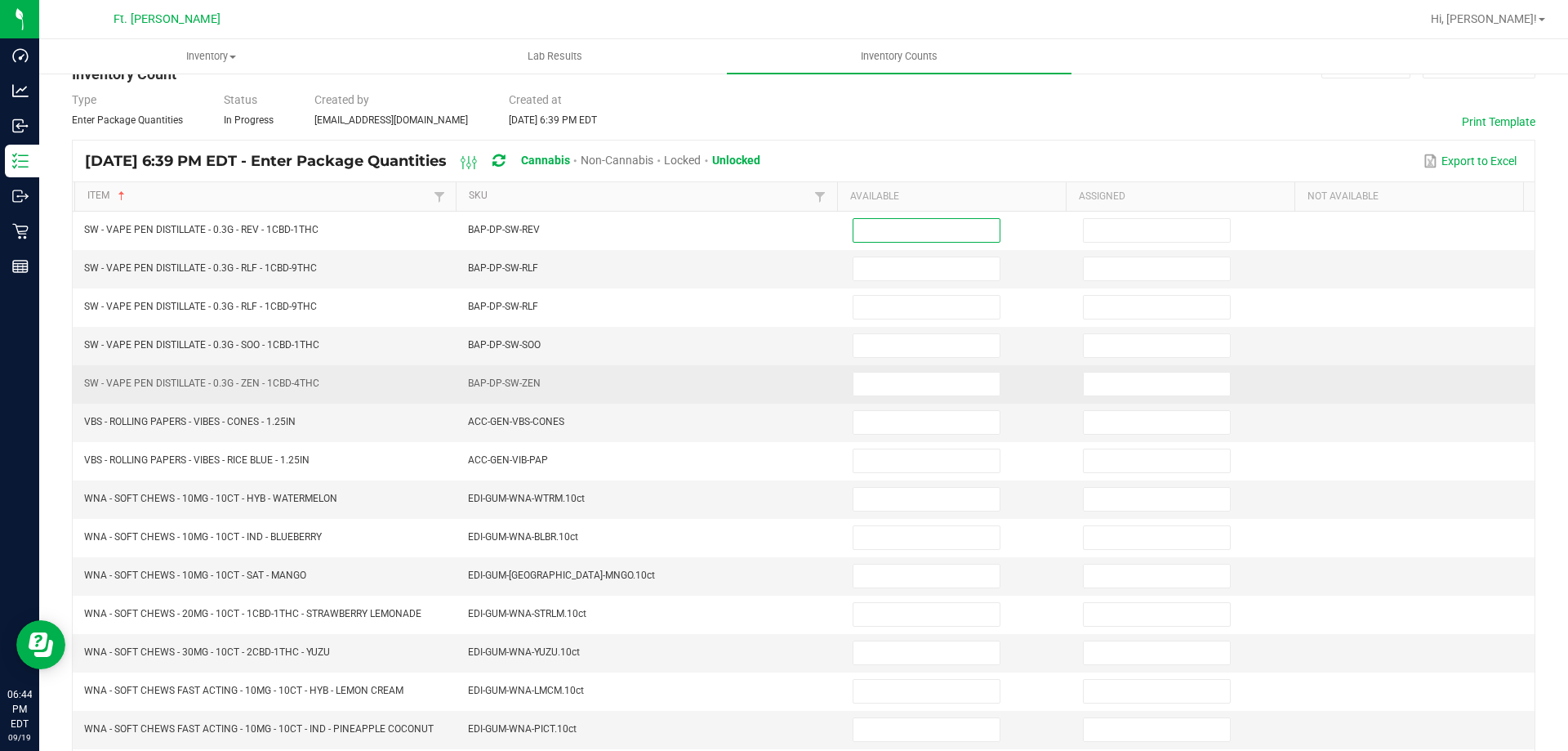
scroll to position [82, 0]
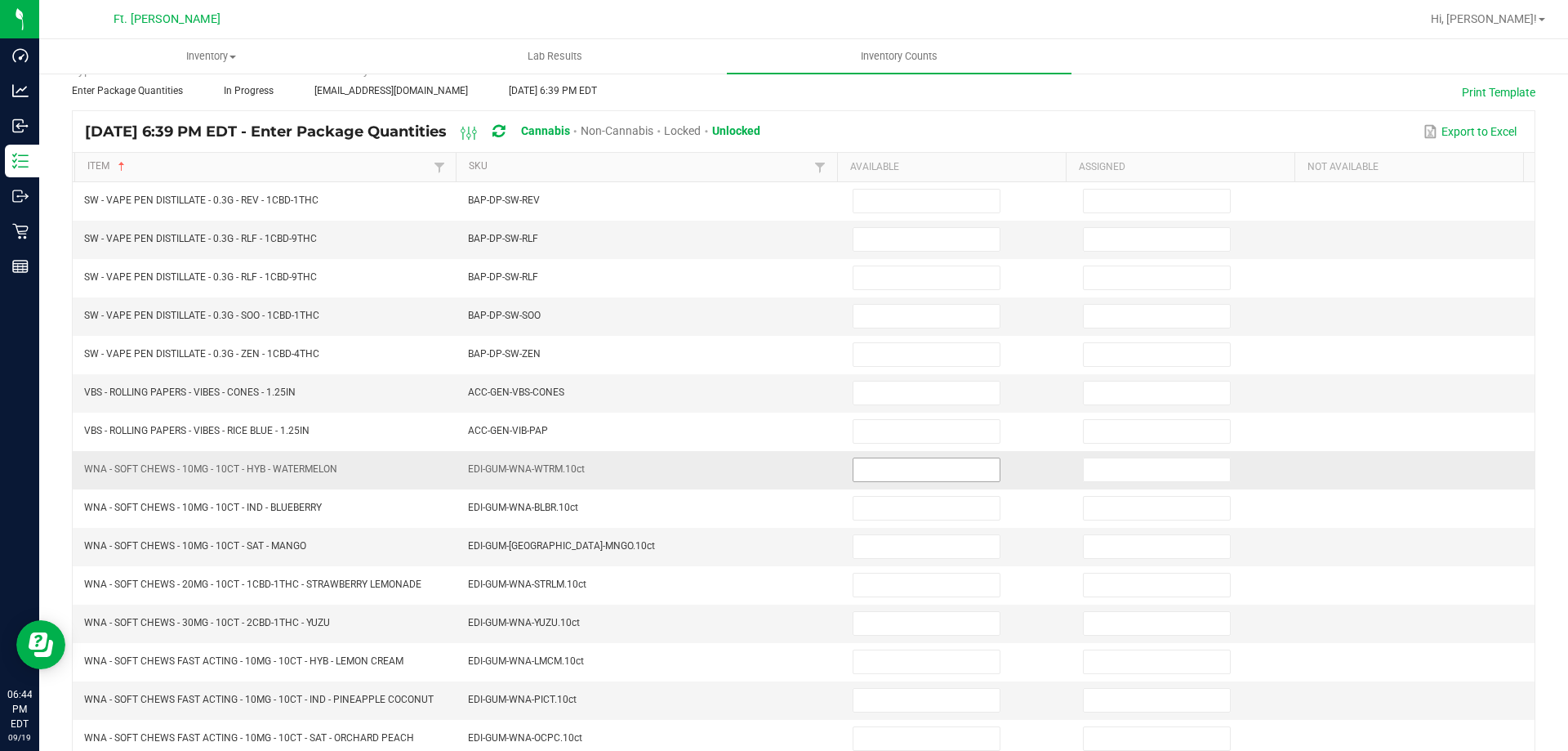
drag, startPoint x: 859, startPoint y: 455, endPoint x: 881, endPoint y: 468, distance: 25.6
click at [874, 465] on td at bounding box center [958, 470] width 231 height 38
click at [881, 468] on input at bounding box center [927, 470] width 146 height 23
type input "21"
type input "0"
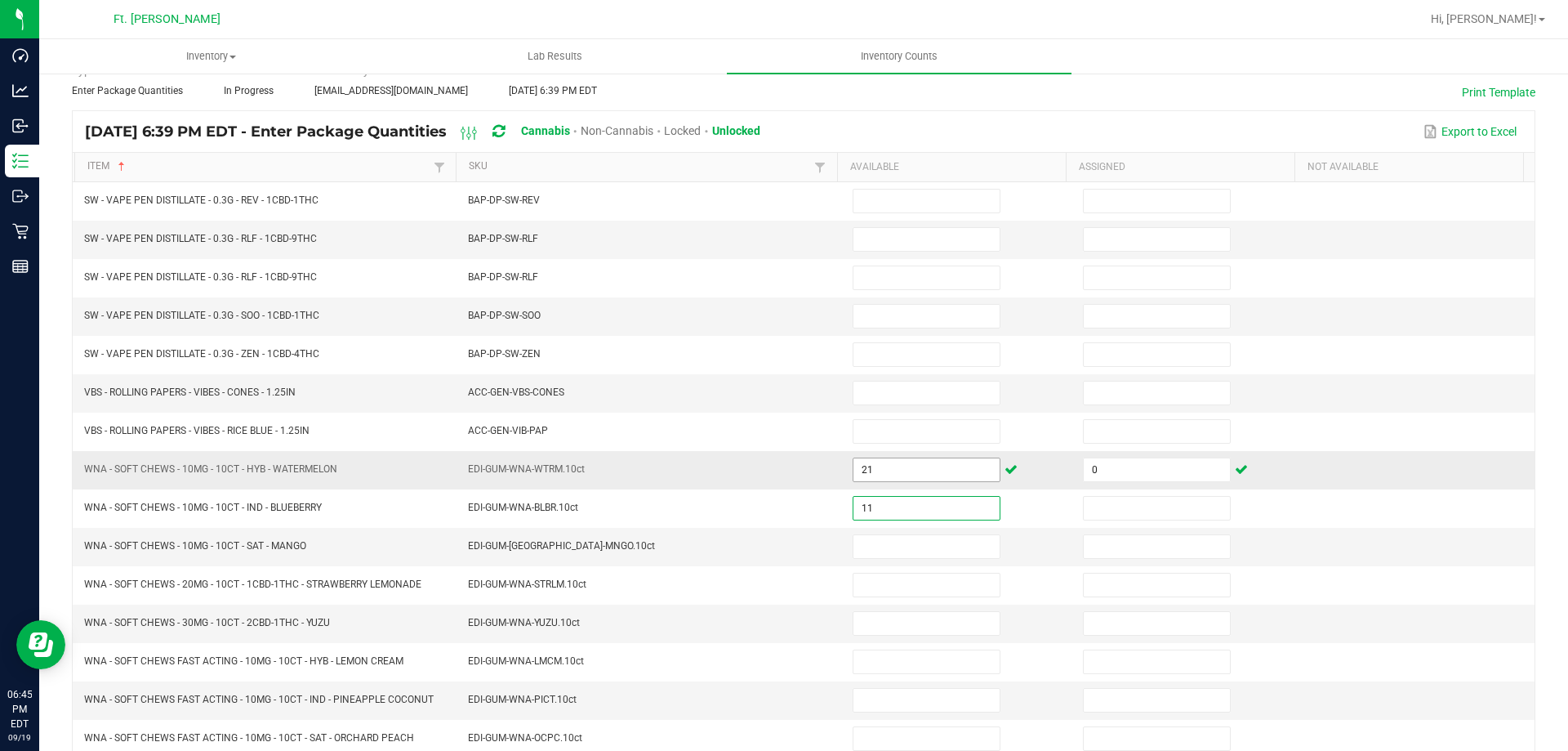
type input "11"
type input "0"
type input "34"
type input "0"
type input "5"
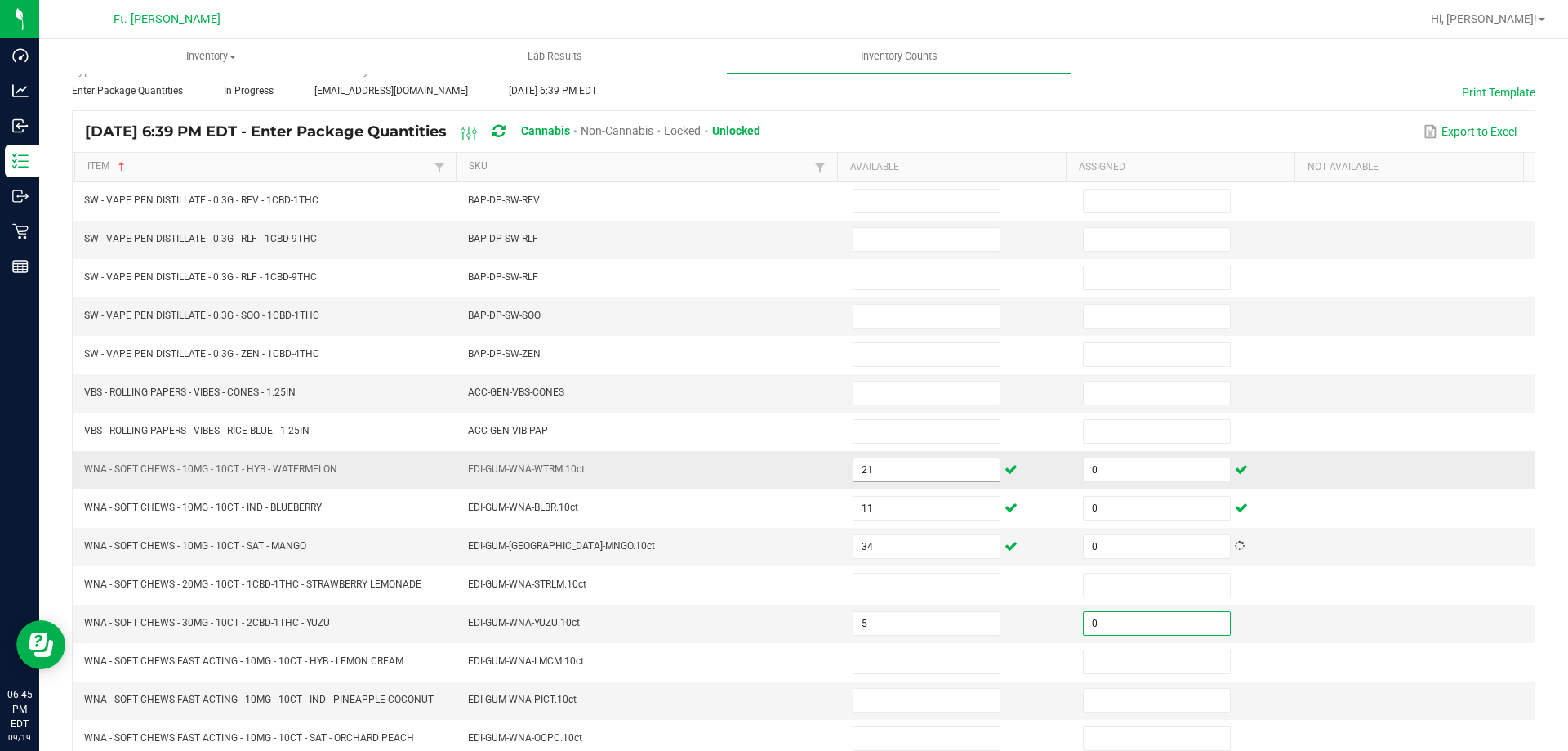
type input "0"
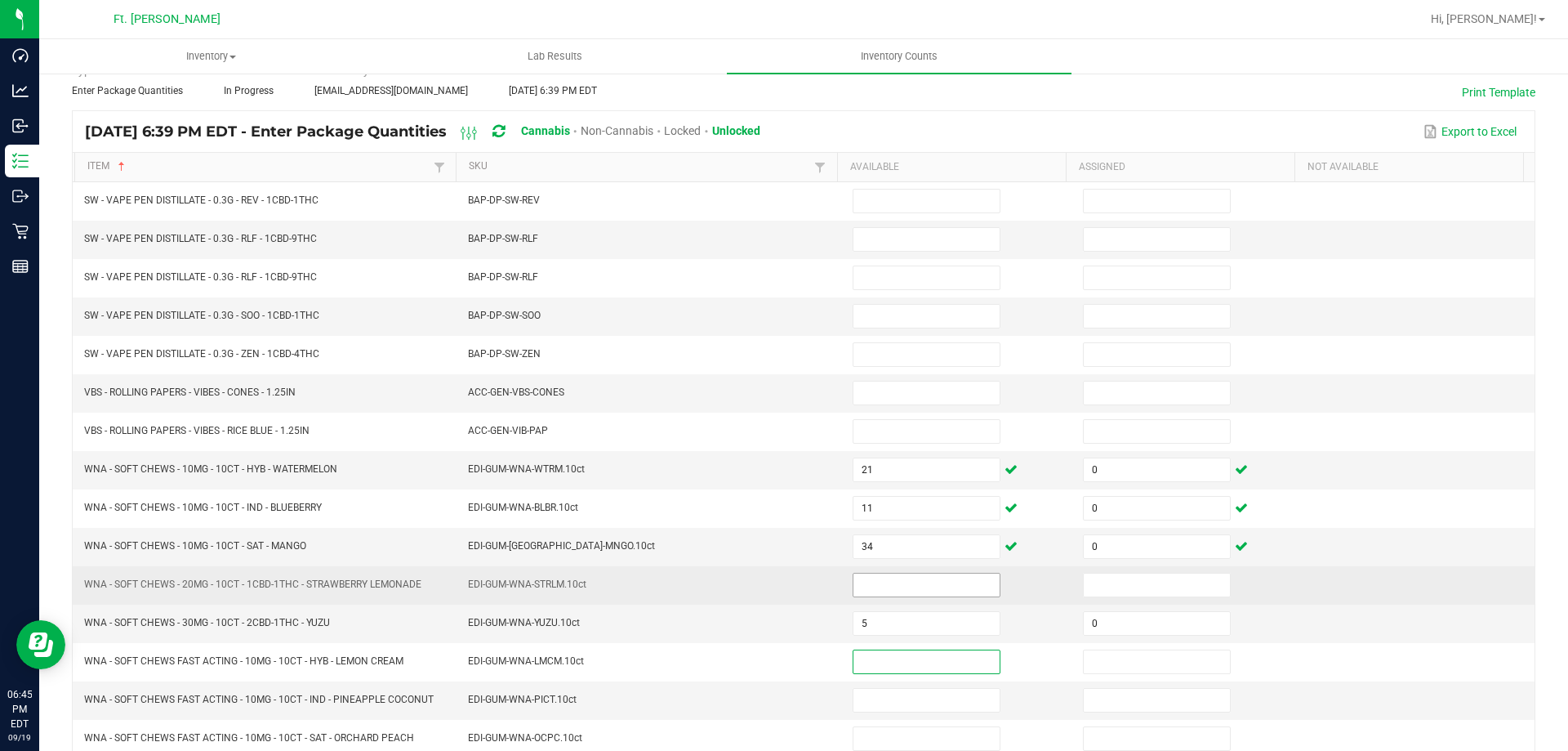
click at [916, 583] on input at bounding box center [927, 585] width 146 height 23
type input "26"
type input "0"
type input "7"
type input "0"
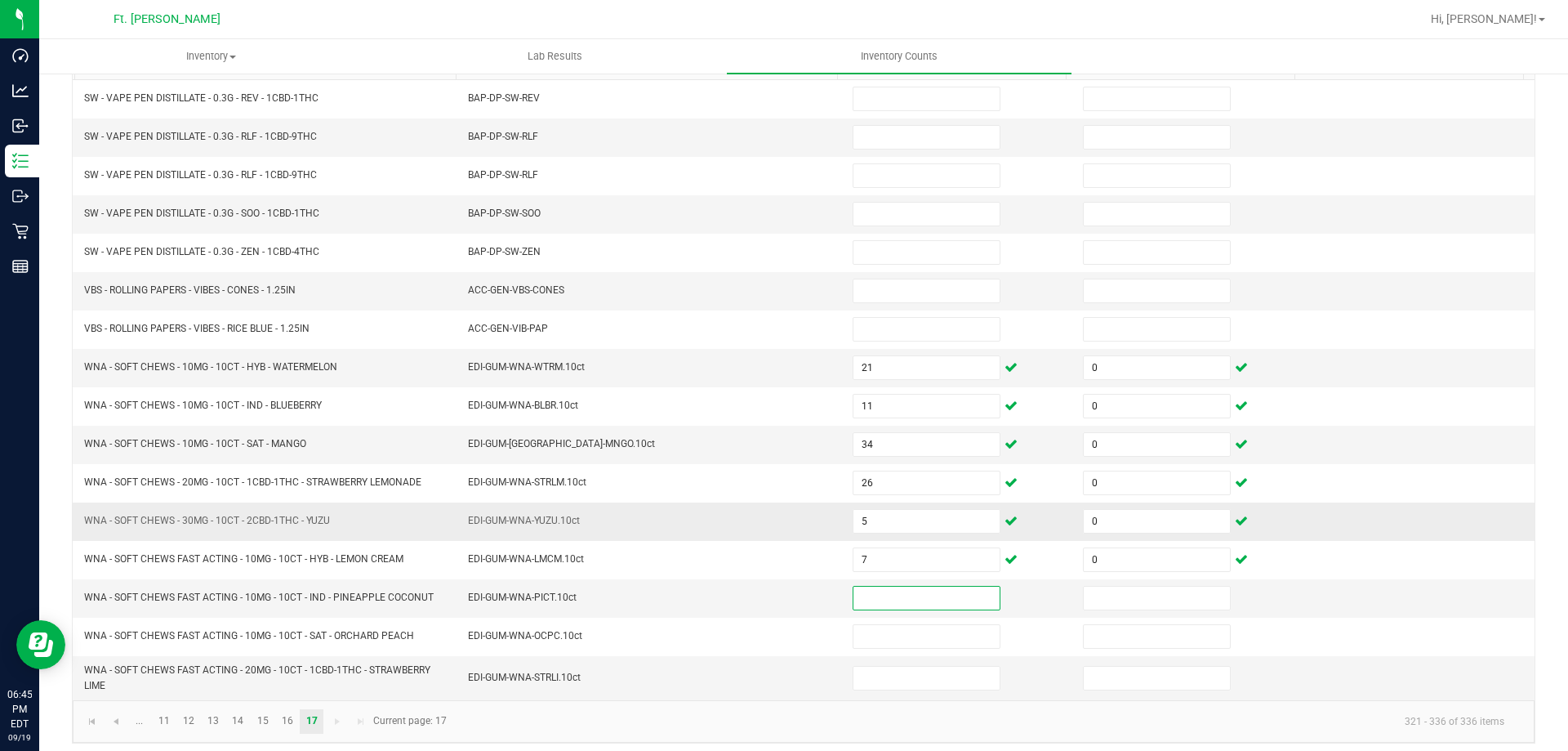
scroll to position [193, 0]
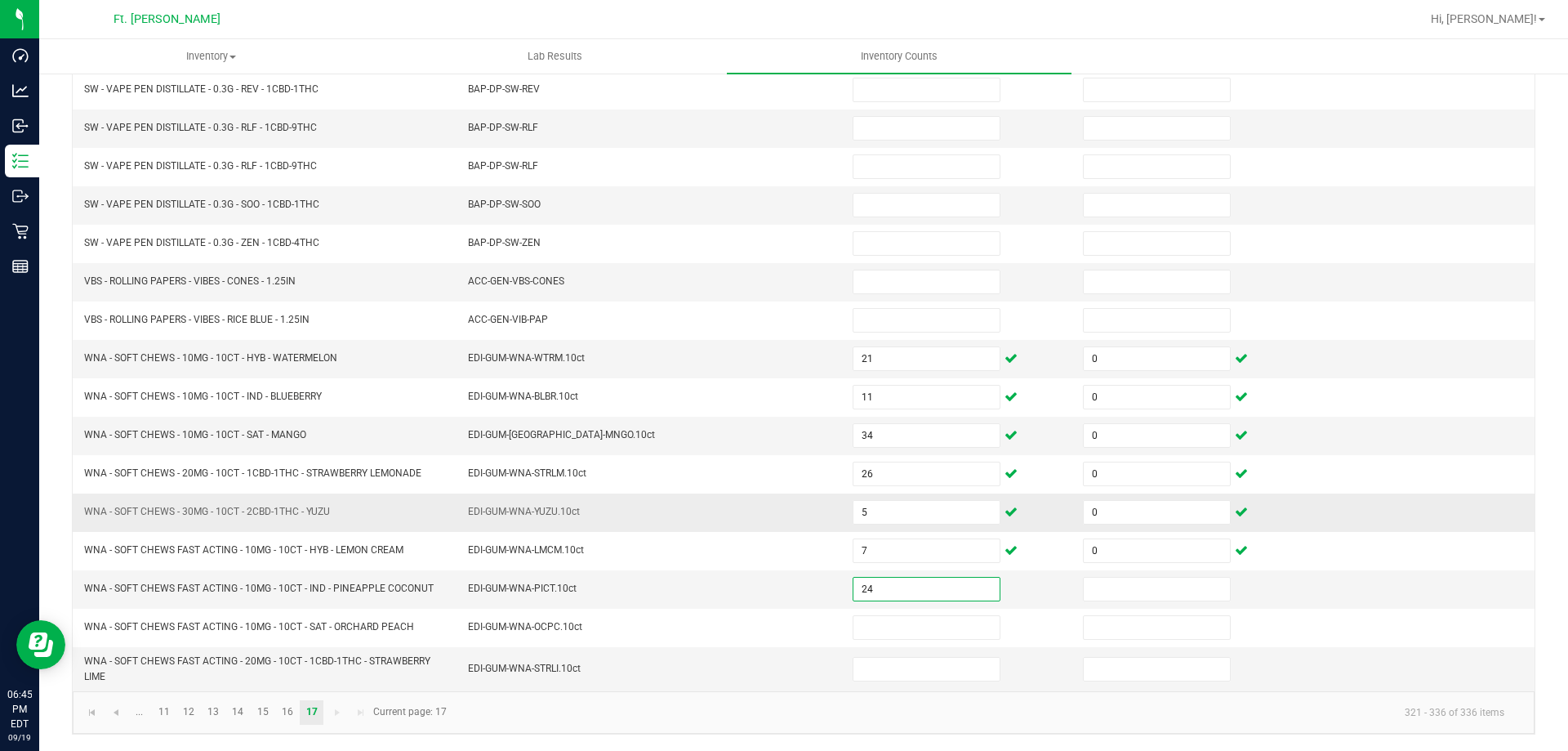
type input "24"
type input "0"
type input "32"
type input "0"
type input "6"
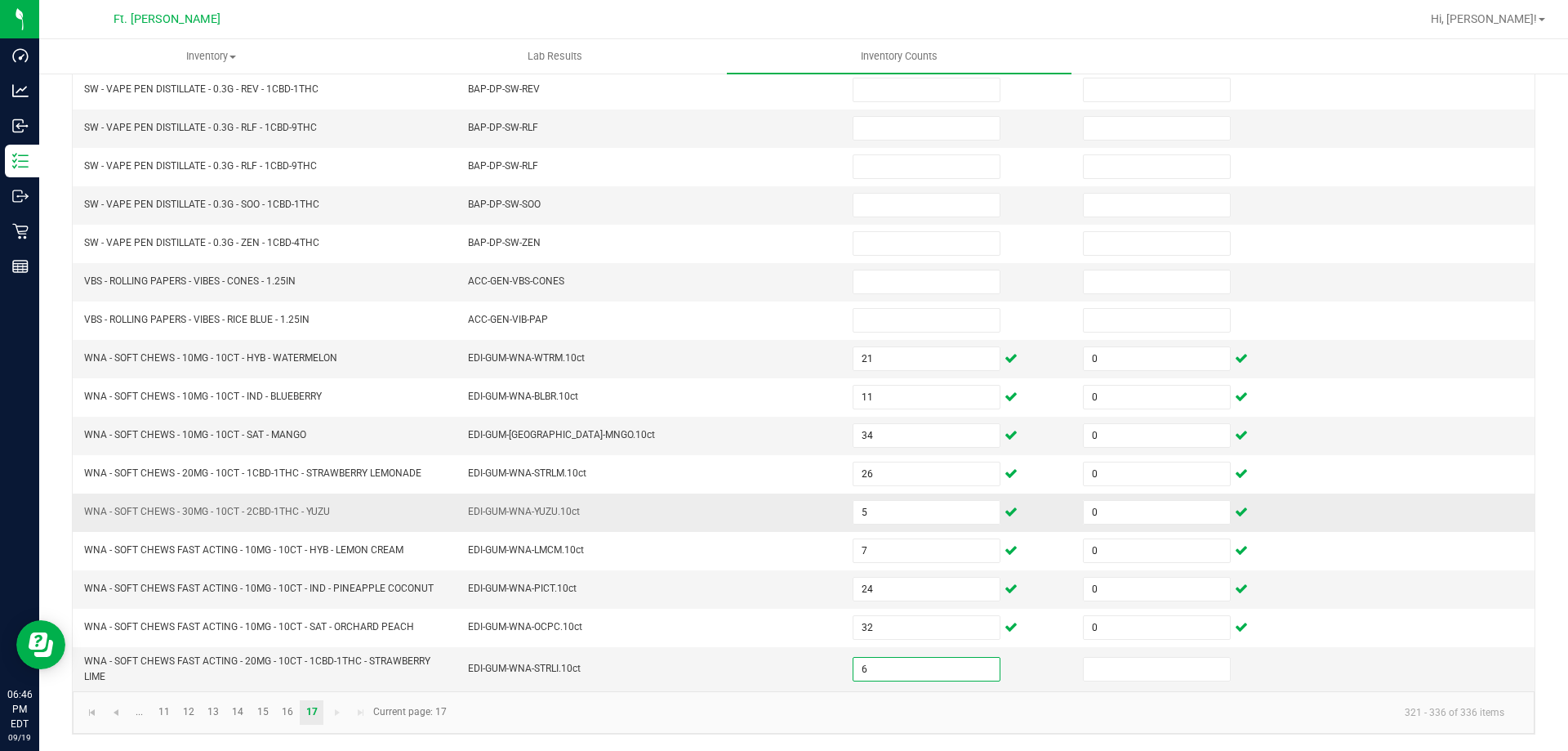
type input "0"
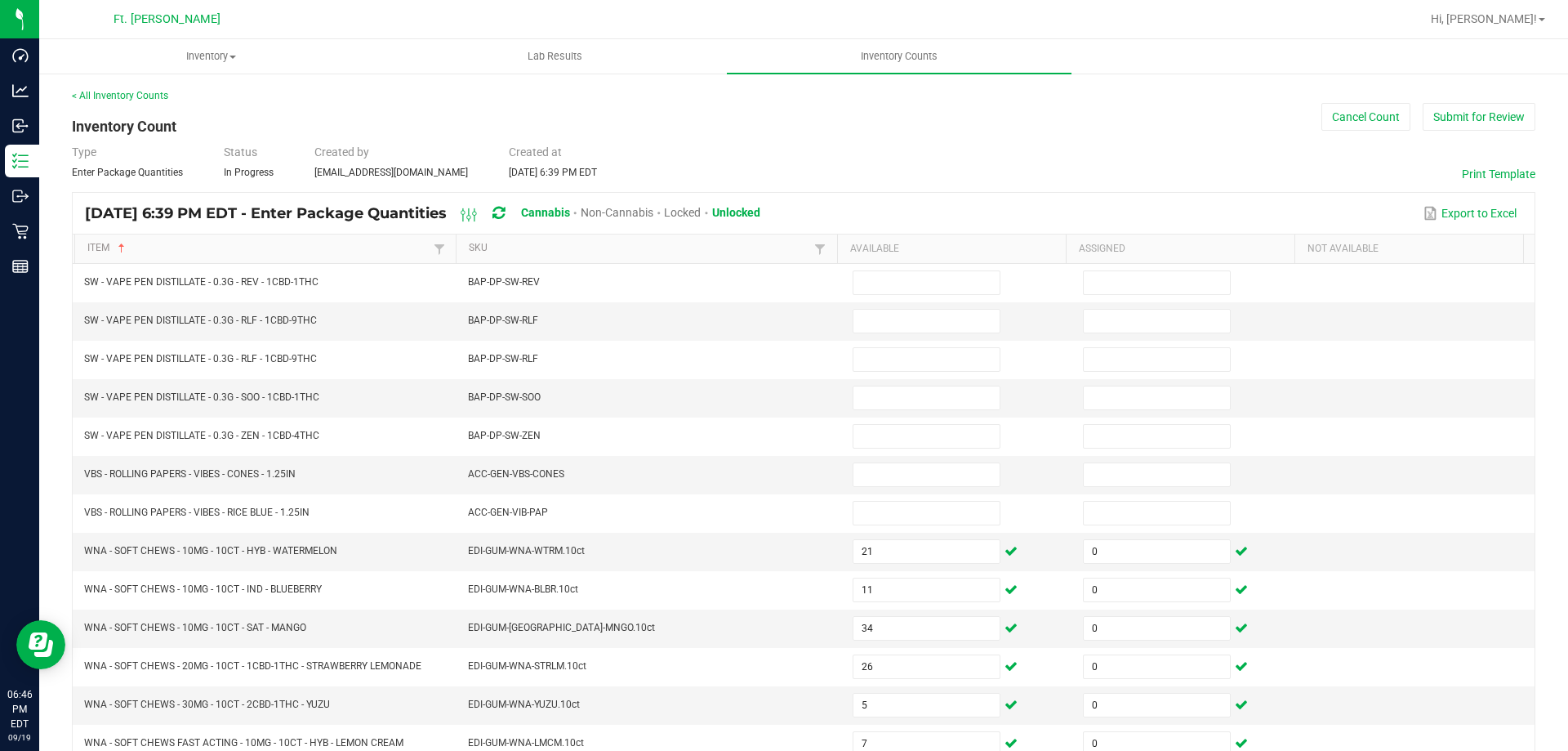
drag, startPoint x: 601, startPoint y: 137, endPoint x: 604, endPoint y: 115, distance: 22.2
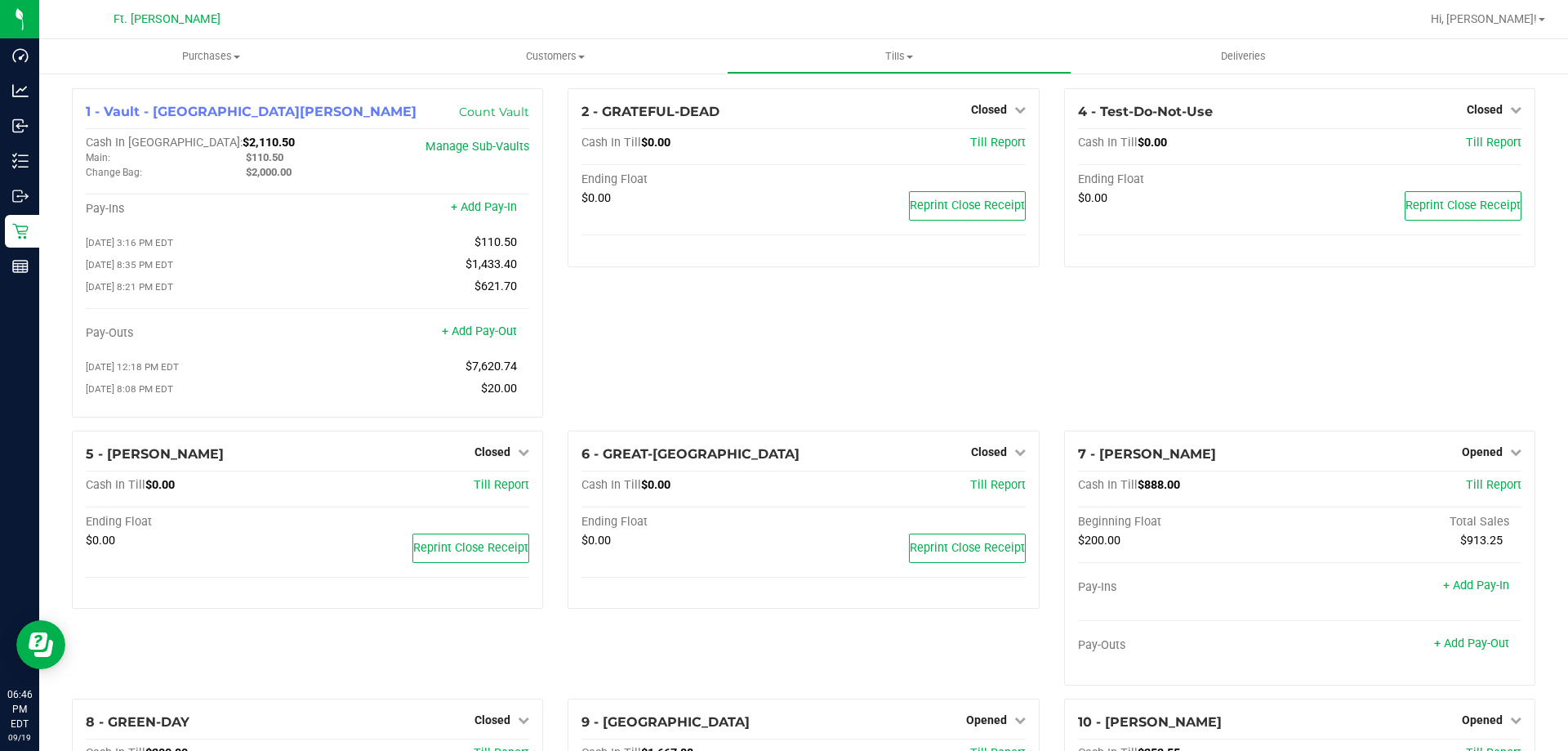
drag, startPoint x: 601, startPoint y: 683, endPoint x: 471, endPoint y: 13, distance: 682.5
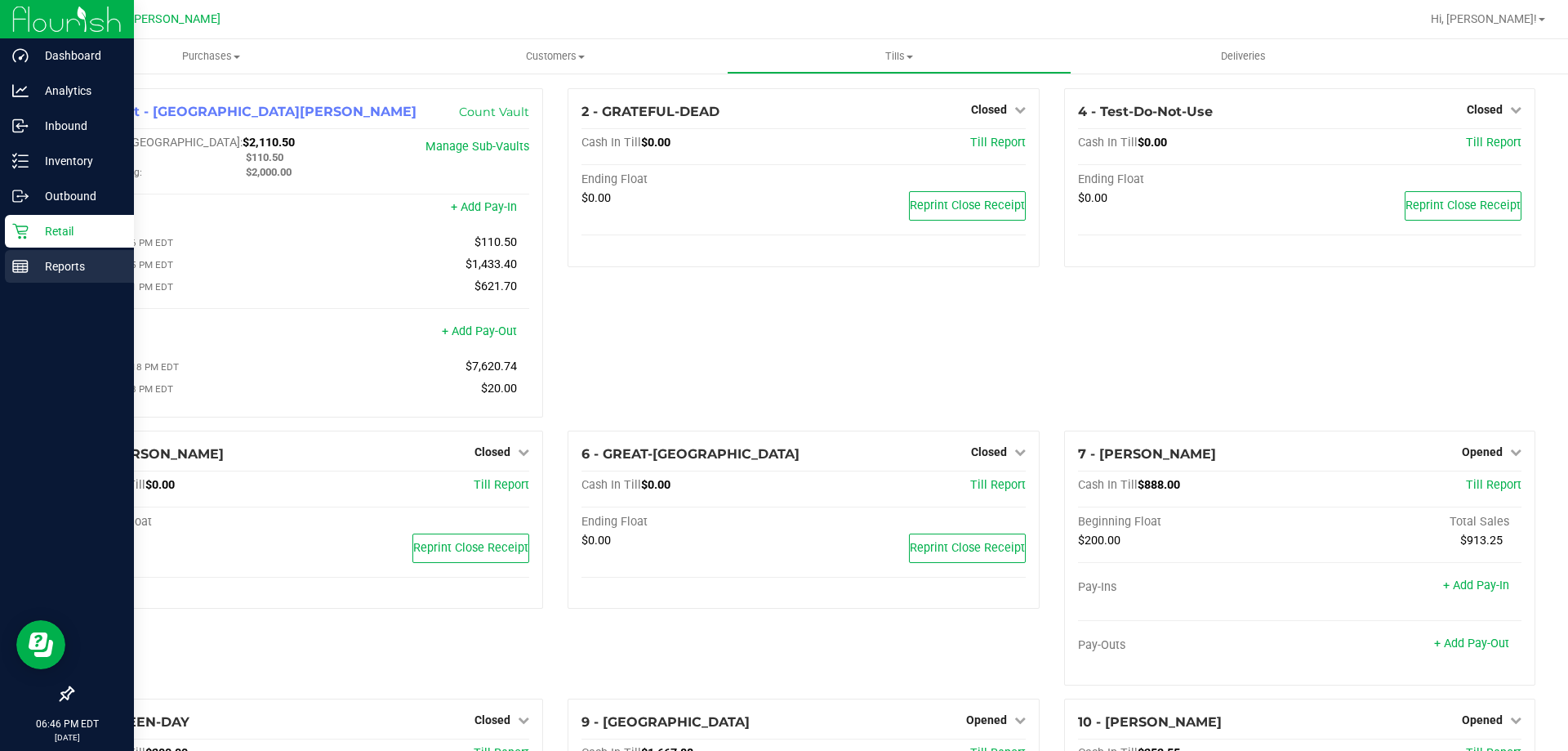
click at [63, 251] on div "Reports" at bounding box center [69, 266] width 129 height 33
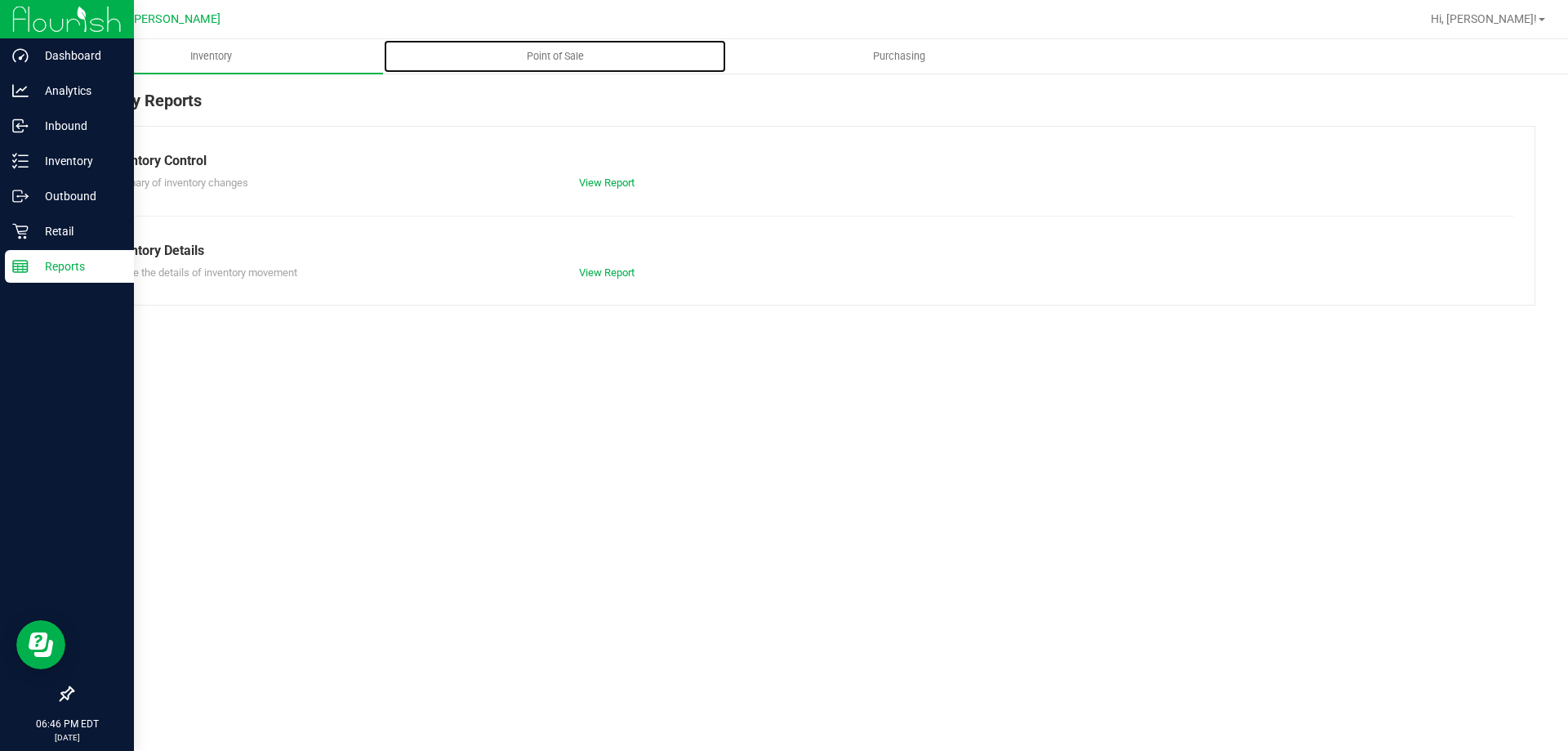
click at [569, 51] on span "Point of Sale" at bounding box center [556, 56] width 101 height 15
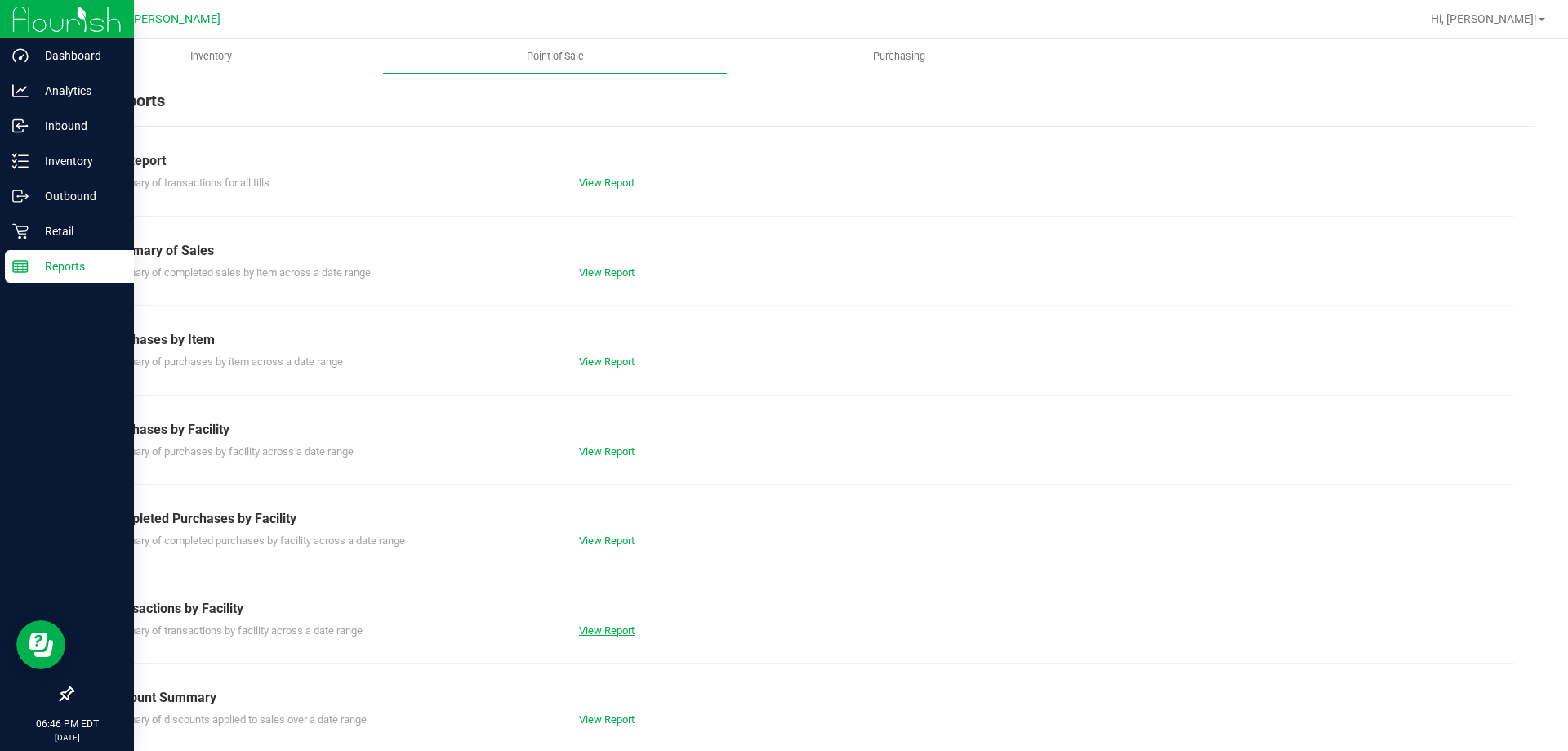
click at [601, 636] on link "View Report" at bounding box center [606, 630] width 55 height 12
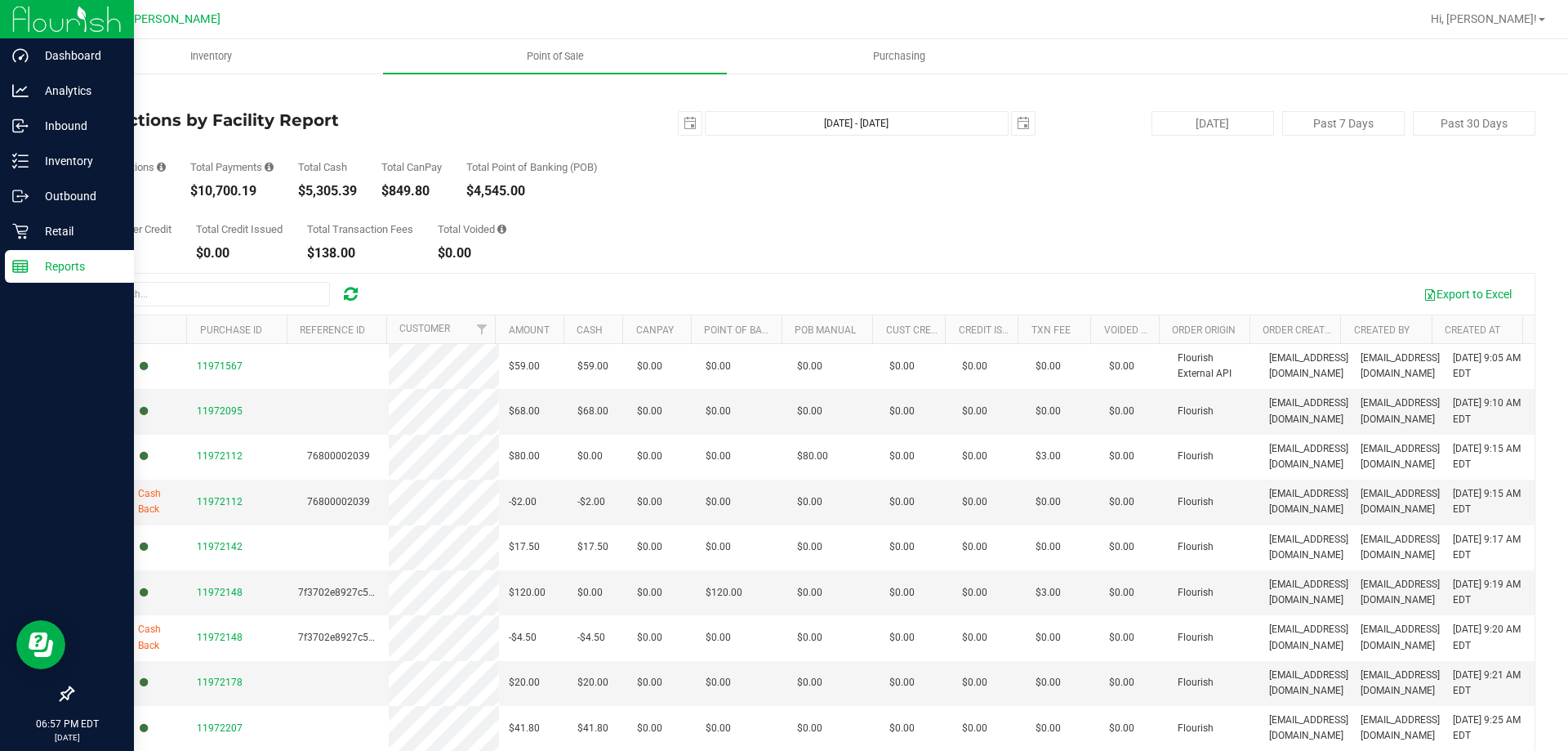
click at [93, 96] on link "Back" at bounding box center [84, 96] width 24 height 11
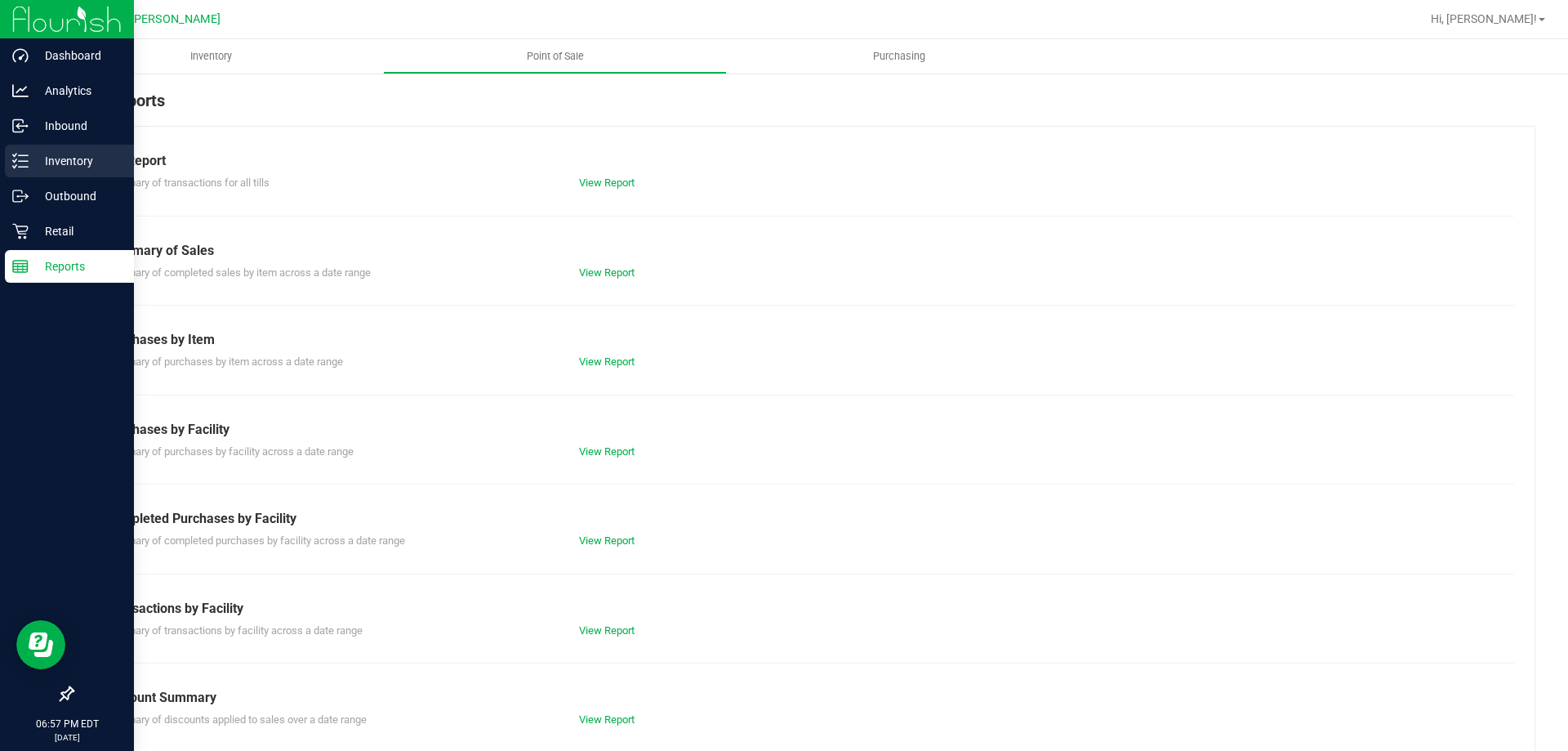
click at [31, 154] on p "Inventory" at bounding box center [78, 160] width 98 height 20
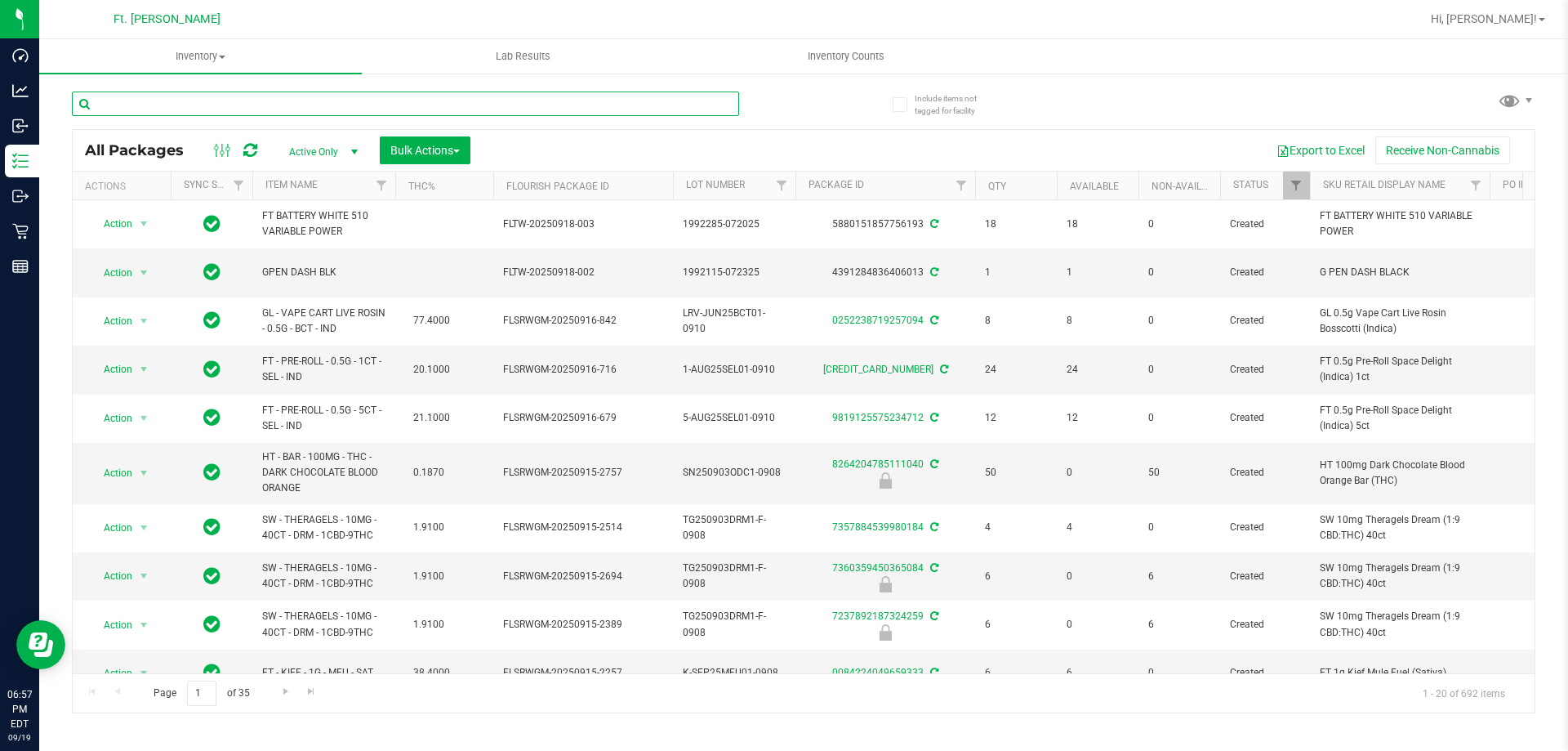
click at [182, 96] on input "text" at bounding box center [406, 104] width 667 height 24
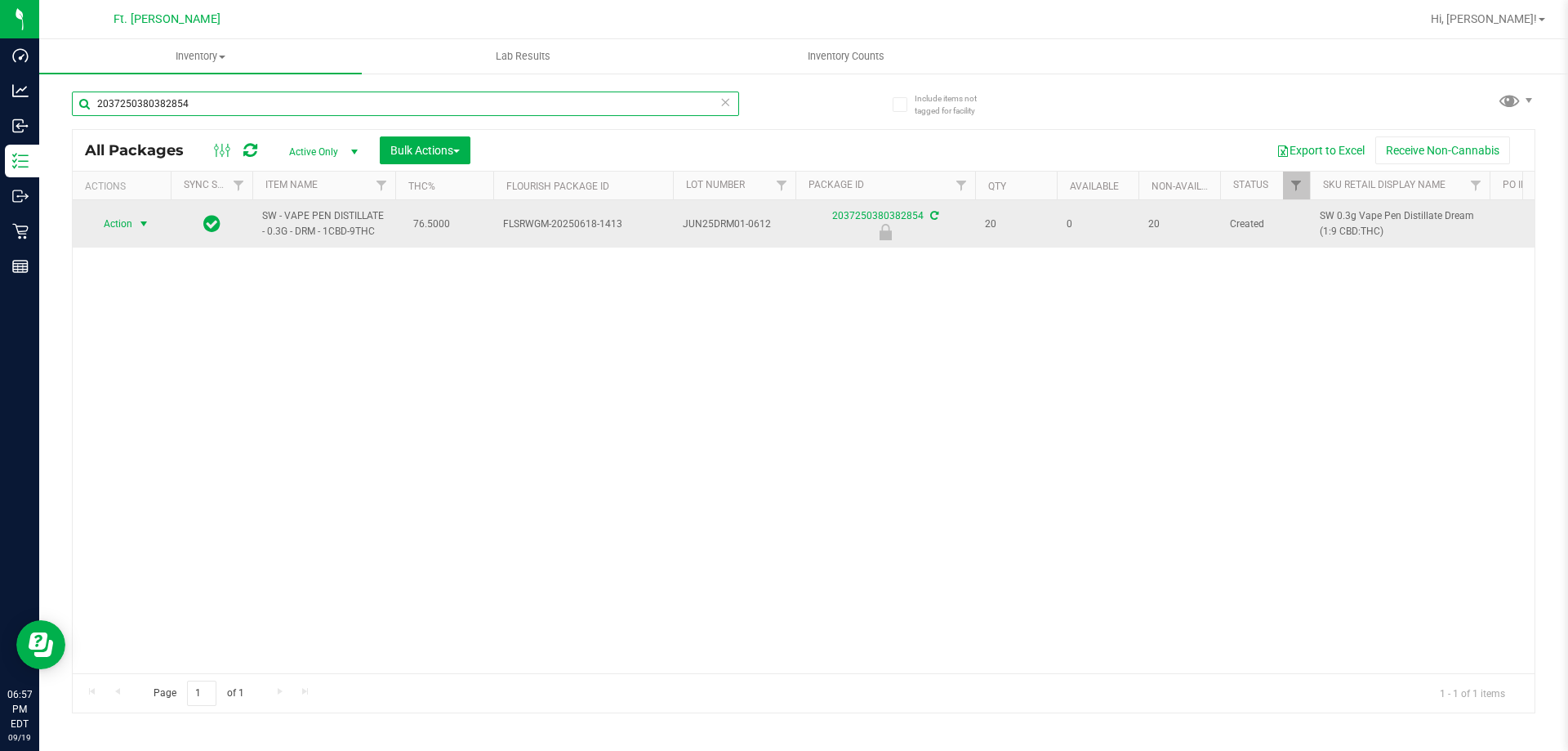
type input "2037250380382854"
click at [142, 217] on span "select" at bounding box center [144, 224] width 21 height 23
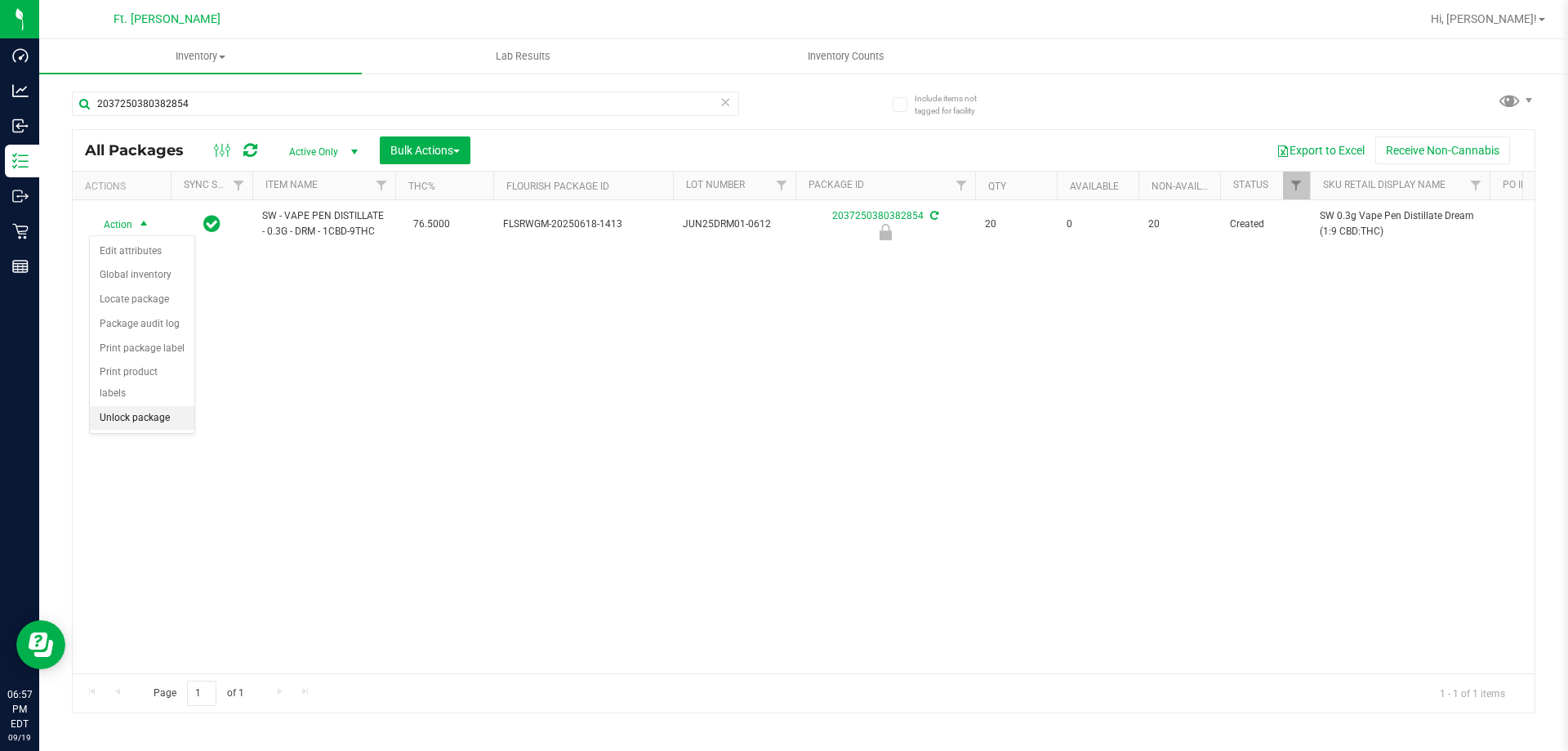
click at [127, 406] on li "Unlock package" at bounding box center [142, 418] width 105 height 24
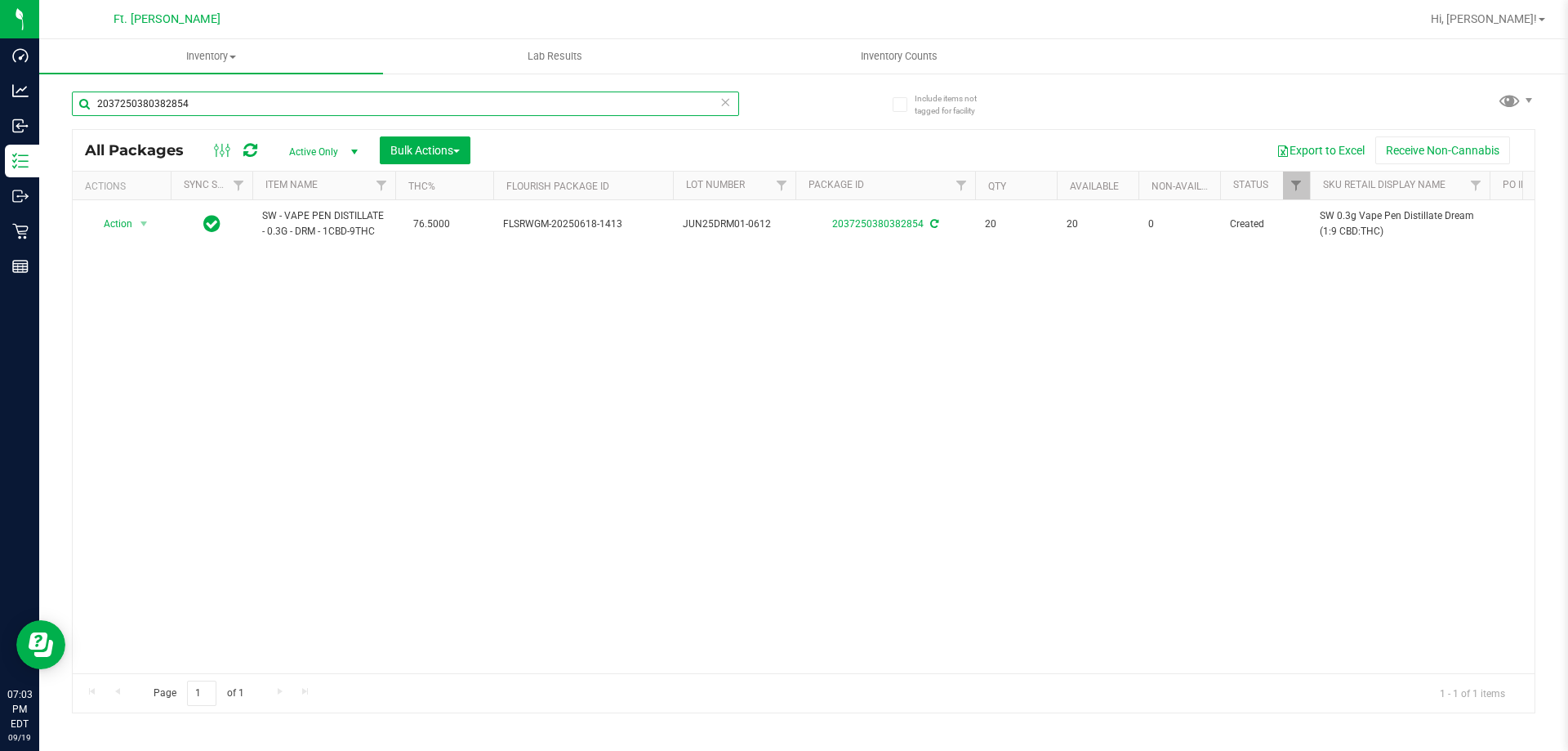
click at [396, 94] on input "2037250380382854" at bounding box center [406, 104] width 667 height 24
type input "pbs"
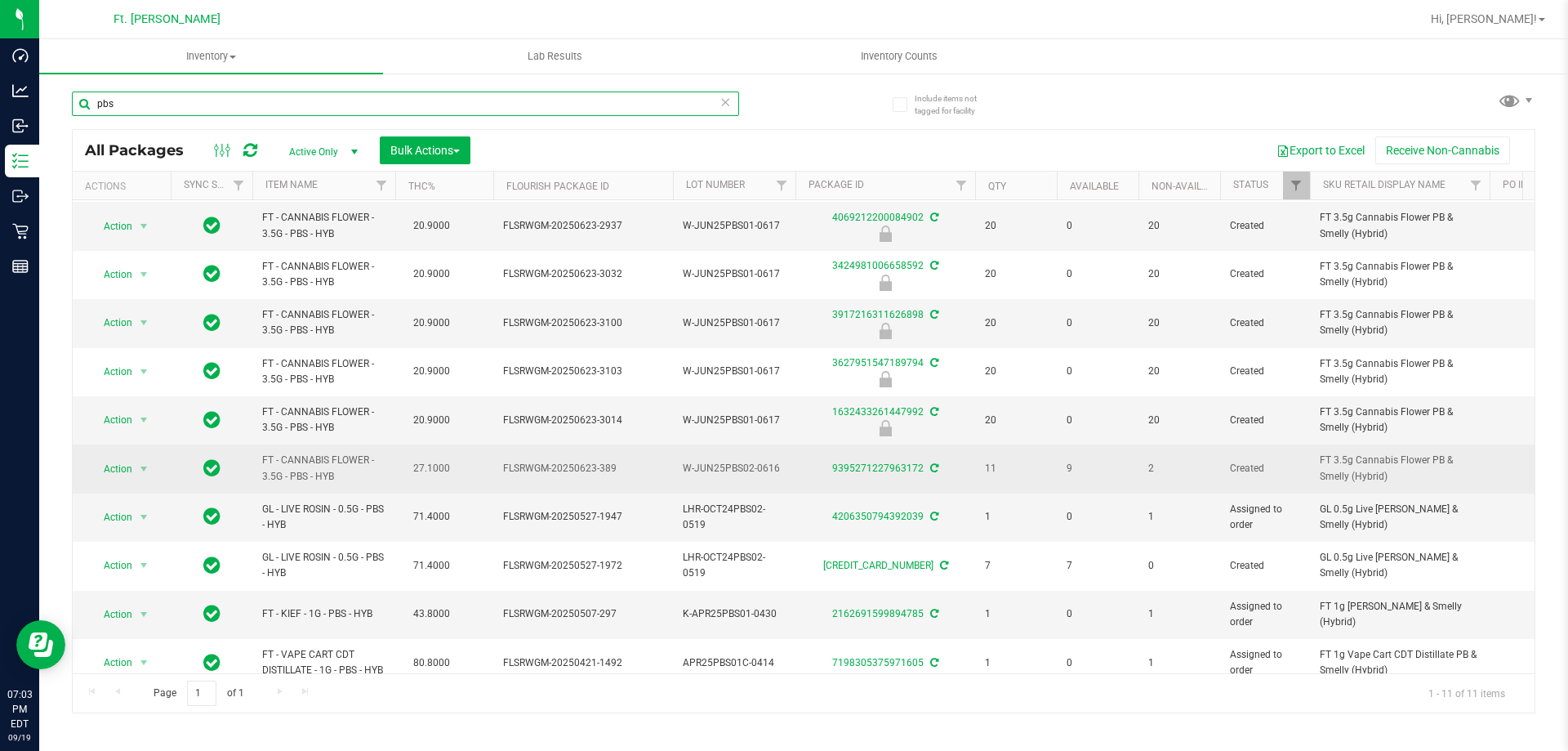
scroll to position [72, 0]
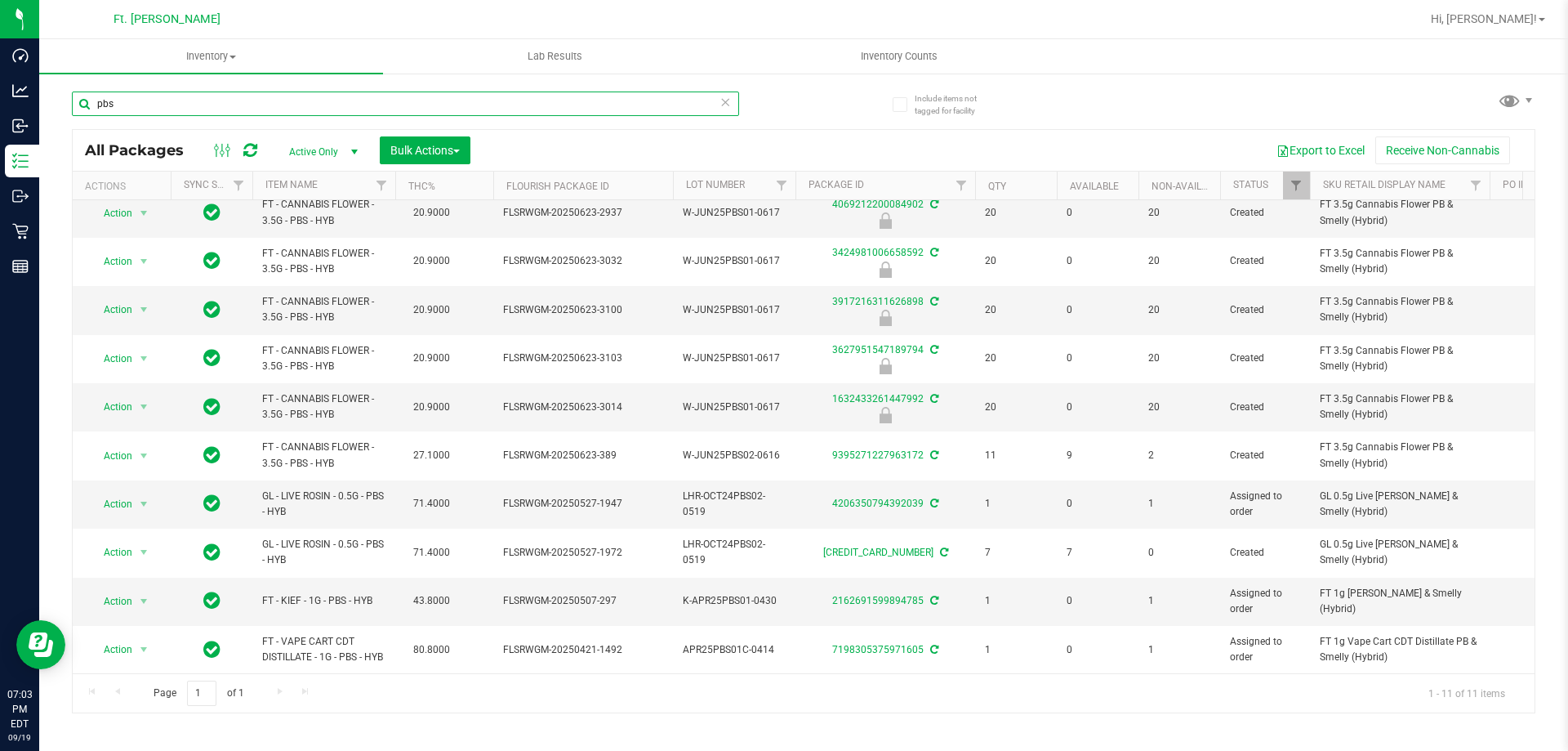
click at [252, 92] on input "pbs" at bounding box center [406, 104] width 667 height 24
